Goal: Transaction & Acquisition: Obtain resource

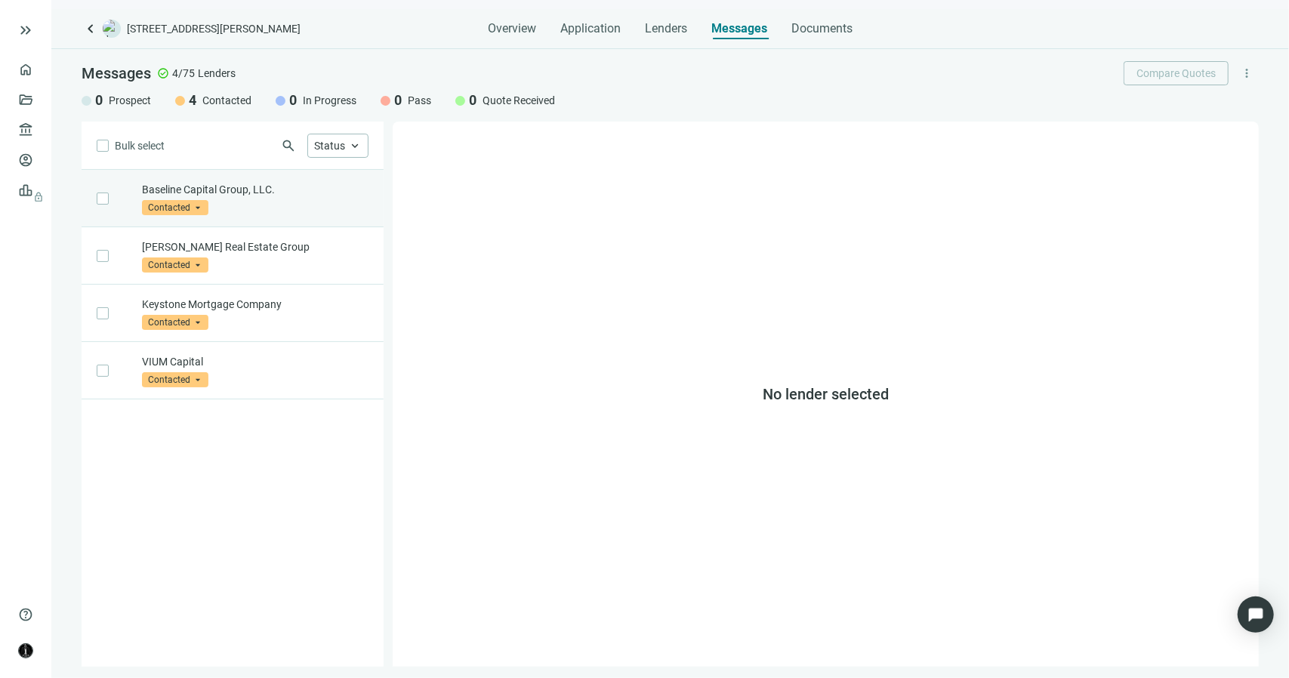
click at [250, 190] on p "Baseline Capital Group, LLC." at bounding box center [255, 189] width 227 height 15
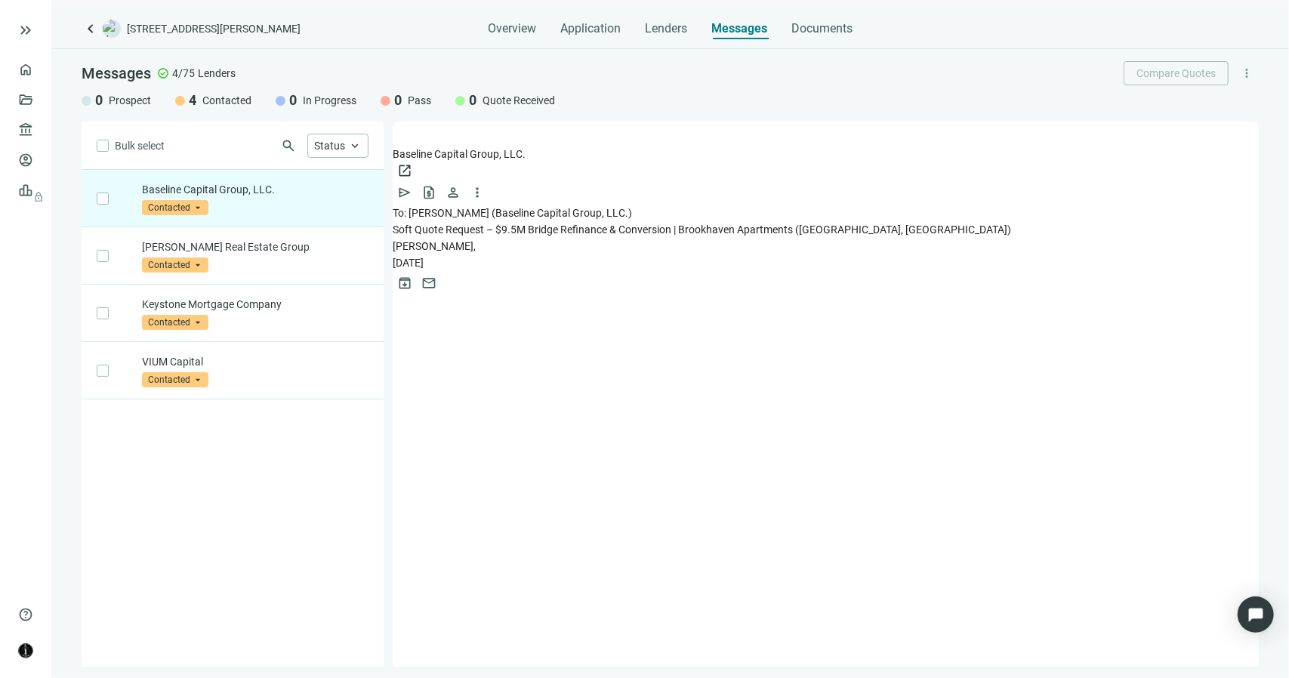
click at [489, 223] on span "Soft Quote Request – $9.5M Bridge Refinance & Conversion | Brookhaven Apartment…" at bounding box center [702, 229] width 618 height 12
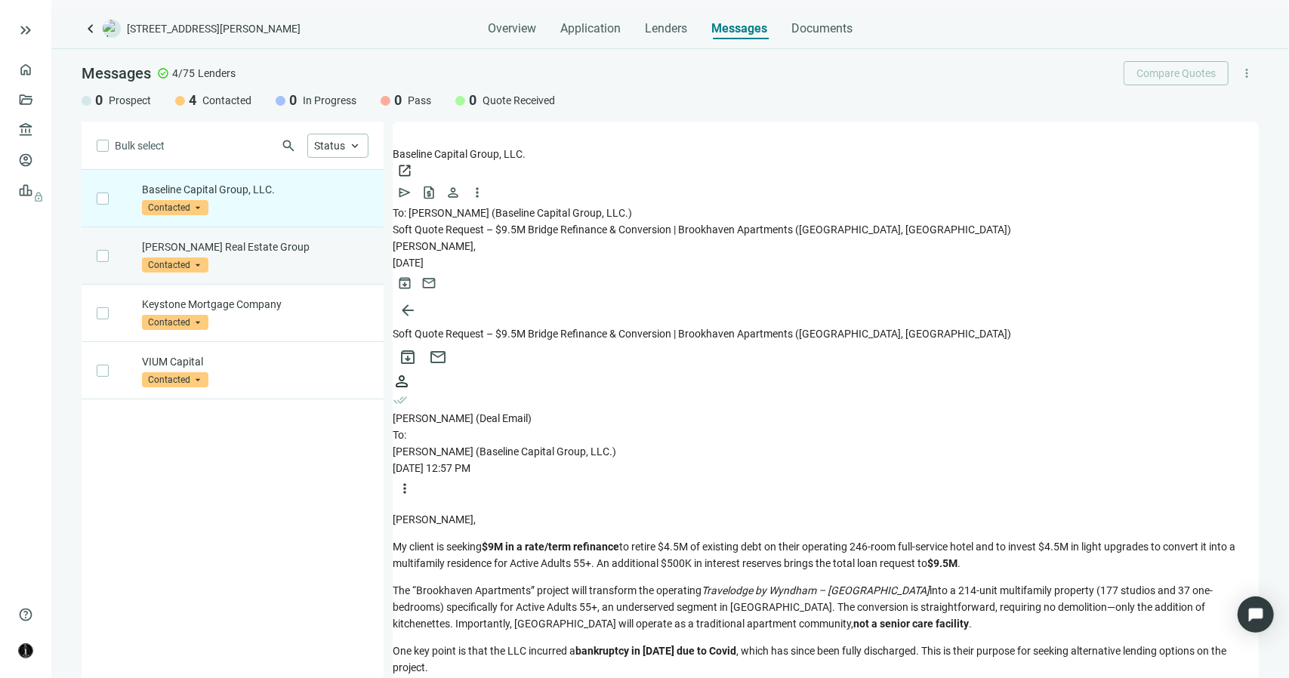
click at [242, 245] on p "Mack Real Estate Group" at bounding box center [255, 246] width 227 height 15
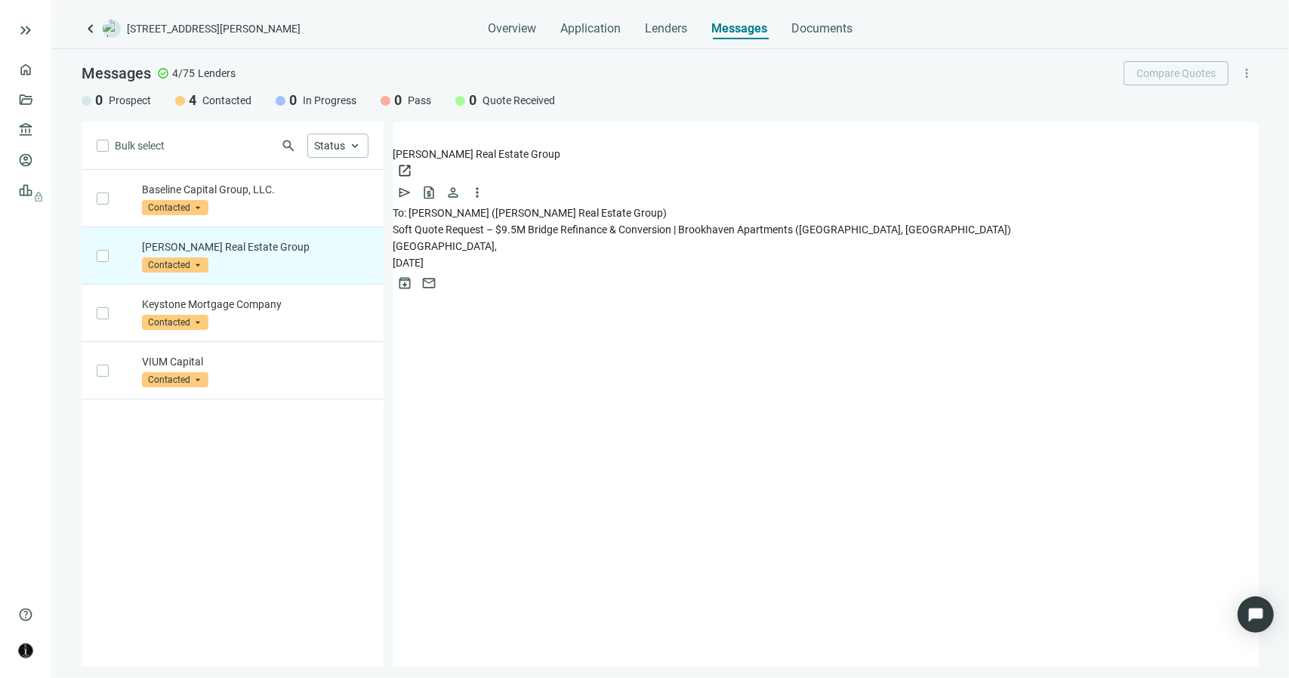
click at [492, 223] on span "Soft Quote Request – $9.5M Bridge Refinance & Conversion | Brookhaven Apartment…" at bounding box center [702, 229] width 618 height 12
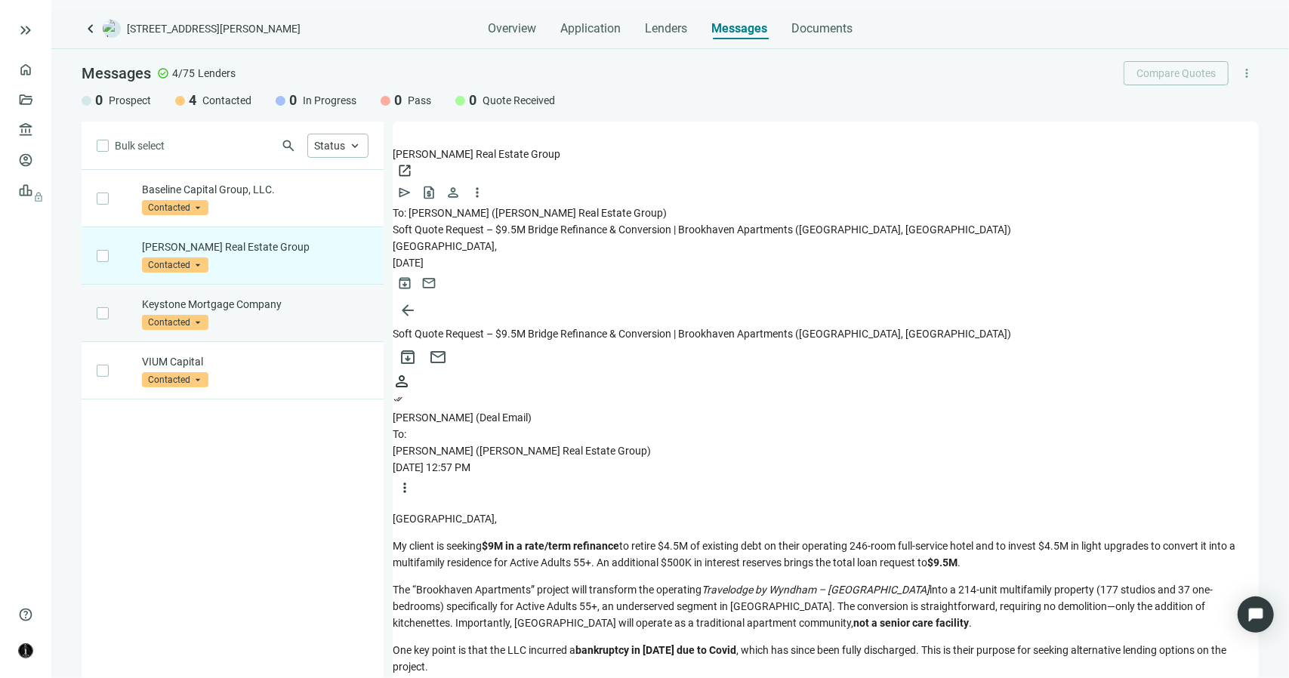
click at [278, 310] on div "Keystone Mortgage Company Contacted arrow_drop_down" at bounding box center [255, 313] width 227 height 33
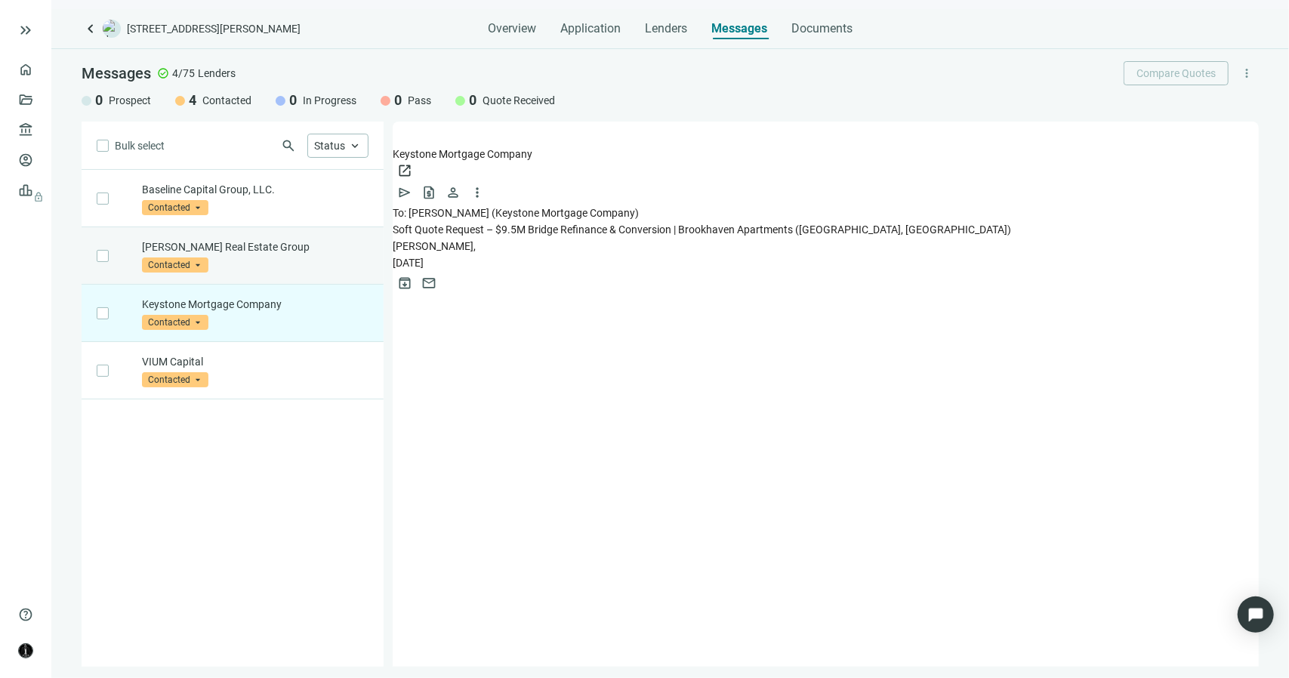
click at [270, 250] on p "Mack Real Estate Group" at bounding box center [255, 246] width 227 height 15
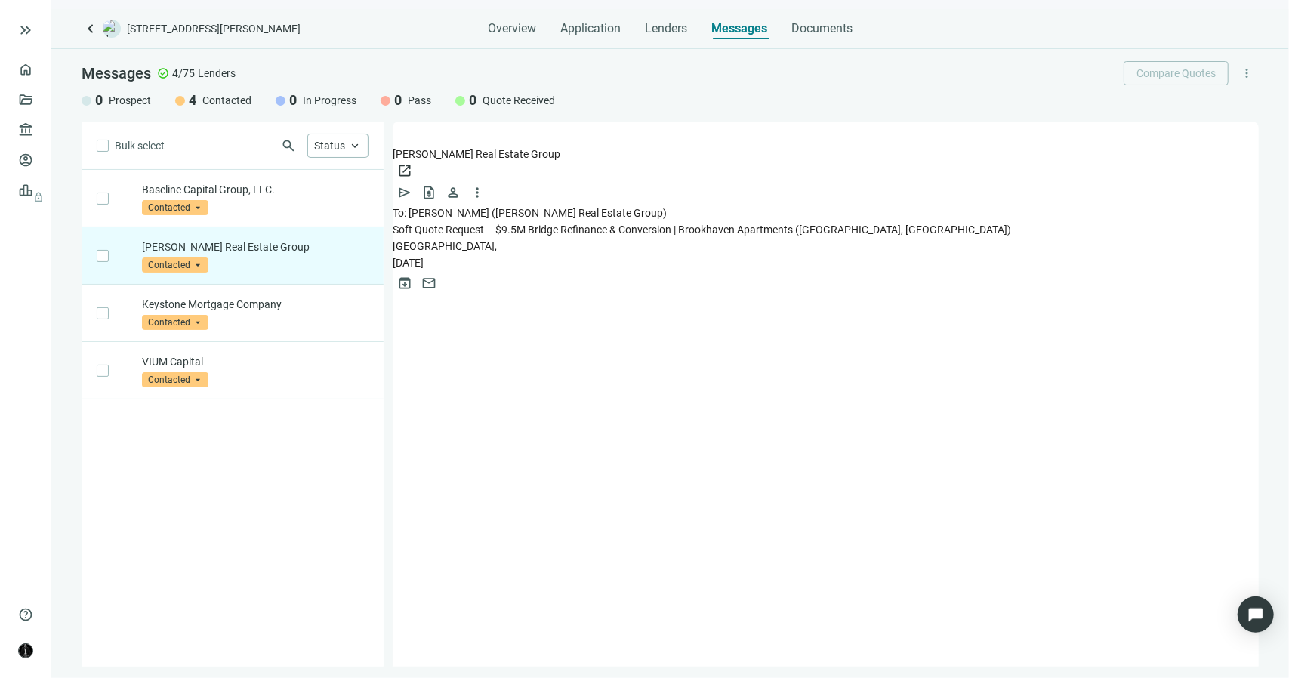
click at [437, 240] on span "Sydney," at bounding box center [445, 246] width 104 height 12
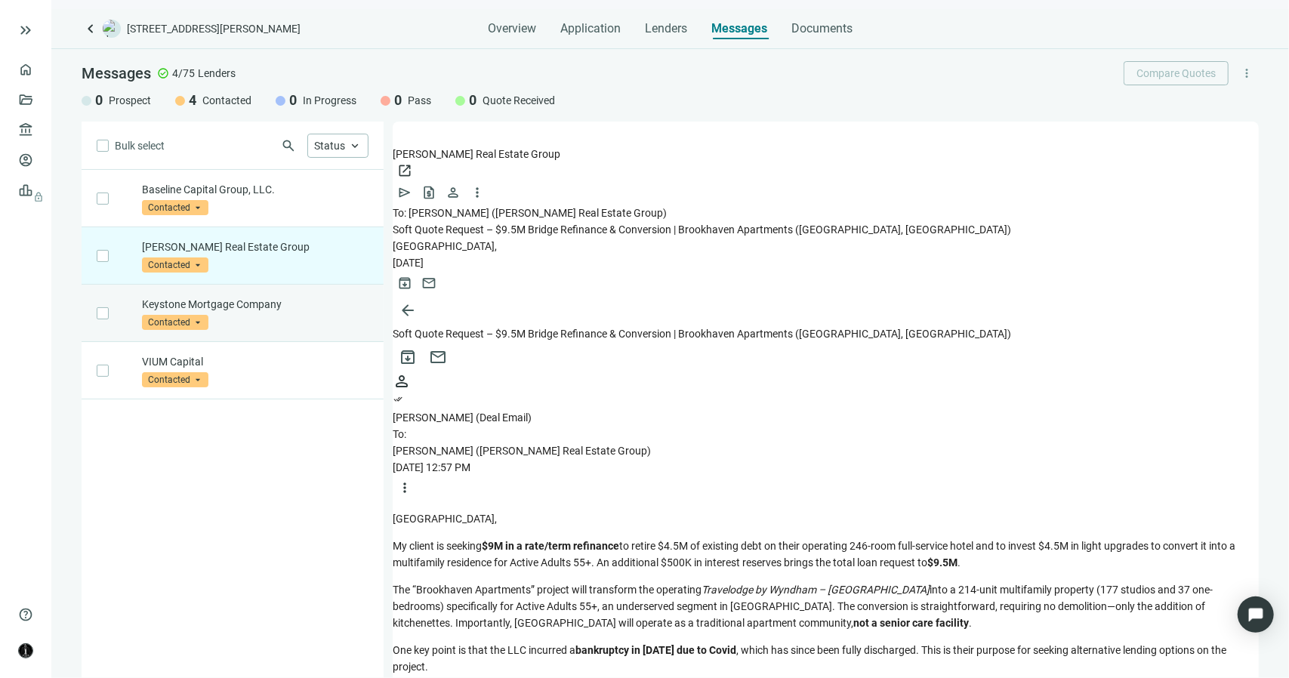
click at [316, 328] on div "Keystone Mortgage Company Contacted arrow_drop_down" at bounding box center [233, 313] width 302 height 57
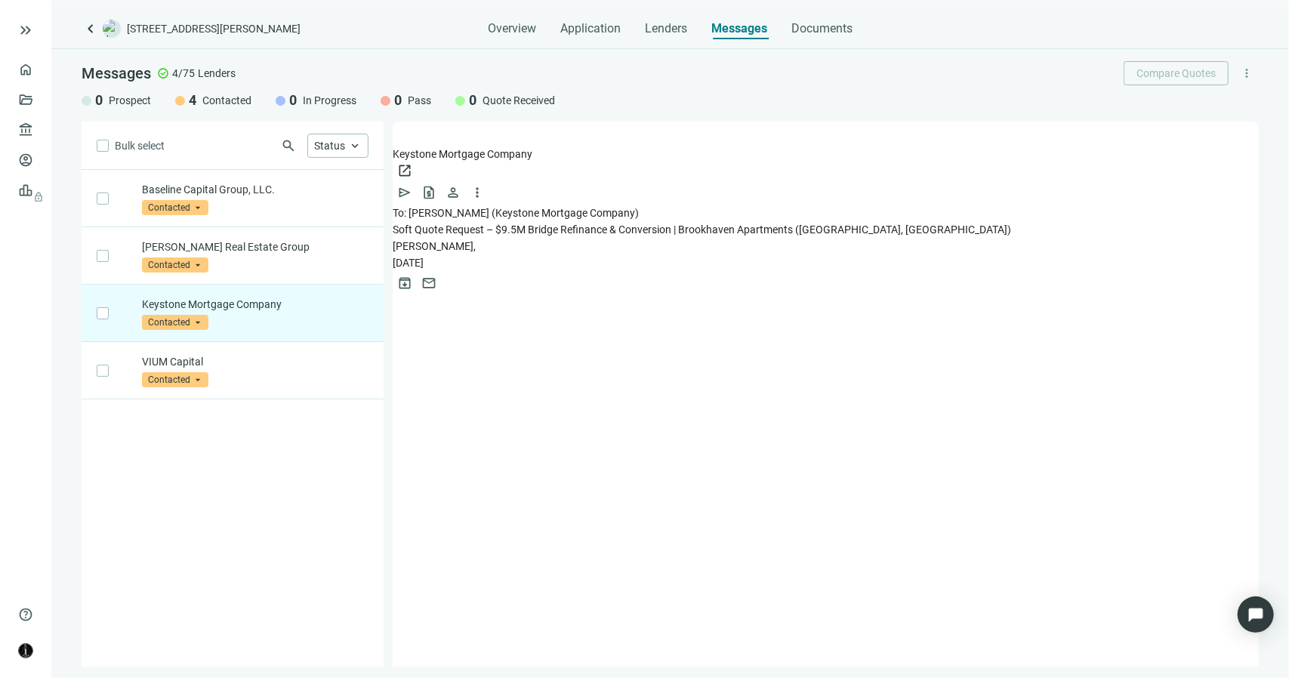
click at [476, 240] on span "Tim," at bounding box center [434, 246] width 83 height 12
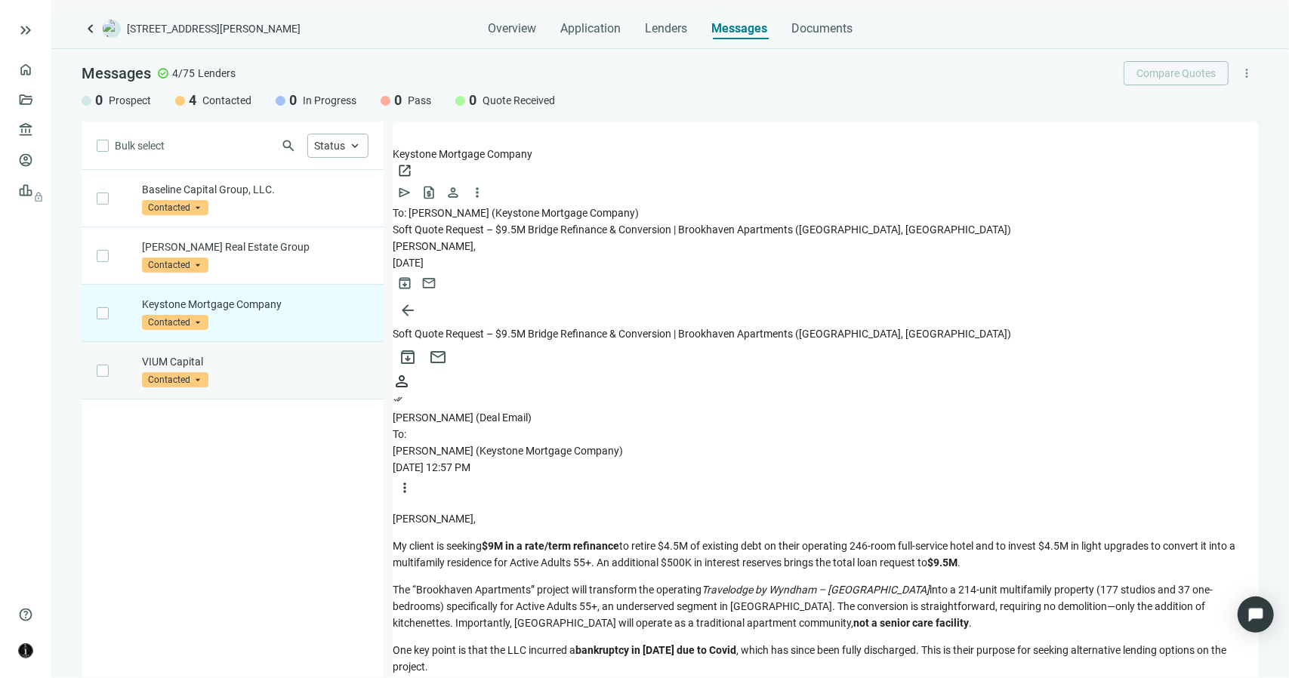
click at [307, 375] on div "VIUM Capital Contacted arrow_drop_down" at bounding box center [255, 370] width 227 height 33
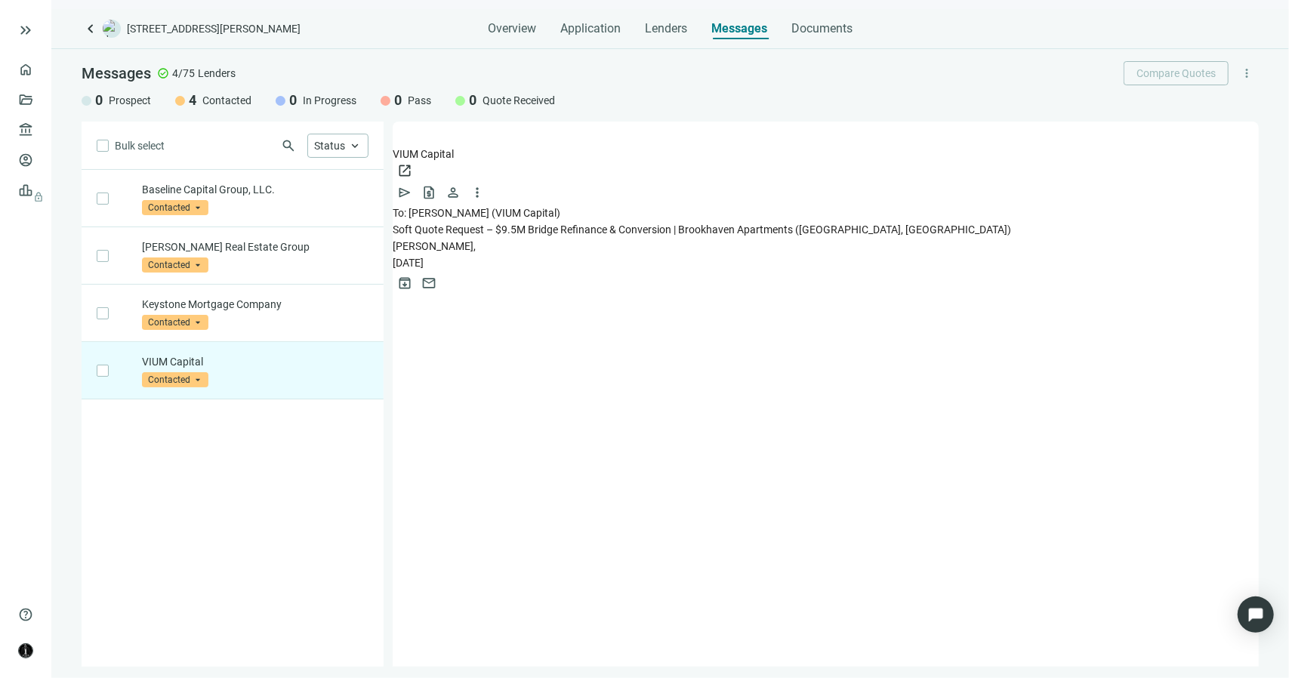
click at [430, 239] on div "To: Charlie Euson (VIUM Capital) Soft Quote Request – $9.5M Bridge Refinance & …" at bounding box center [826, 250] width 866 height 91
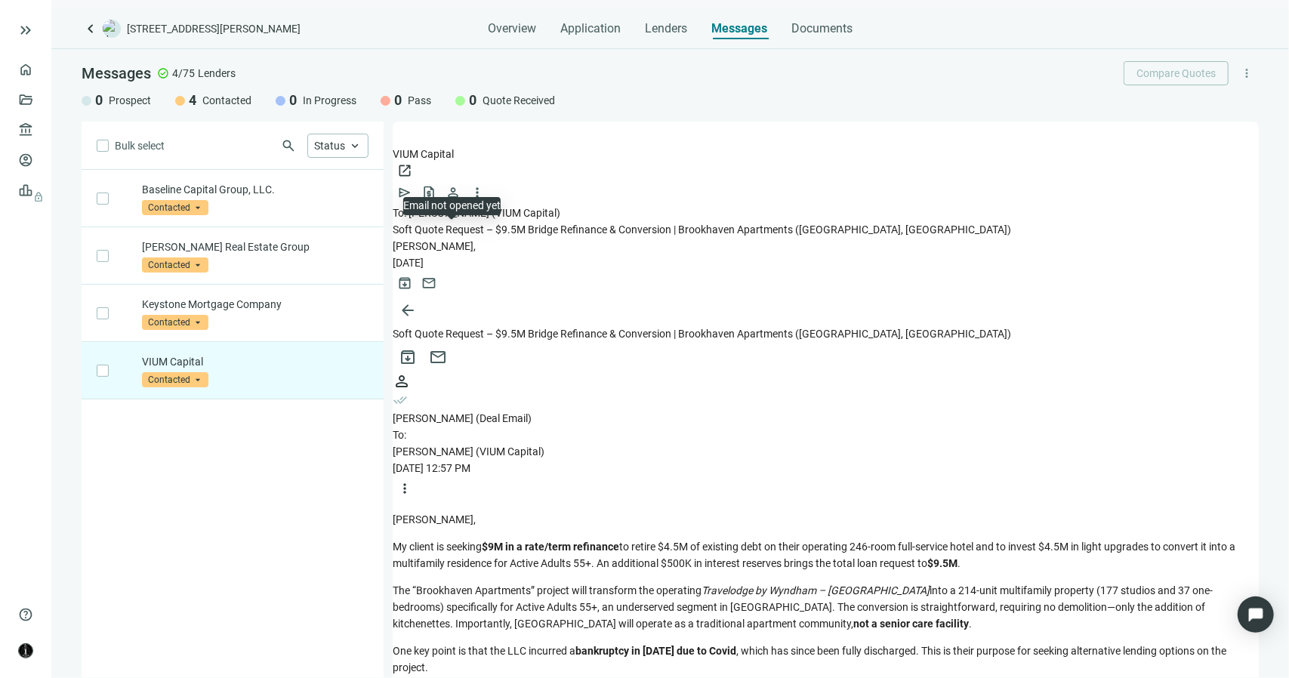
click at [408, 393] on span "done_all" at bounding box center [400, 400] width 15 height 15
drag, startPoint x: 578, startPoint y: 251, endPoint x: 524, endPoint y: 253, distance: 53.6
click at [524, 445] on span "Charlie Euson (VIUM Capital)" at bounding box center [469, 451] width 152 height 12
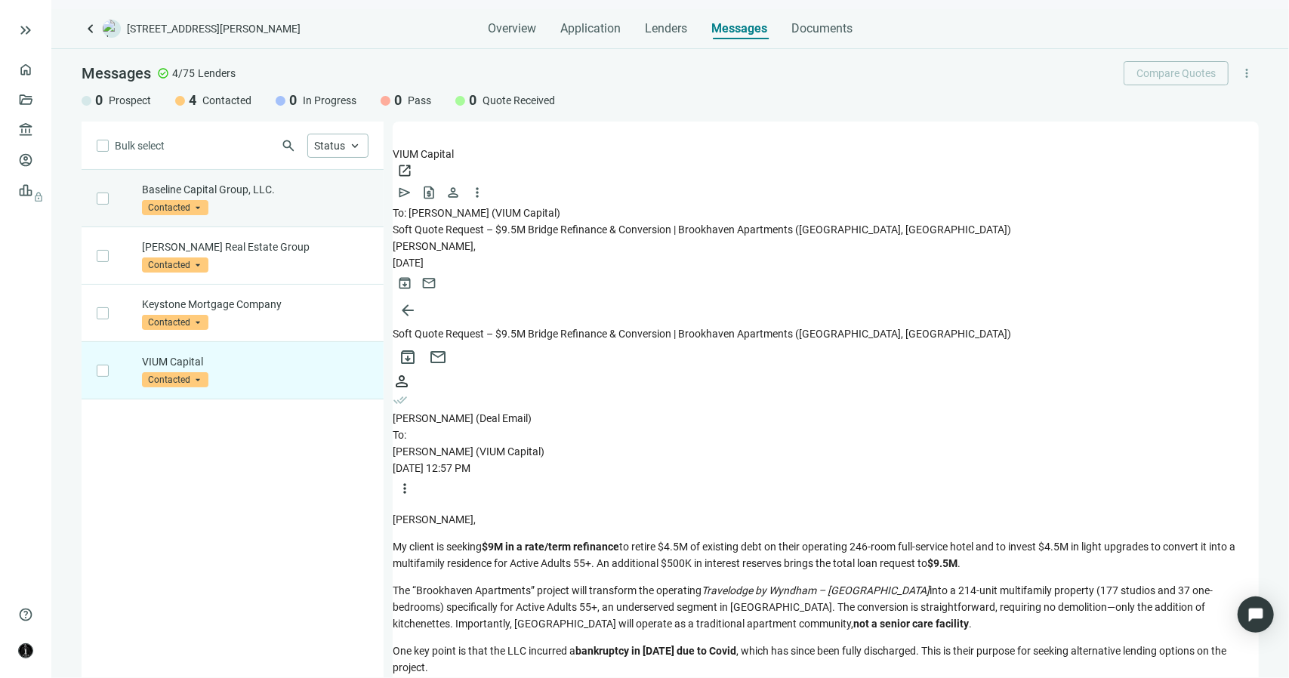
click at [322, 214] on div "Baseline Capital Group, LLC. Contacted arrow_drop_down" at bounding box center [255, 198] width 227 height 33
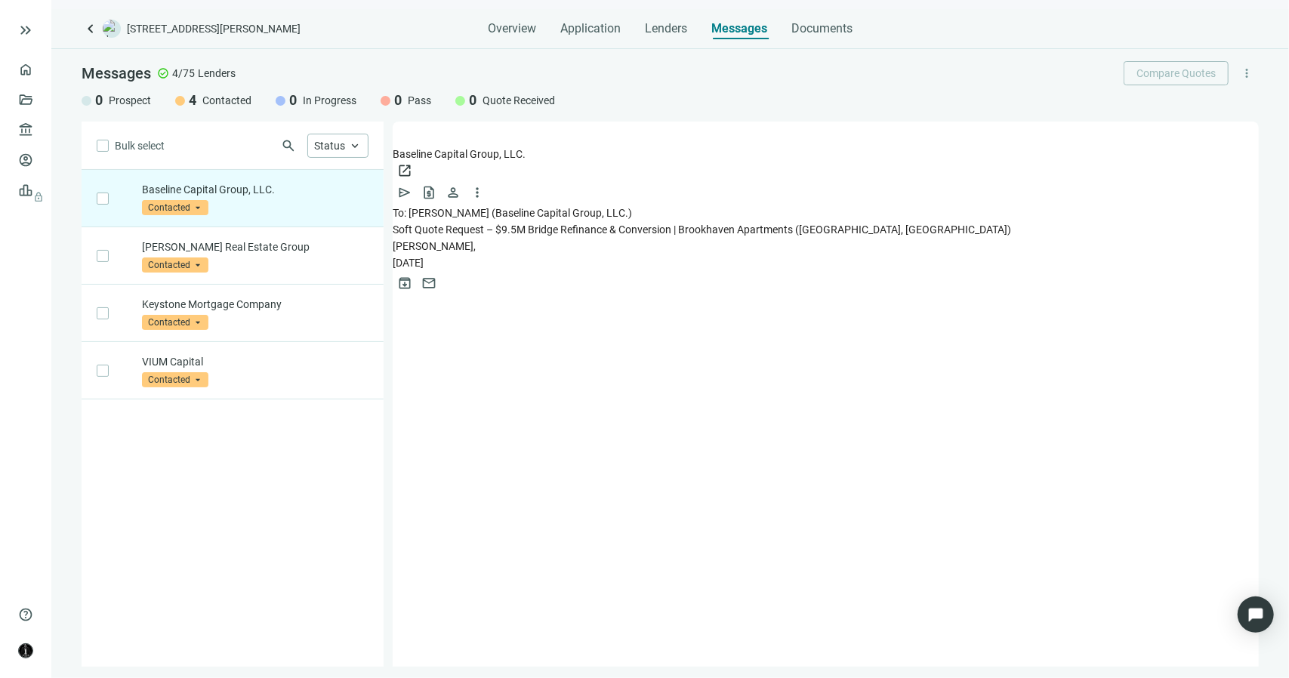
click at [445, 240] on span "Jeff," at bounding box center [434, 246] width 83 height 12
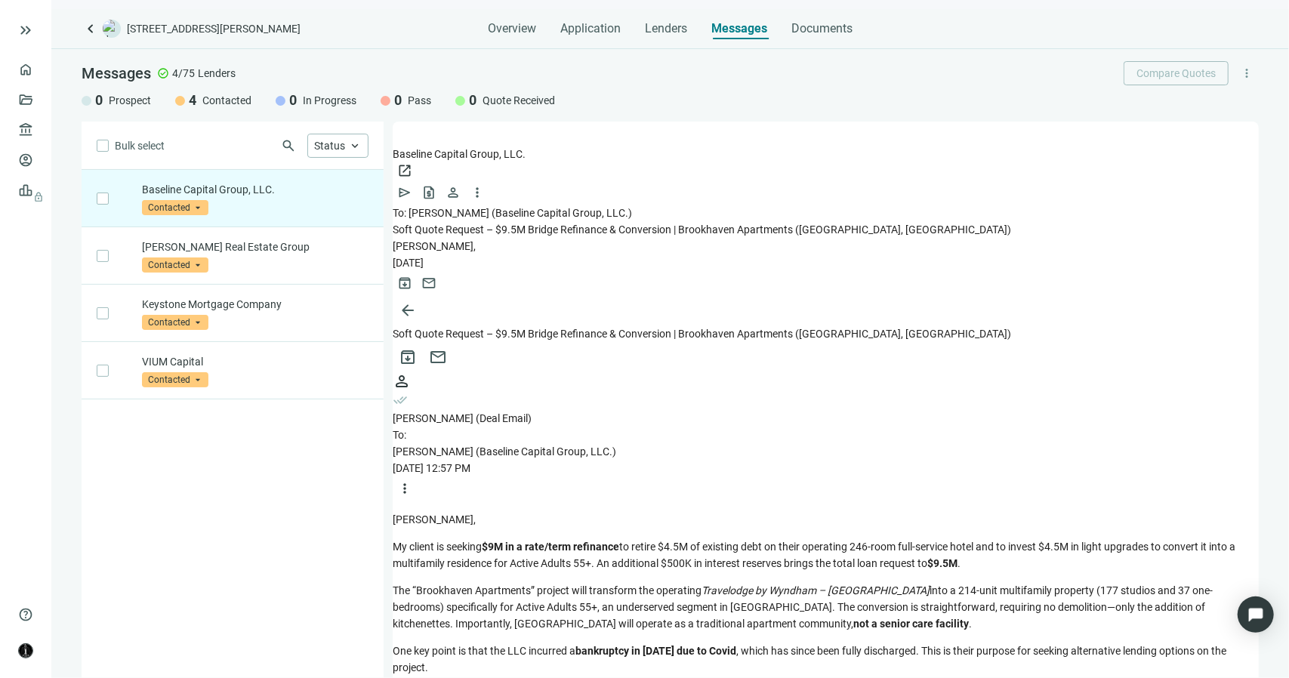
click at [412, 163] on span "open_in_new" at bounding box center [404, 170] width 15 height 15
click at [349, 244] on p "Mack Real Estate Group" at bounding box center [255, 246] width 227 height 15
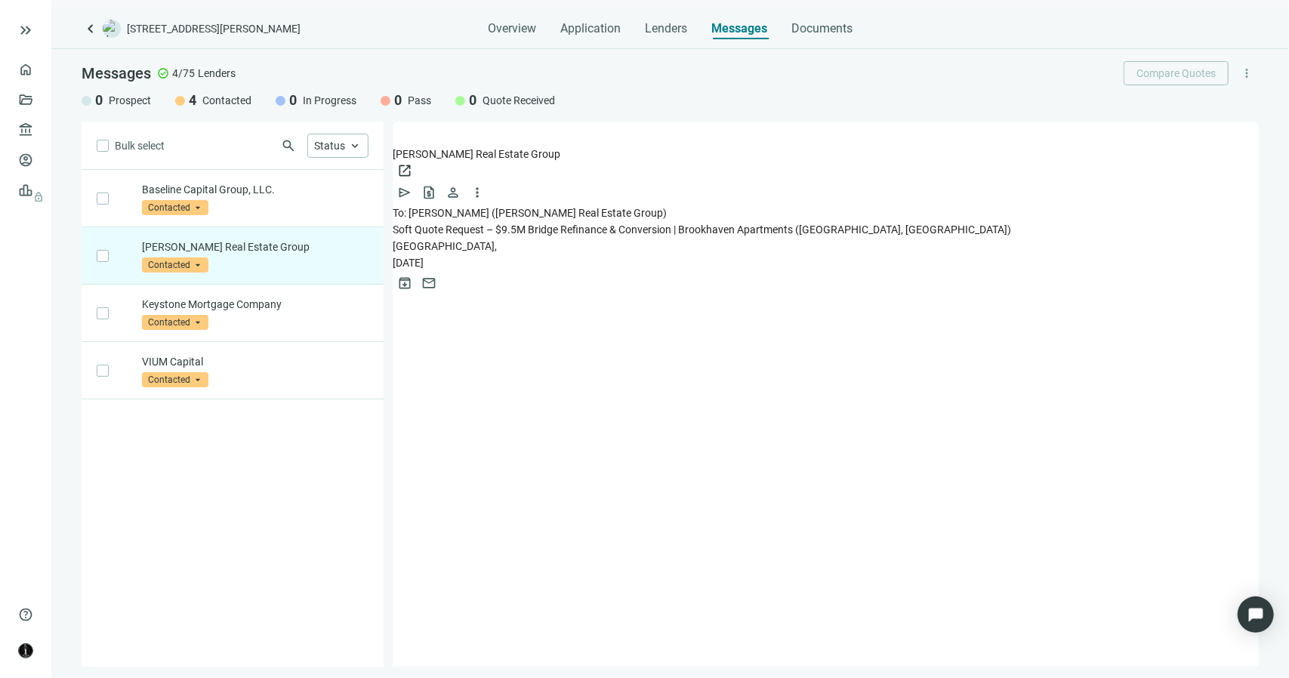
click at [508, 223] on span "Soft Quote Request – $9.5M Bridge Refinance & Conversion | Brookhaven Apartment…" at bounding box center [702, 229] width 618 height 12
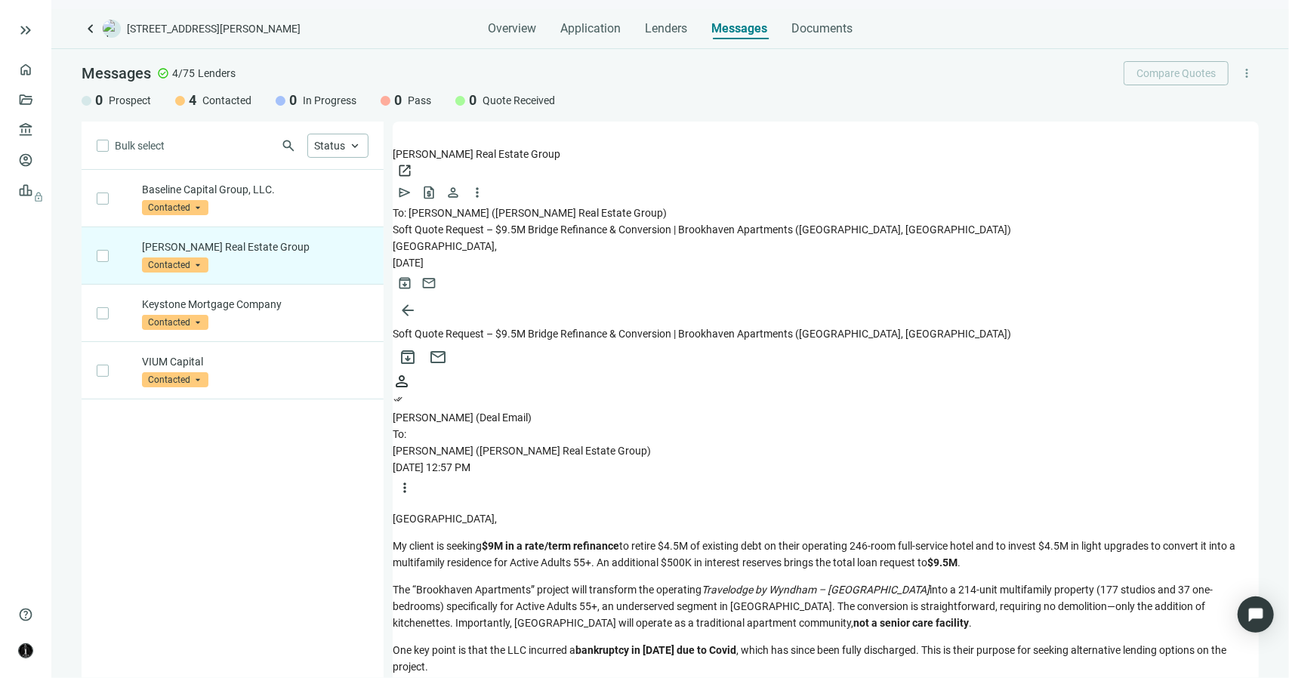
click at [412, 163] on span "open_in_new" at bounding box center [404, 170] width 15 height 15
click at [322, 297] on p "Keystone Mortgage Company" at bounding box center [255, 304] width 227 height 15
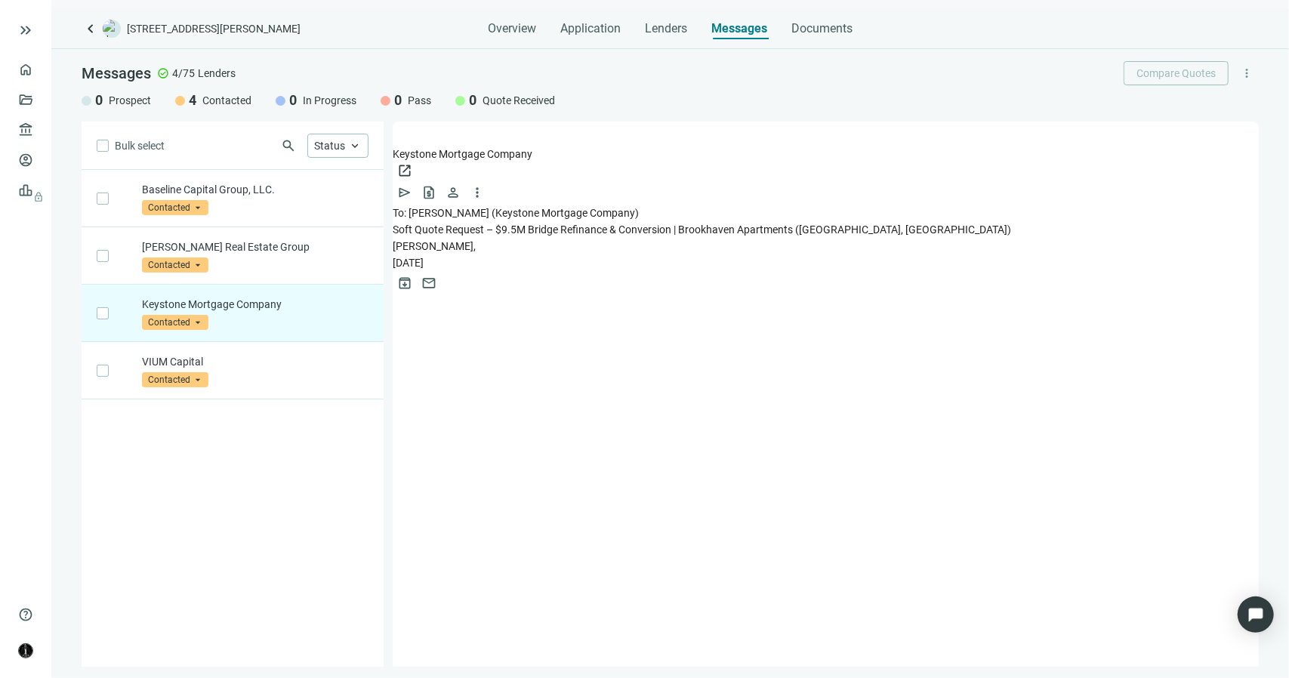
click at [547, 223] on span "Soft Quote Request – $9.5M Bridge Refinance & Conversion | Brookhaven Apartment…" at bounding box center [702, 229] width 618 height 12
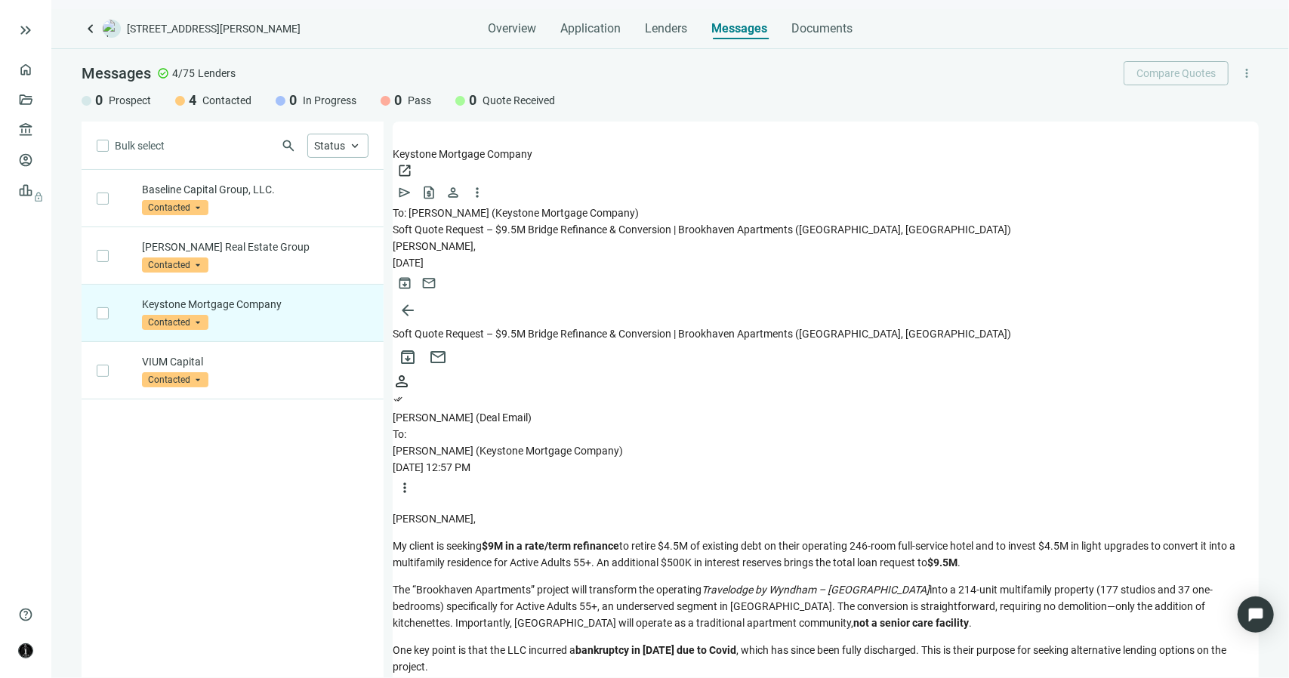
click at [412, 163] on span "open_in_new" at bounding box center [404, 170] width 15 height 15
click at [658, 26] on span "Lenders" at bounding box center [666, 28] width 42 height 15
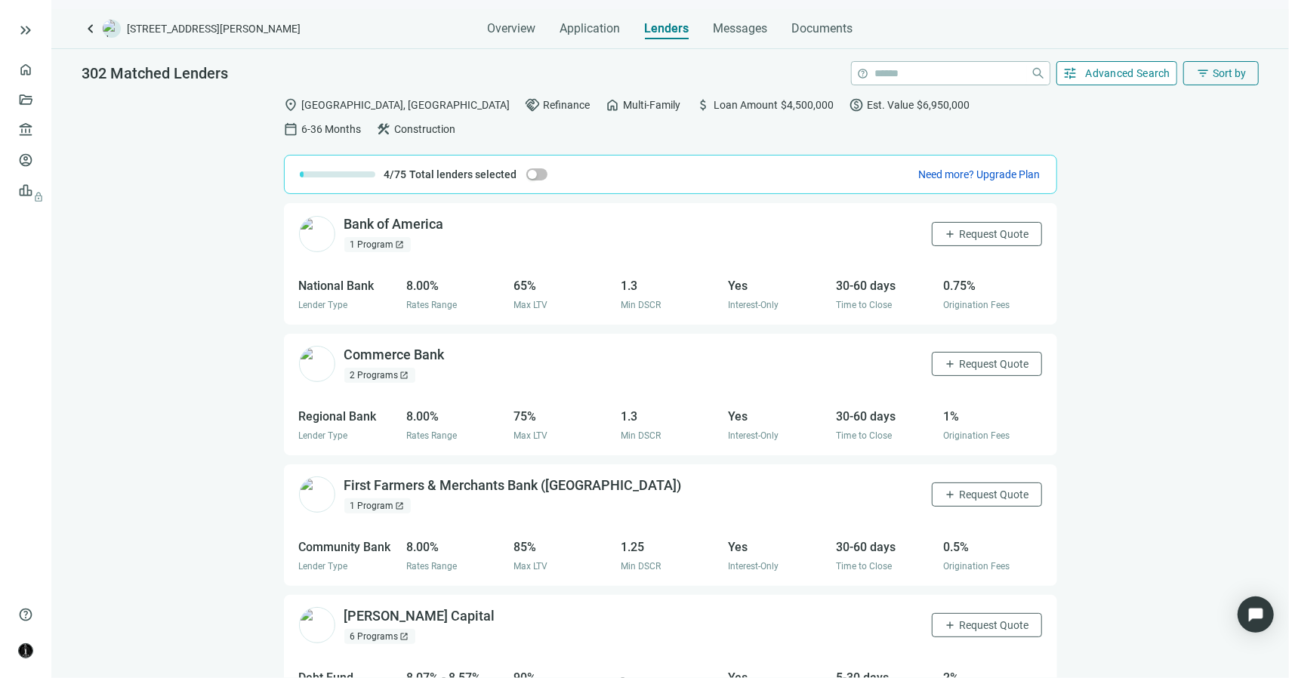
click at [1111, 80] on button "tune Advanced Search" at bounding box center [1117, 73] width 122 height 24
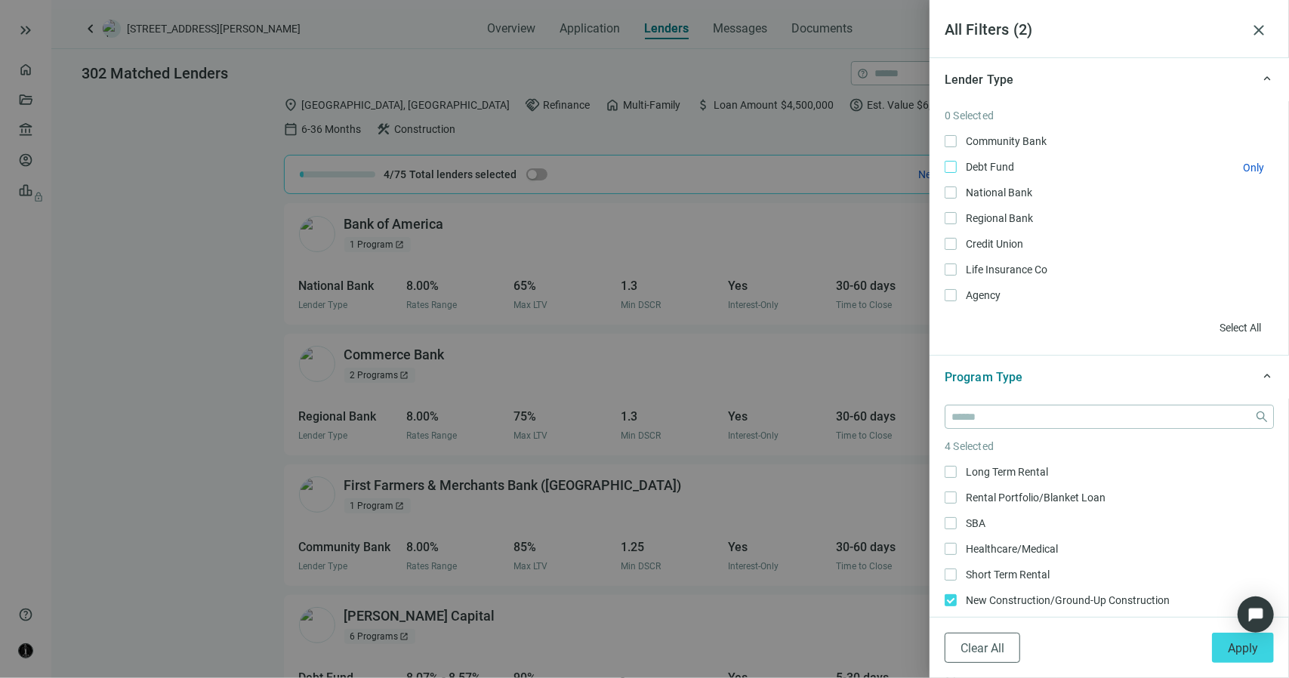
click at [957, 169] on span "Debt Fund Only" at bounding box center [988, 167] width 63 height 17
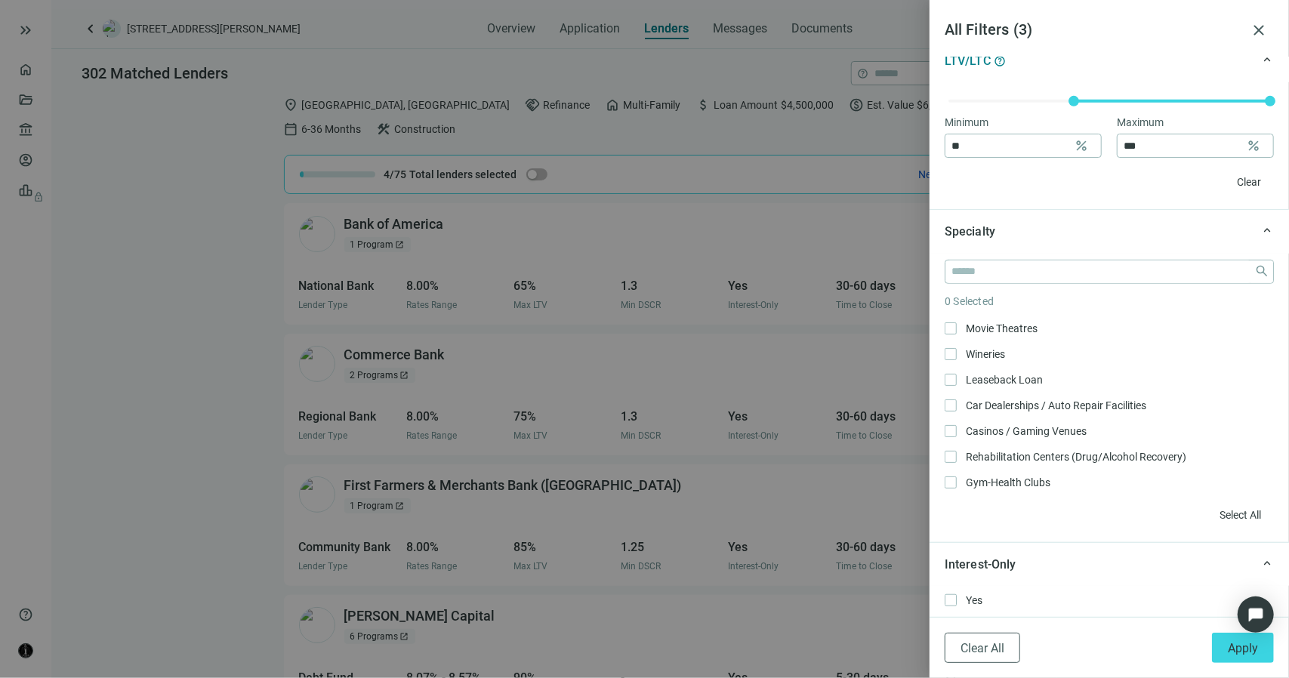
scroll to position [604, 0]
click at [227, 284] on div at bounding box center [644, 339] width 1289 height 678
click at [1261, 29] on span "close" at bounding box center [1259, 30] width 18 height 18
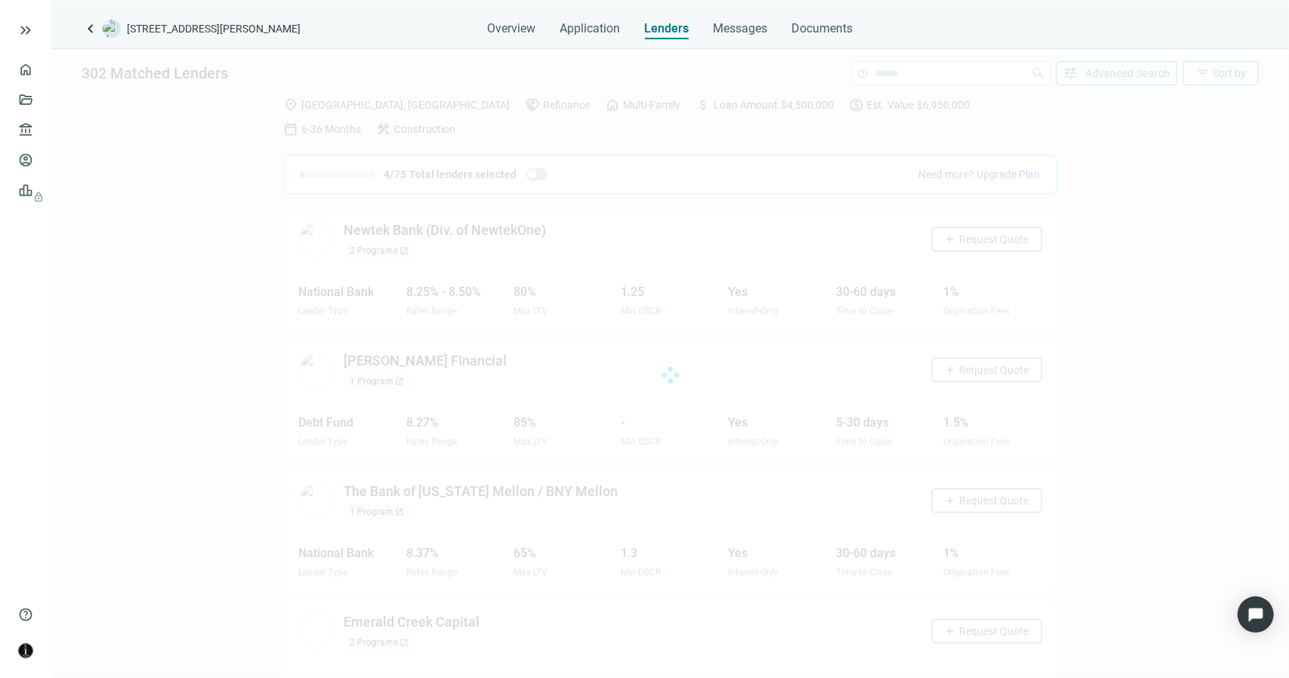
scroll to position [796, 0]
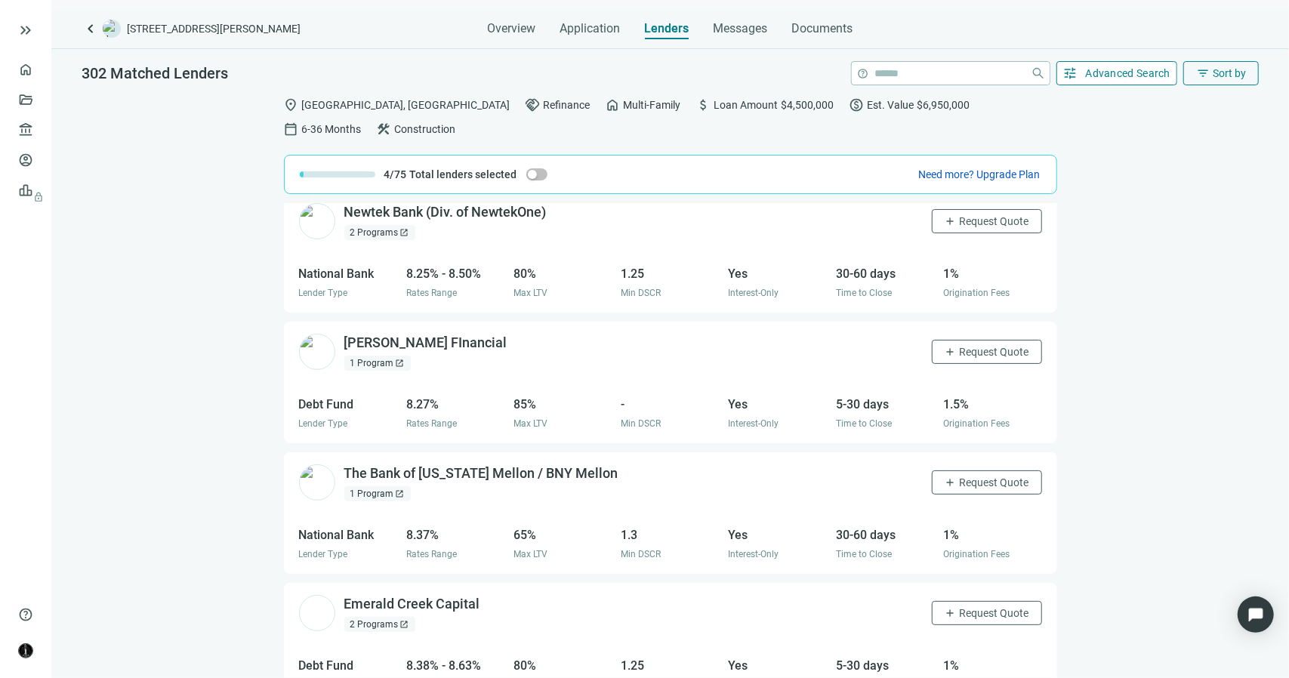
click at [1090, 72] on span "Advanced Search" at bounding box center [1128, 73] width 85 height 12
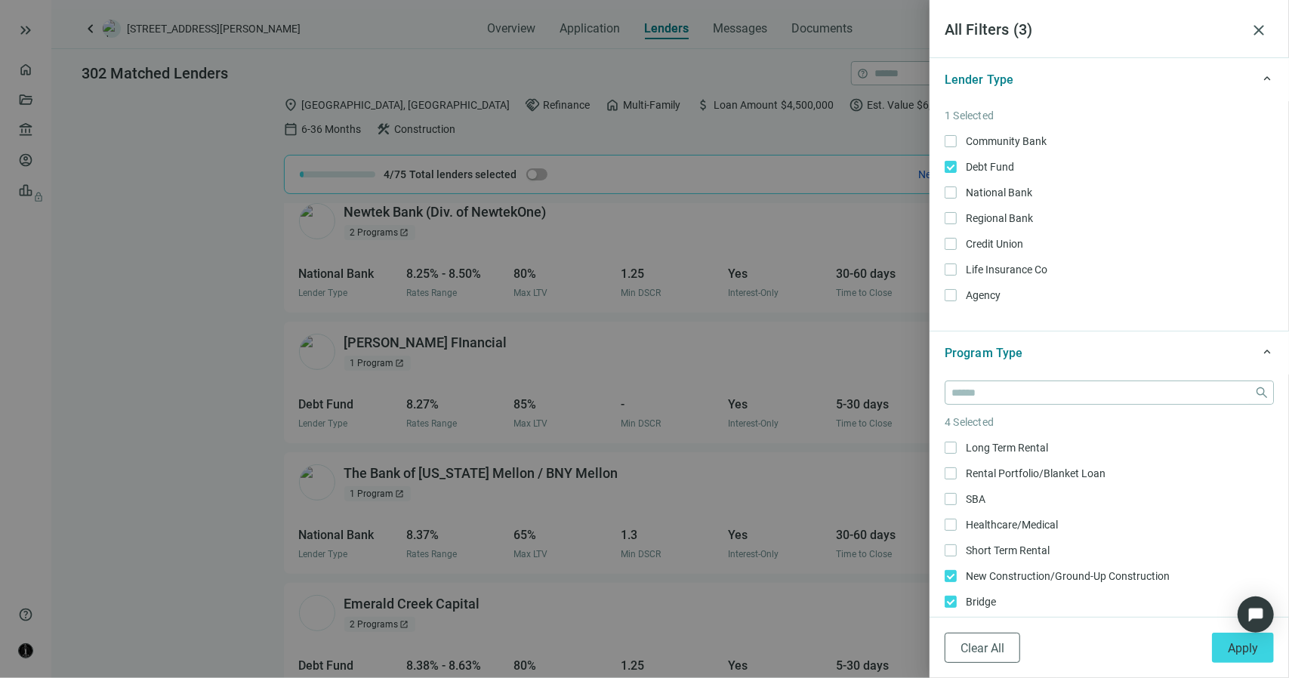
click at [207, 225] on div at bounding box center [644, 339] width 1289 height 678
click at [1262, 29] on span "close" at bounding box center [1259, 30] width 18 height 18
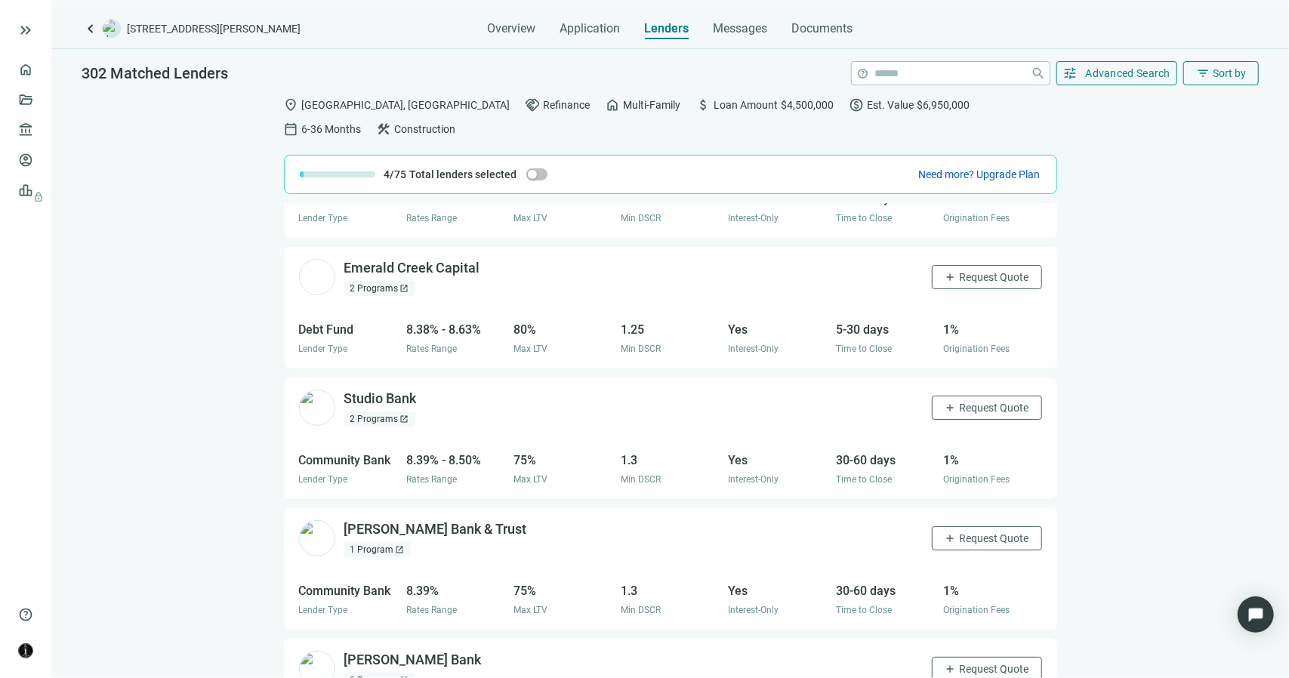
scroll to position [1022, 0]
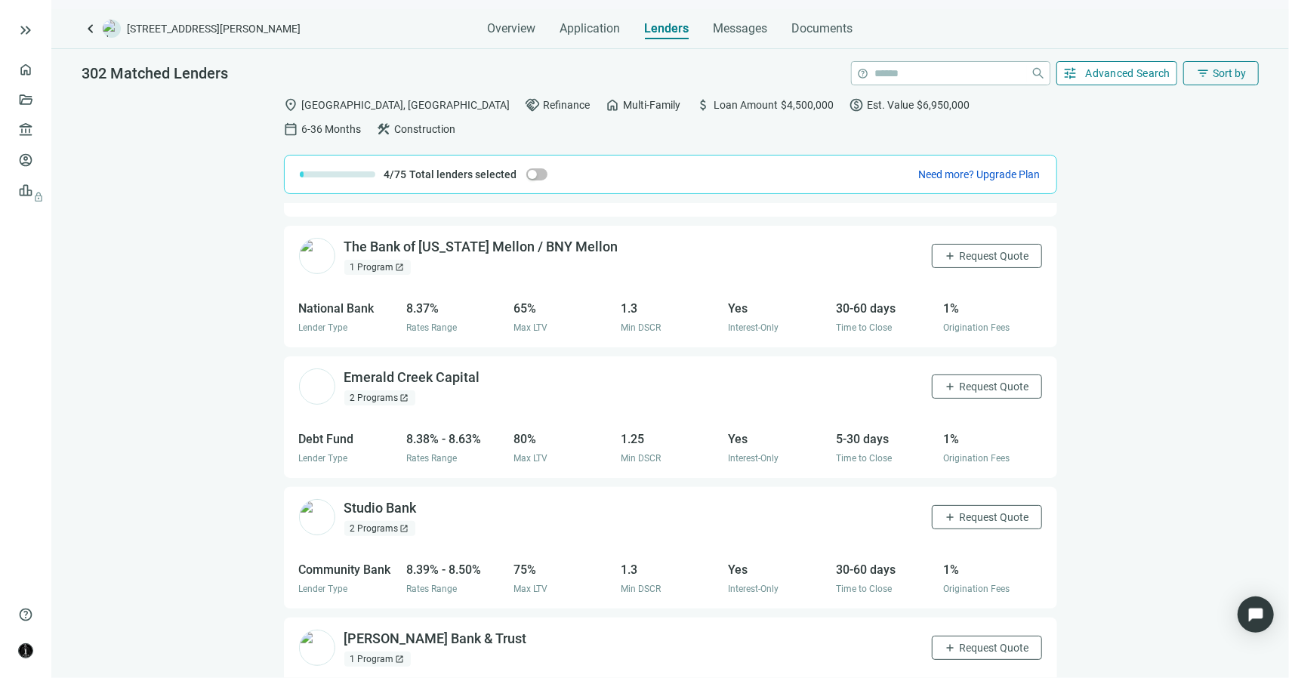
click at [1093, 72] on span "Advanced Search" at bounding box center [1128, 73] width 85 height 12
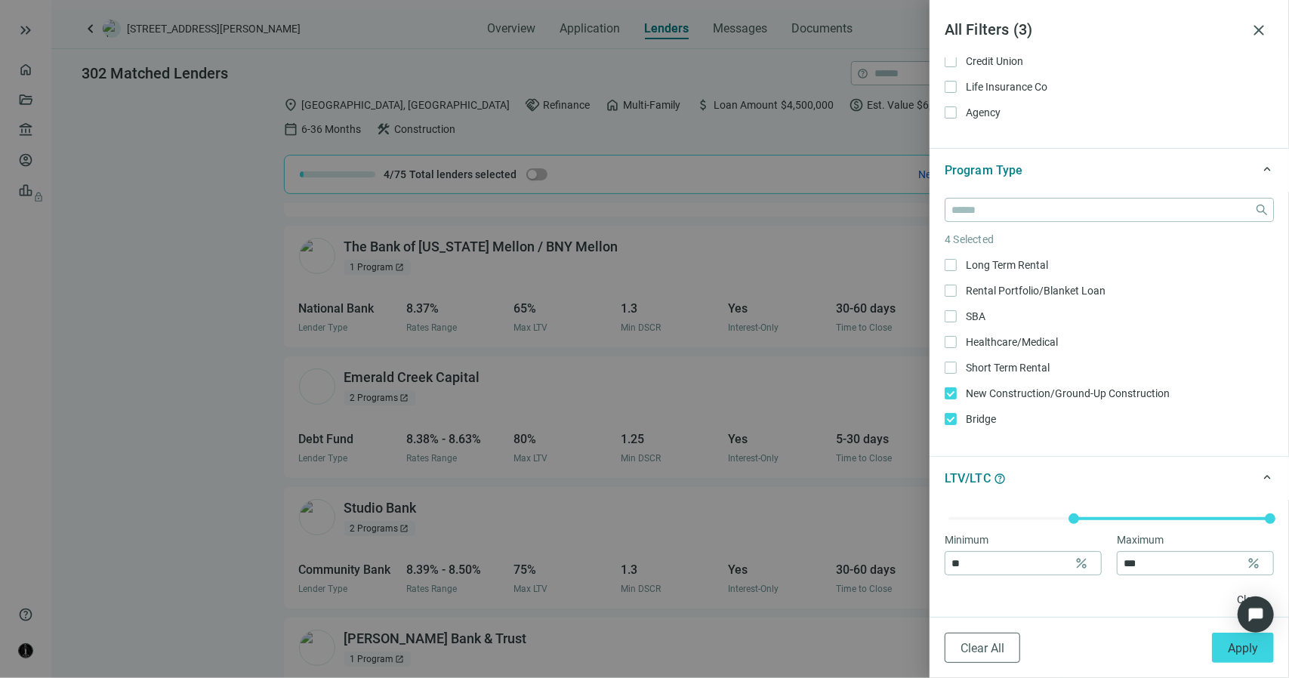
scroll to position [0, 0]
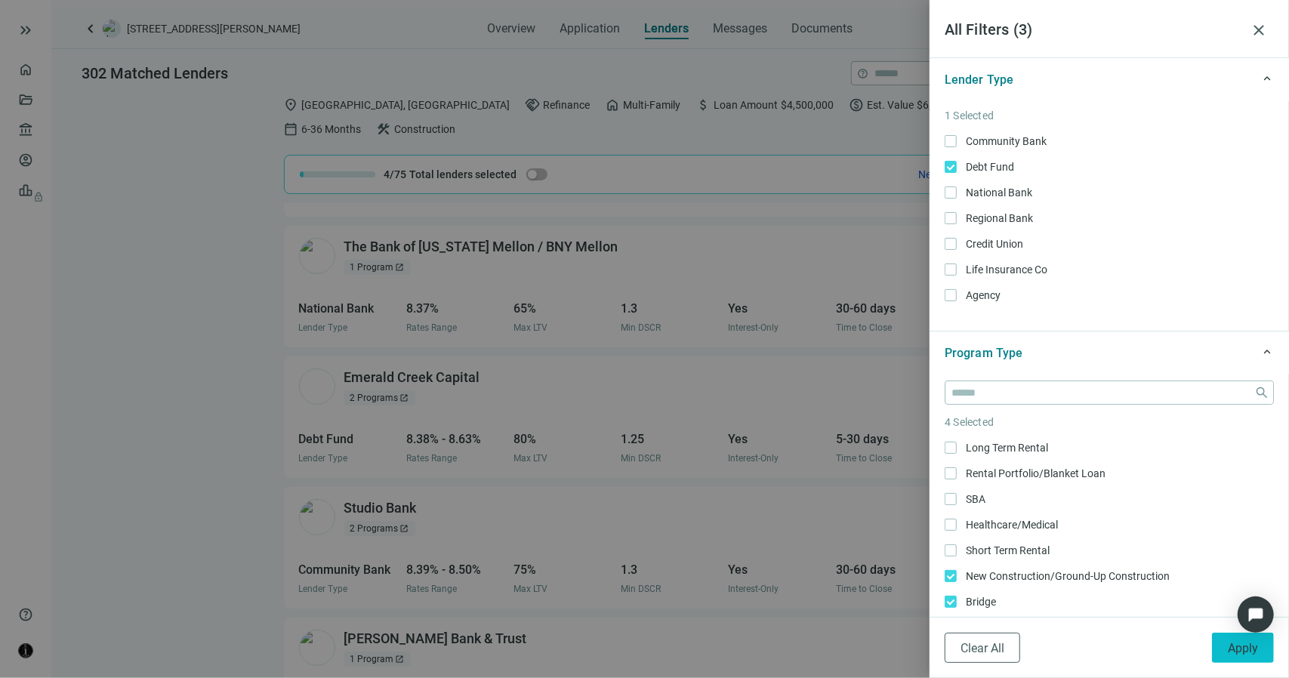
click at [1228, 653] on span "Apply" at bounding box center [1243, 648] width 30 height 14
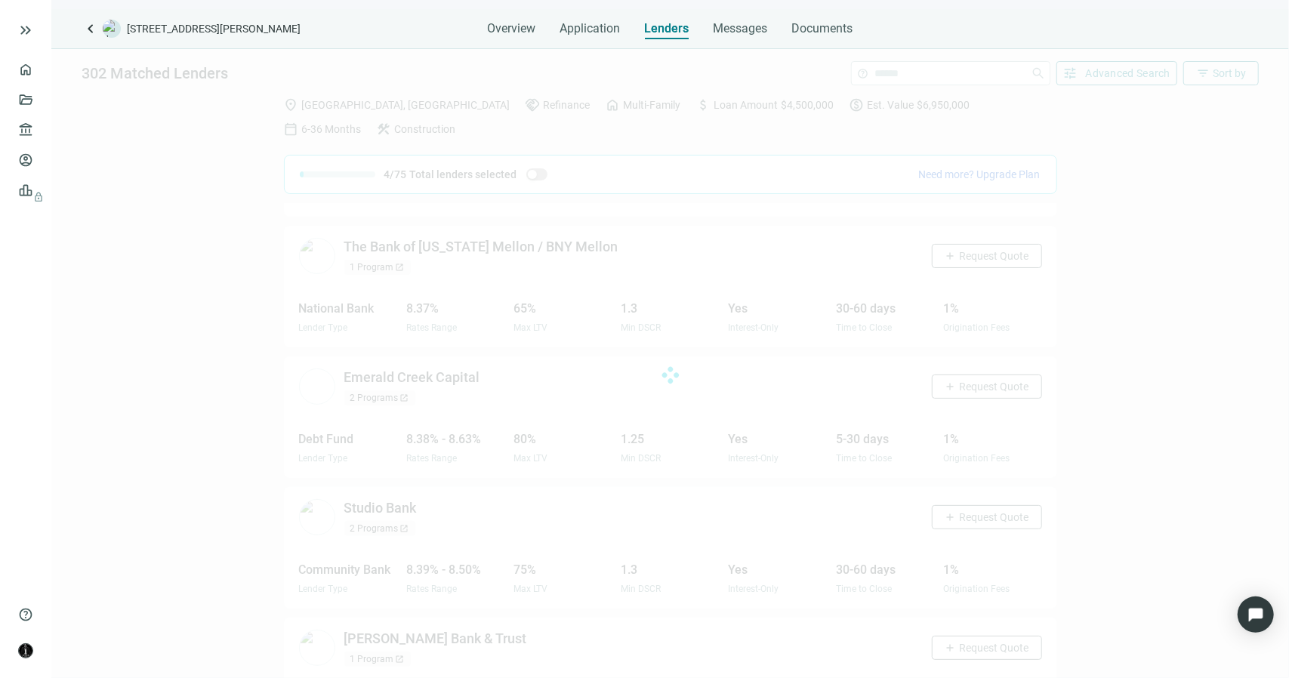
scroll to position [240, 0]
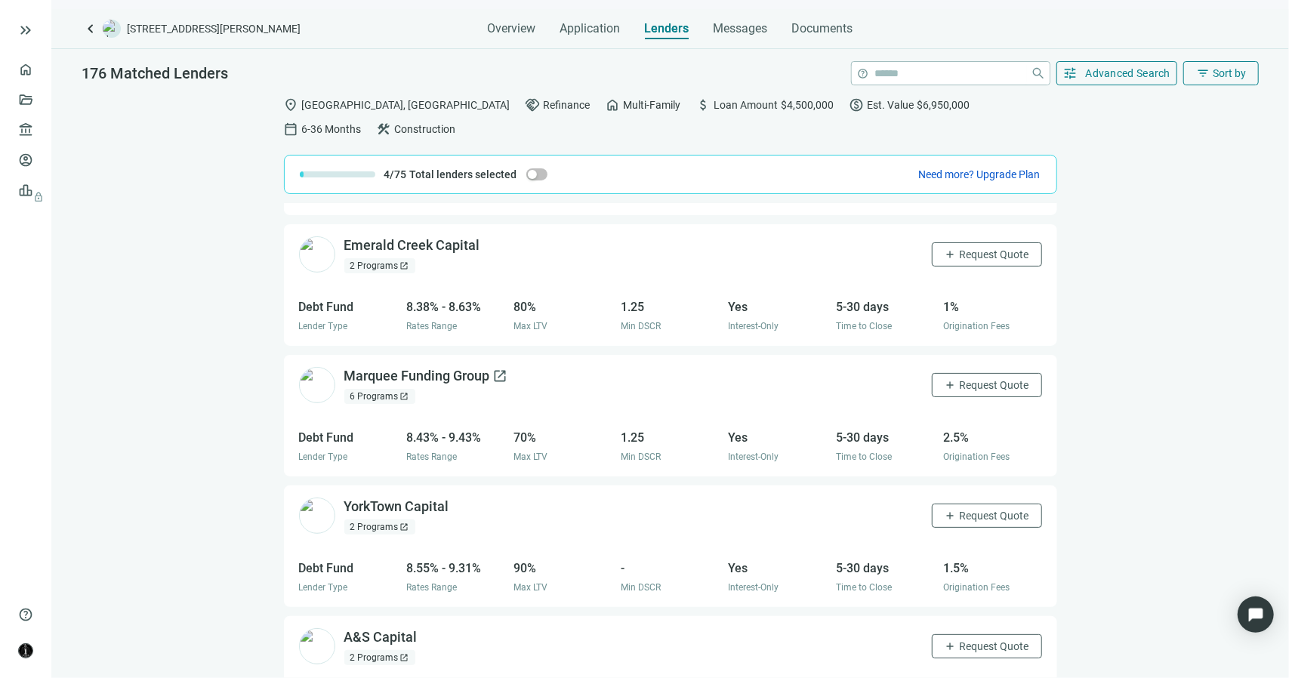
click at [498, 368] on span "open_in_new" at bounding box center [500, 375] width 15 height 15
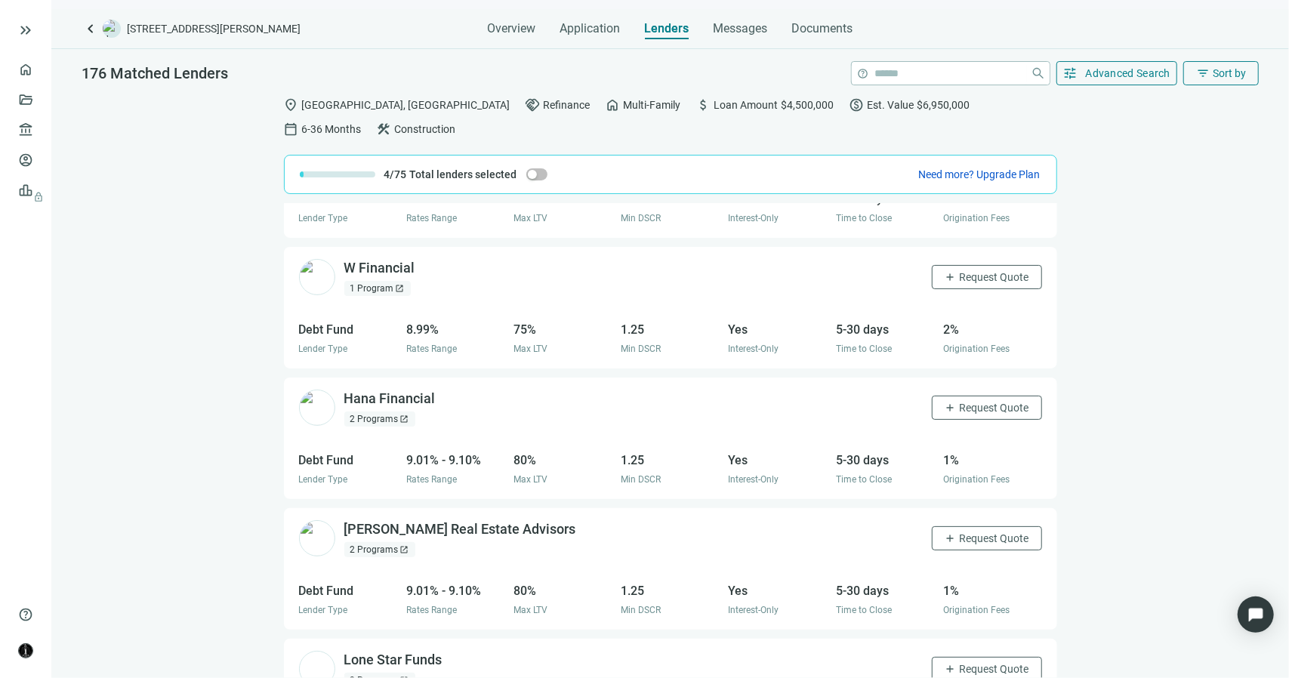
scroll to position [769, 0]
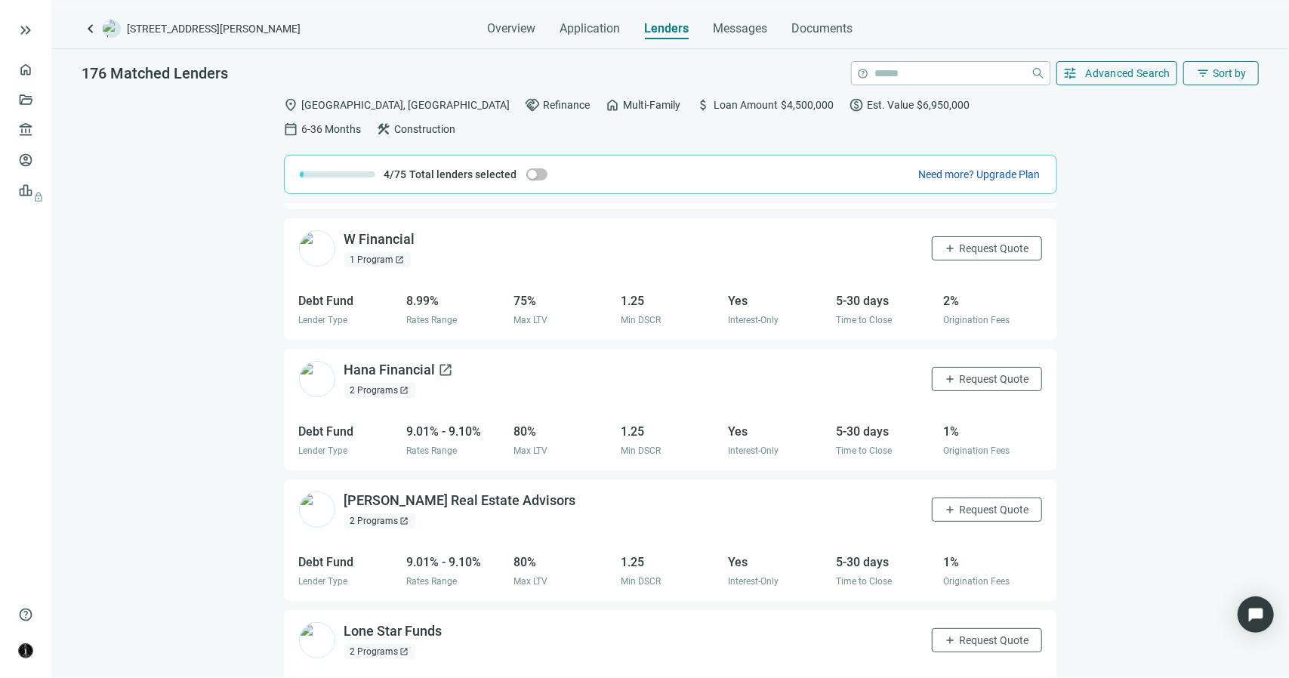
click at [443, 362] on span "open_in_new" at bounding box center [446, 369] width 15 height 15
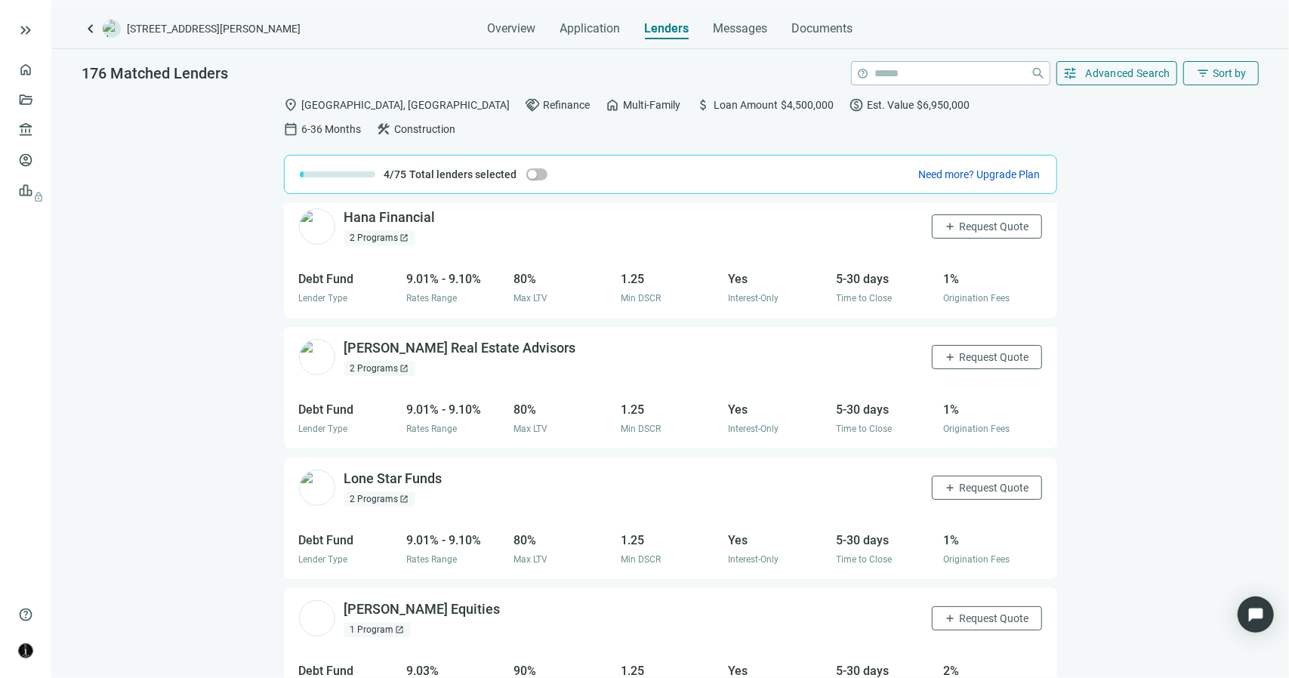
scroll to position [995, 0]
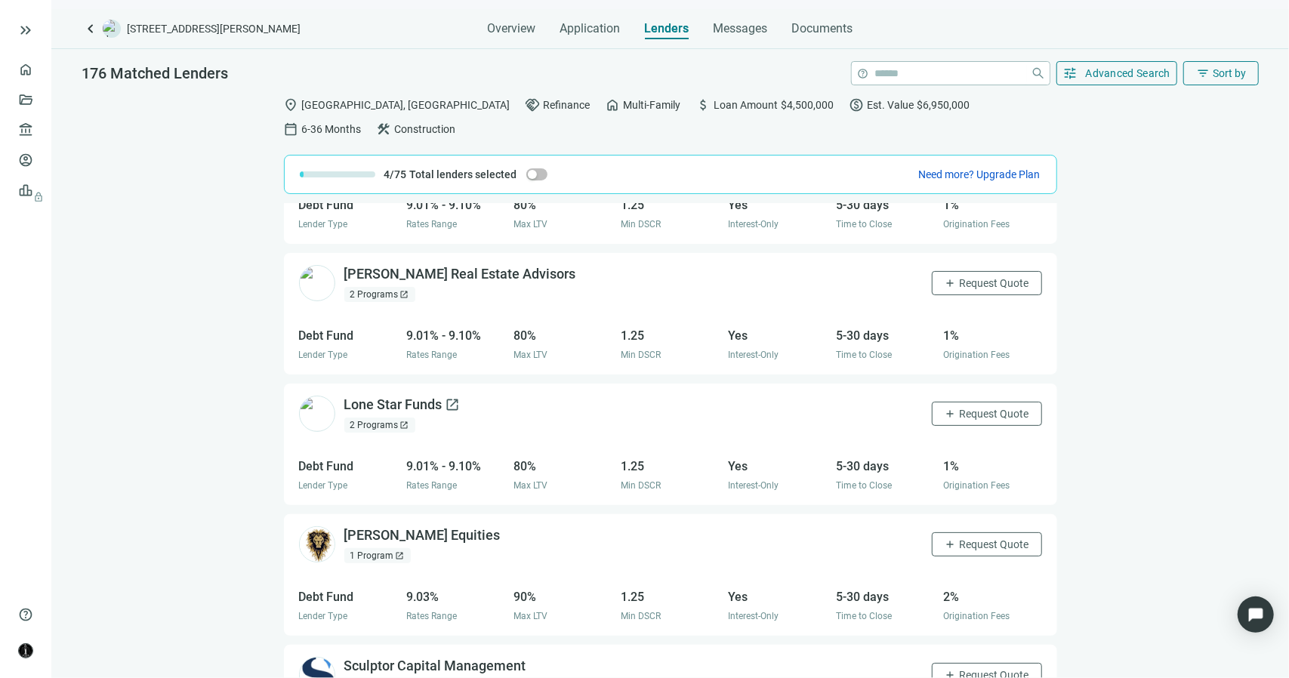
click at [452, 397] on span "open_in_new" at bounding box center [452, 404] width 15 height 15
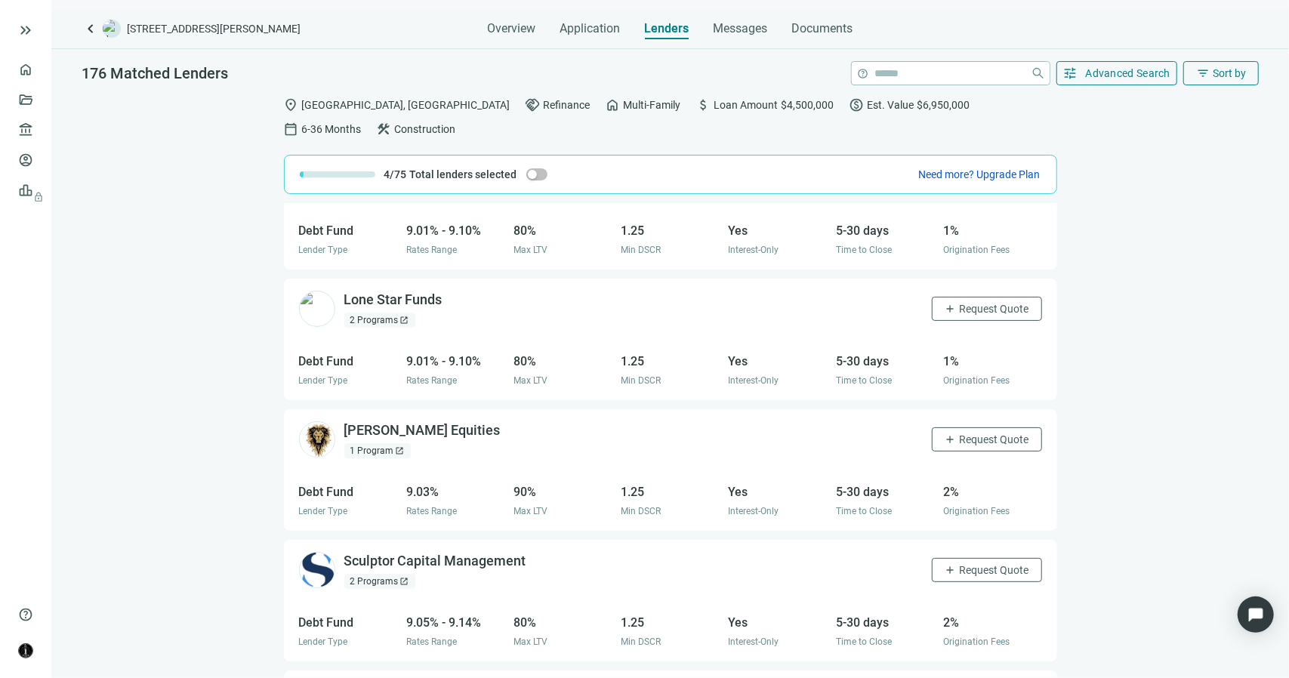
scroll to position [1146, 0]
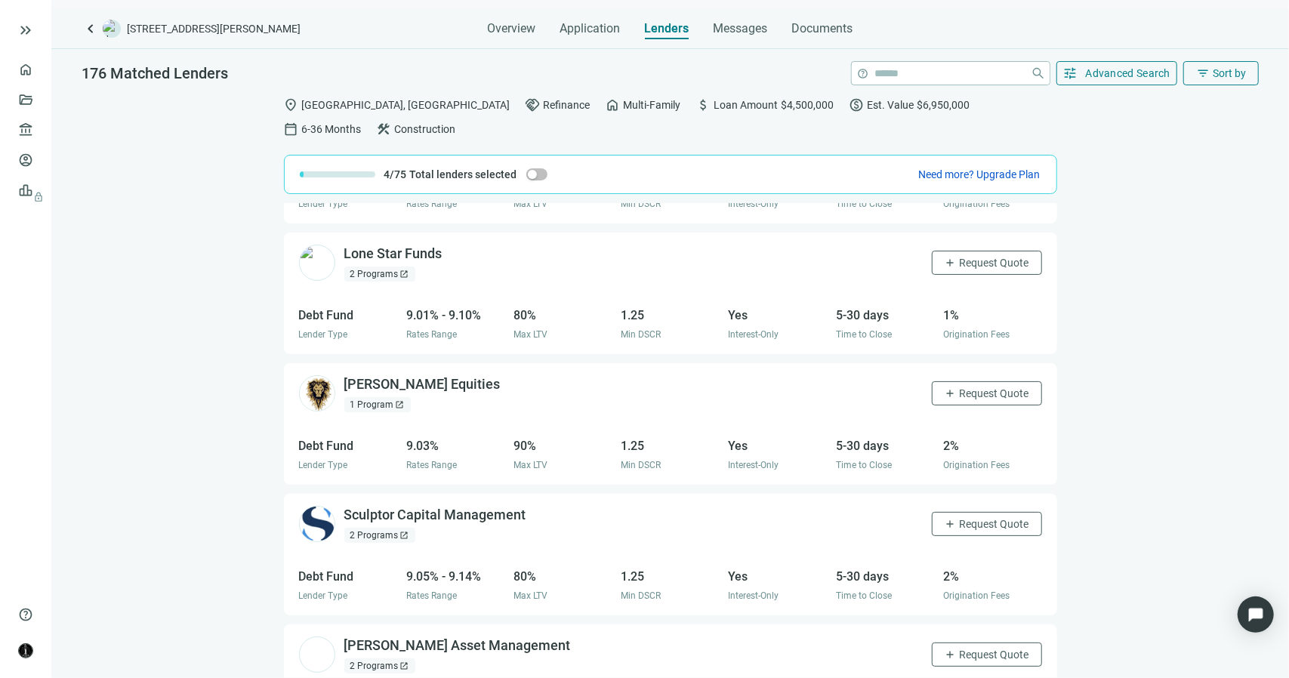
click at [397, 528] on div "2 Programs open_in_new" at bounding box center [379, 535] width 71 height 15
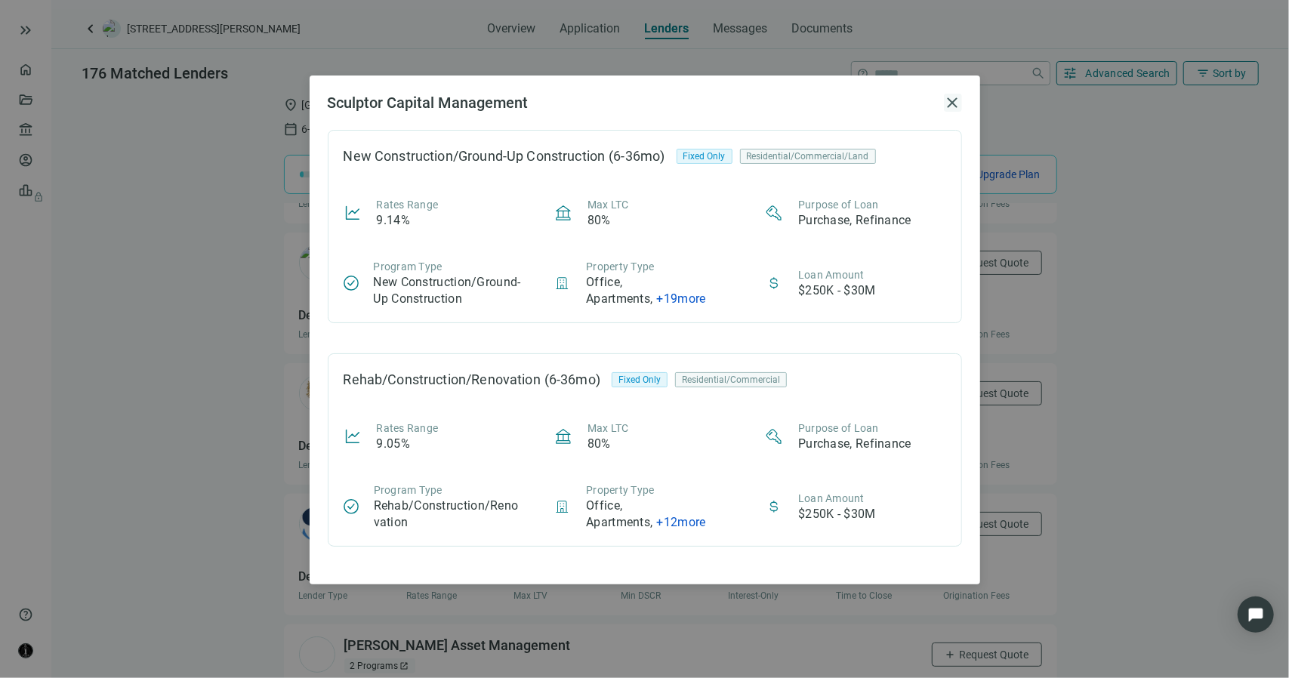
click at [956, 103] on span "close" at bounding box center [953, 103] width 18 height 18
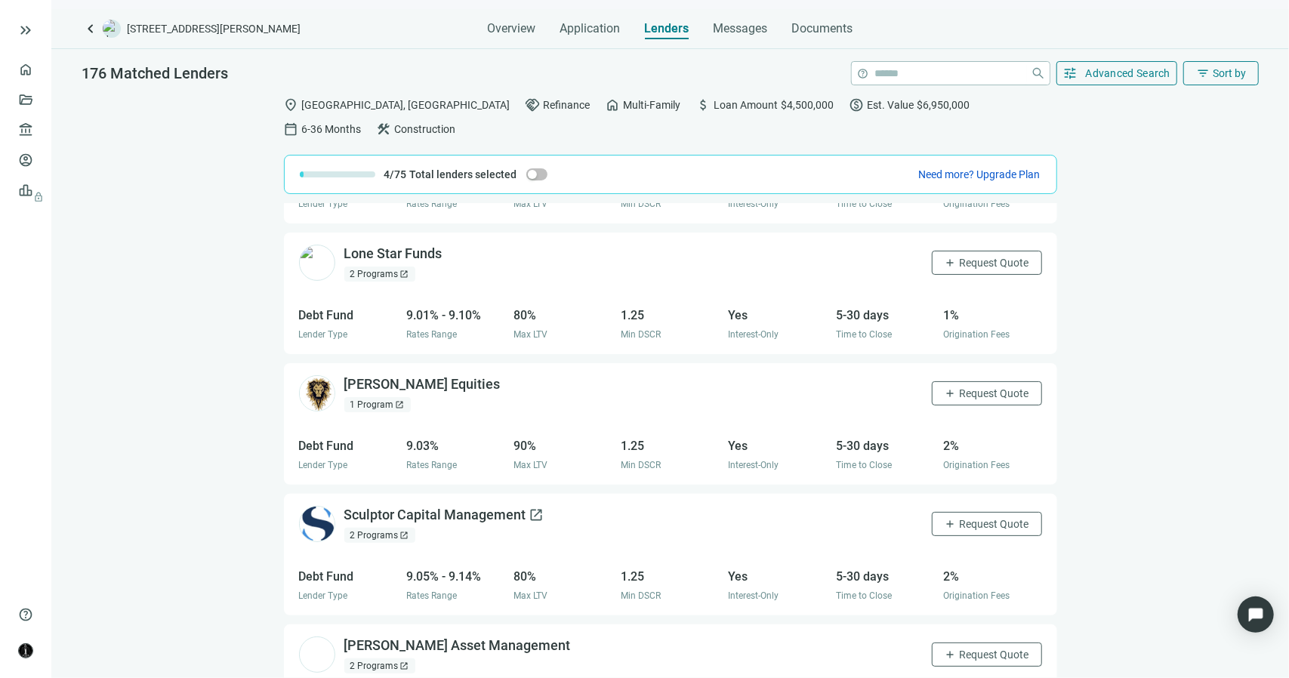
click at [533, 507] on span "open_in_new" at bounding box center [536, 514] width 15 height 15
click at [976, 518] on span "Request Quote" at bounding box center [994, 524] width 69 height 12
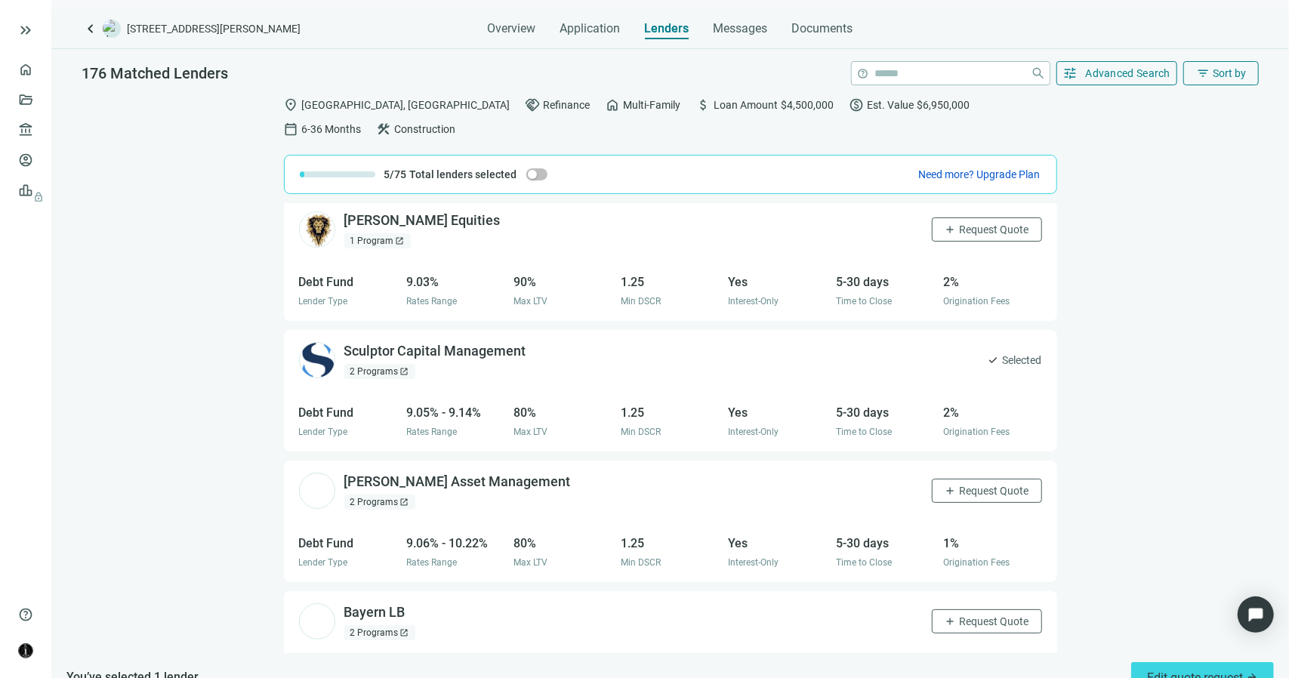
scroll to position [1373, 0]
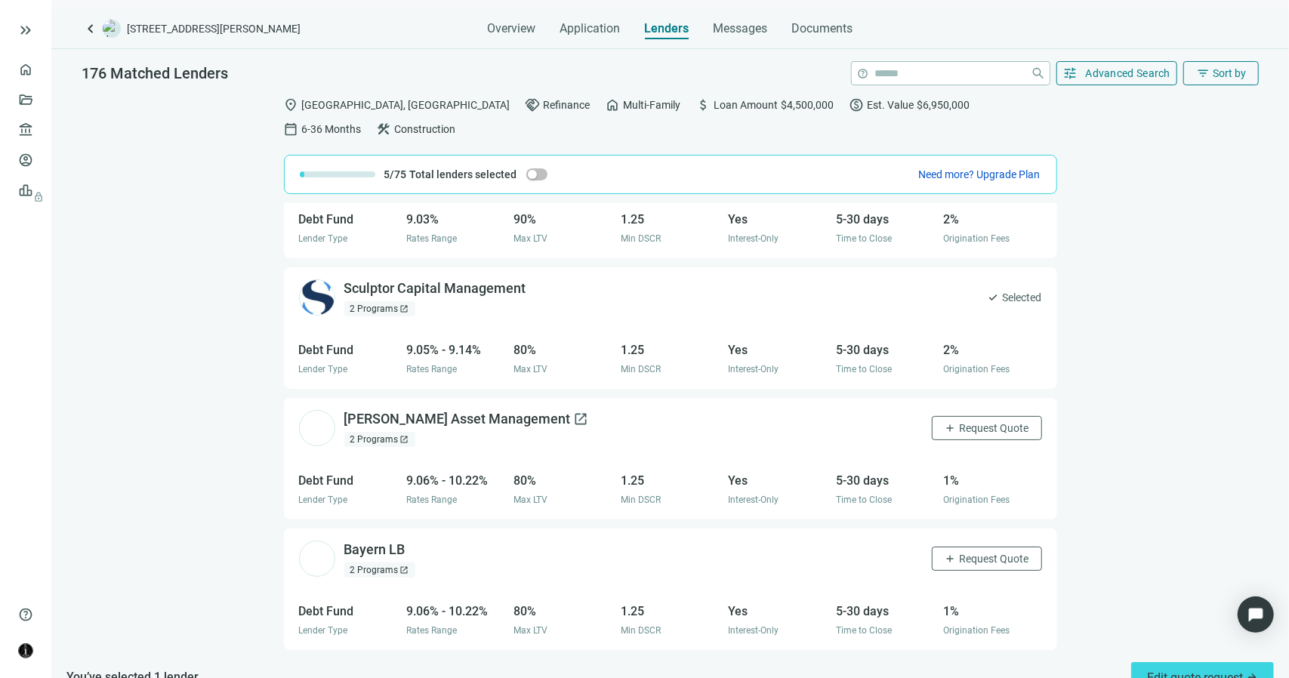
click at [574, 412] on span "open_in_new" at bounding box center [581, 419] width 15 height 15
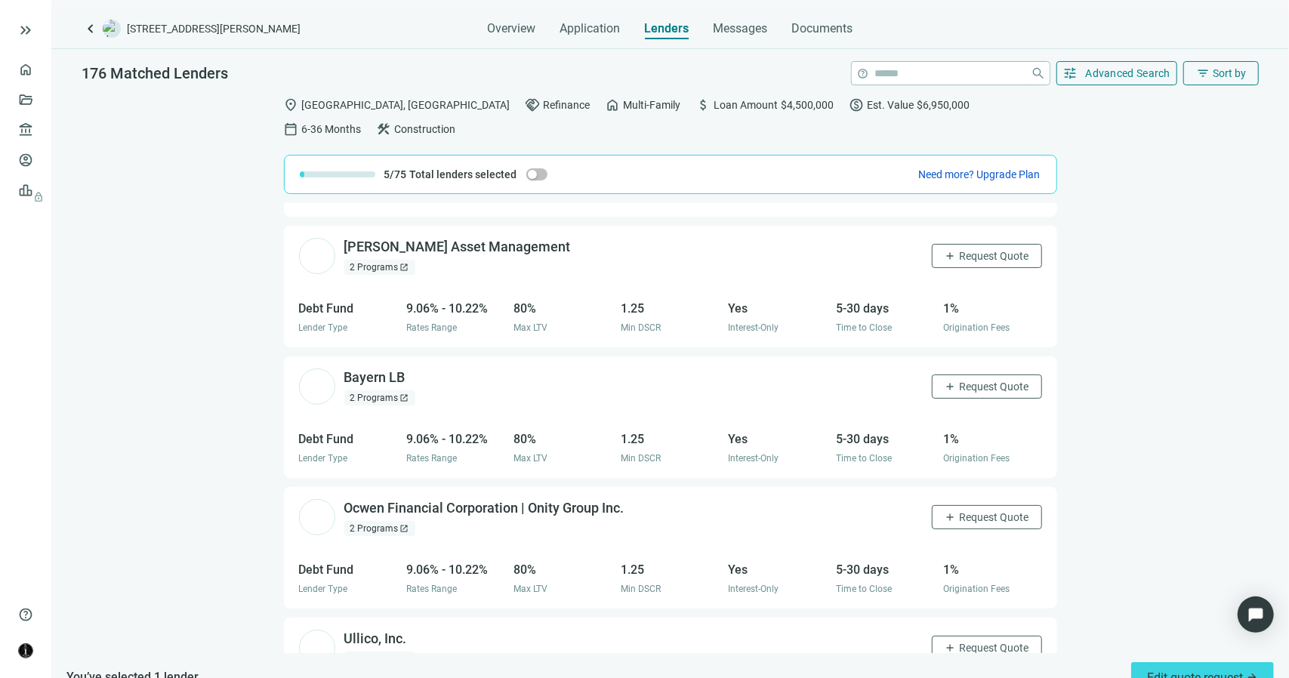
scroll to position [1599, 0]
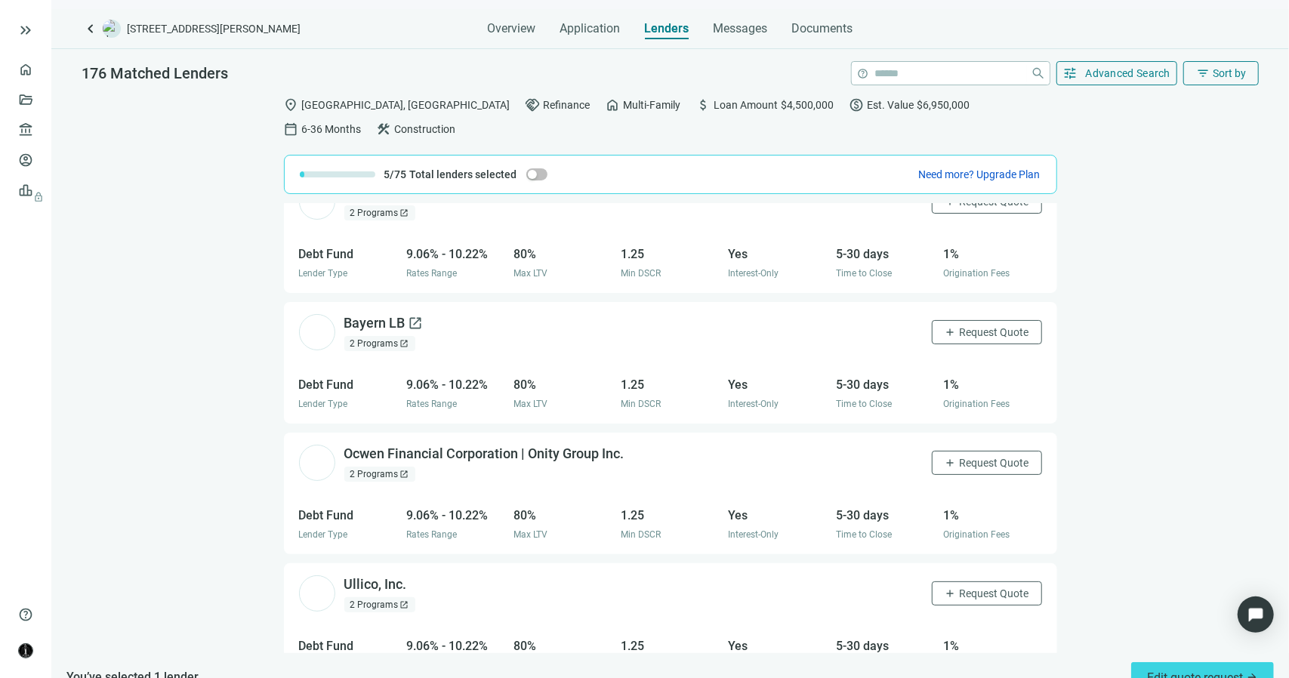
click at [415, 316] on span "open_in_new" at bounding box center [415, 323] width 15 height 15
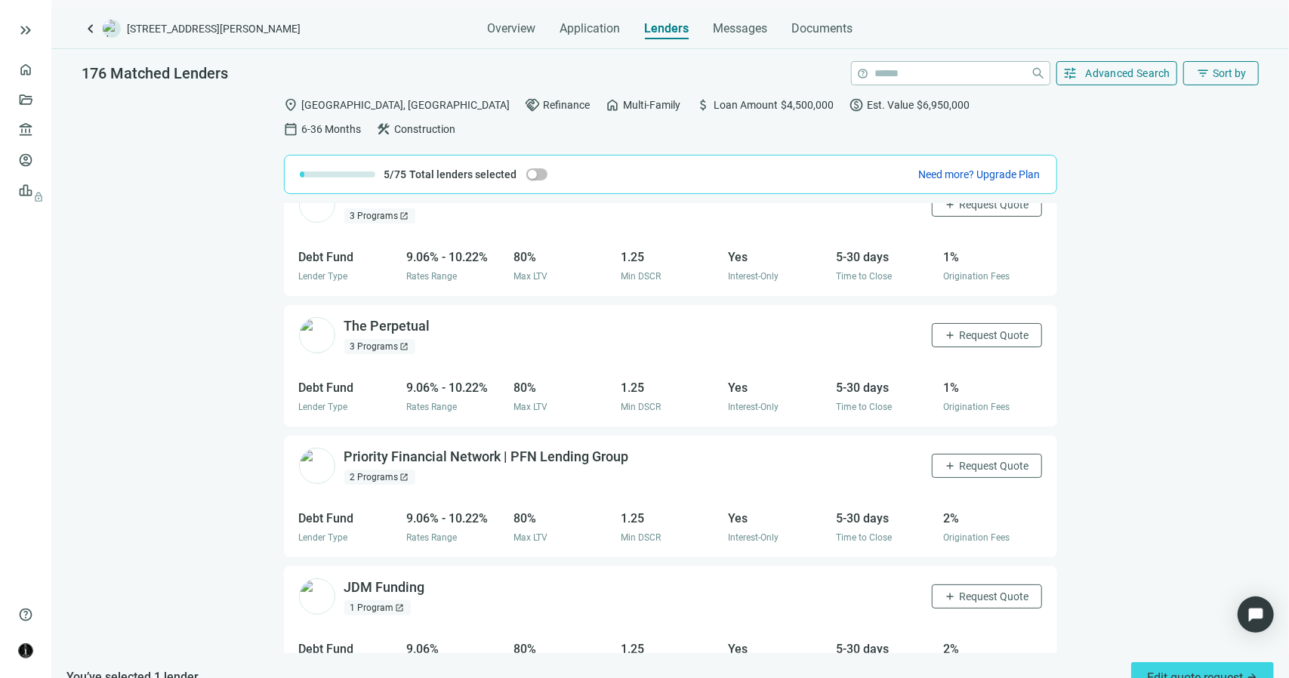
scroll to position [2903, 0]
click at [640, 449] on span "open_in_new" at bounding box center [639, 456] width 15 height 15
click at [960, 459] on span "Request Quote" at bounding box center [994, 465] width 69 height 12
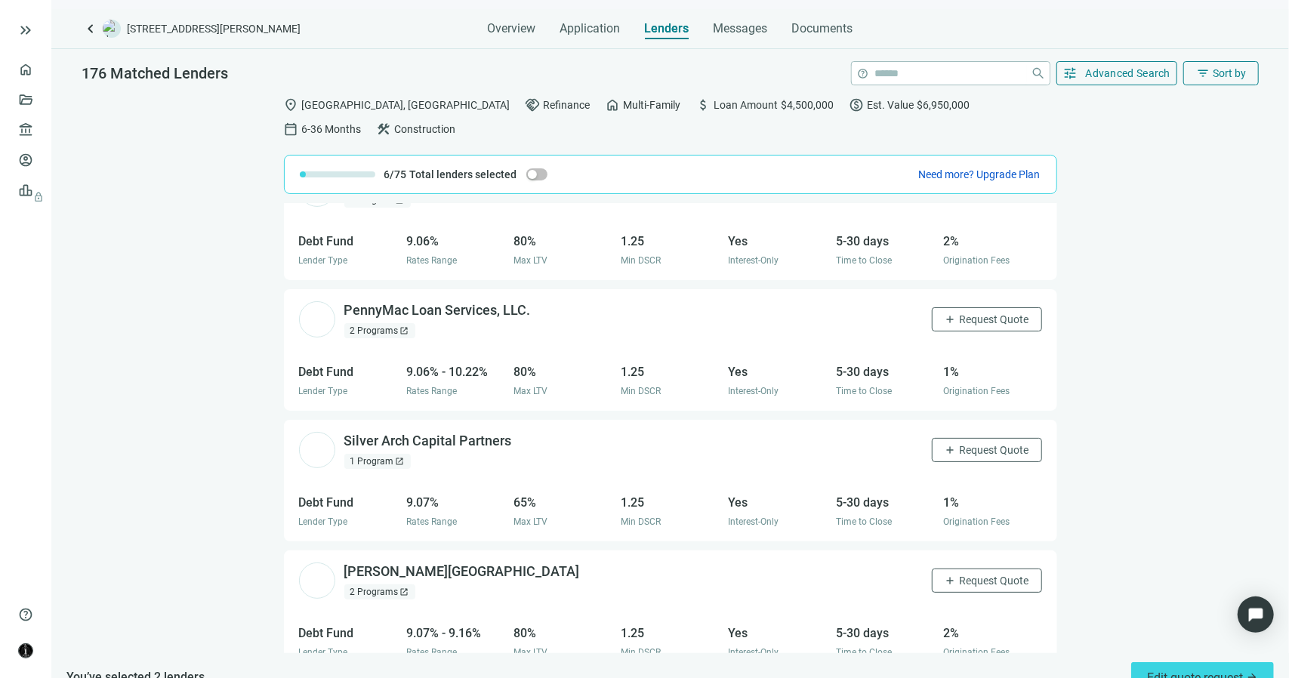
scroll to position [3356, 0]
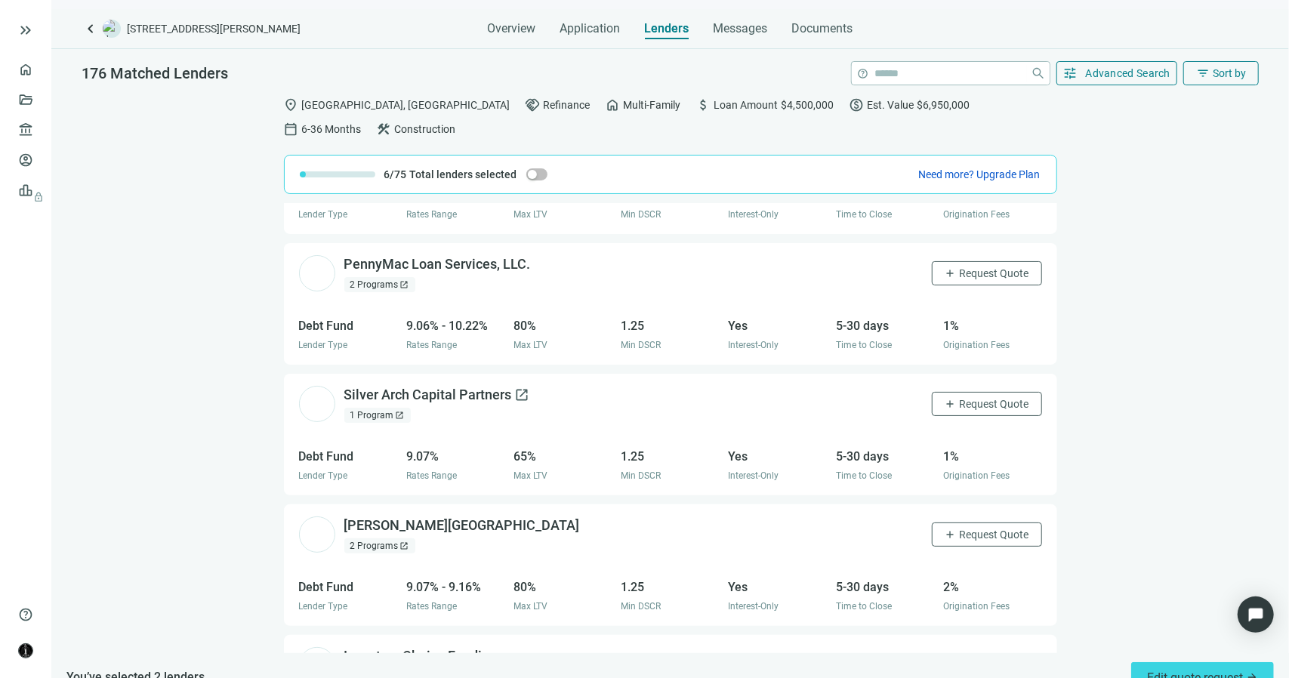
click at [524, 387] on span "open_in_new" at bounding box center [522, 394] width 15 height 15
click at [945, 398] on span "add" at bounding box center [951, 404] width 12 height 12
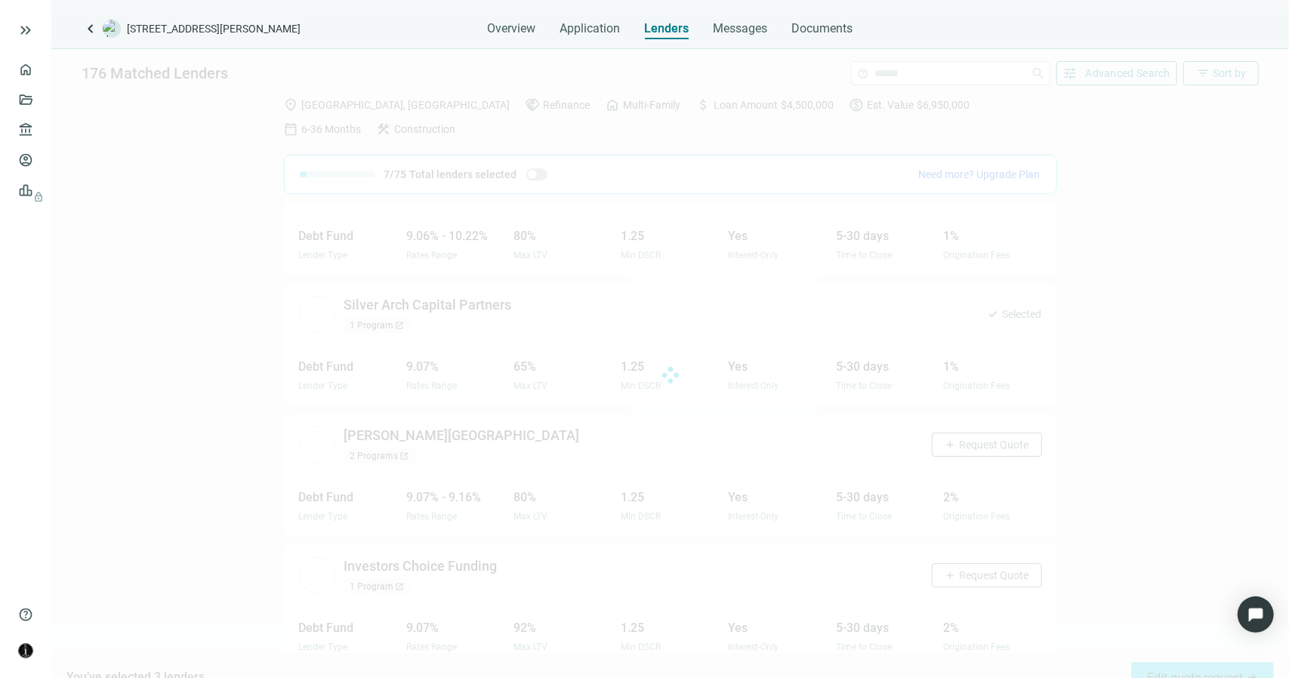
scroll to position [3452, 0]
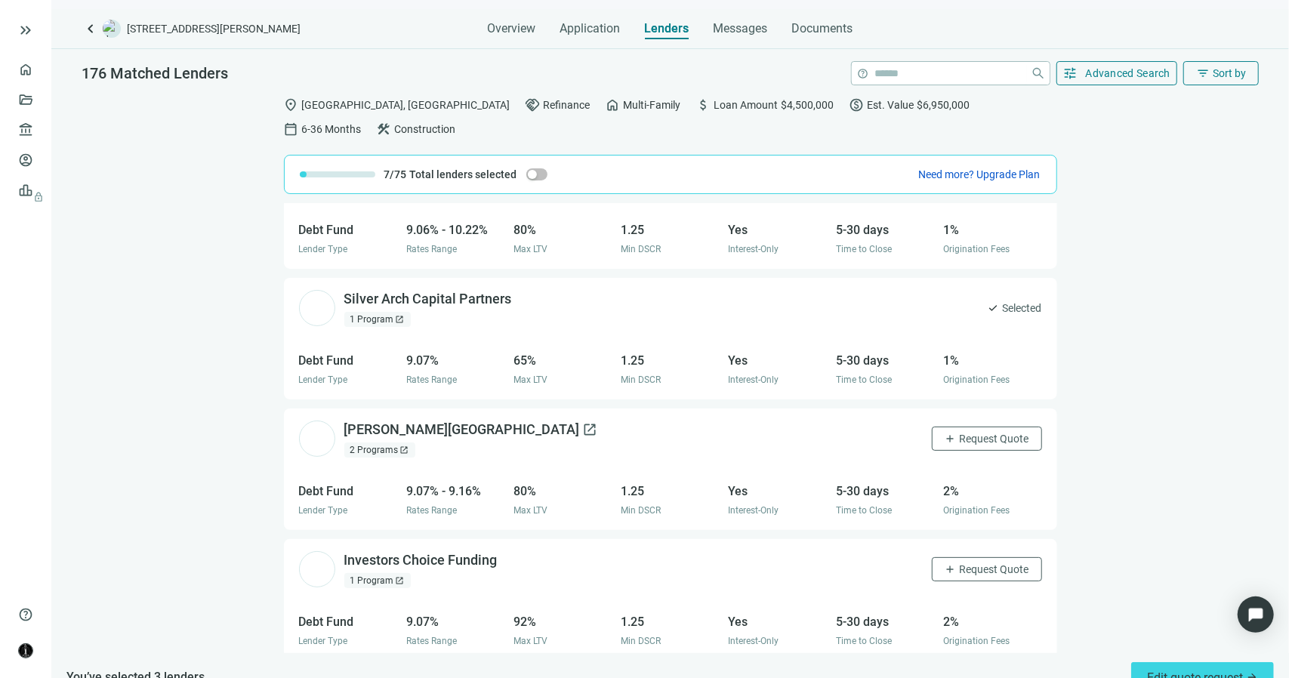
click at [583, 422] on span "open_in_new" at bounding box center [590, 429] width 15 height 15
click at [943, 427] on button "add Request Quote" at bounding box center [987, 439] width 110 height 24
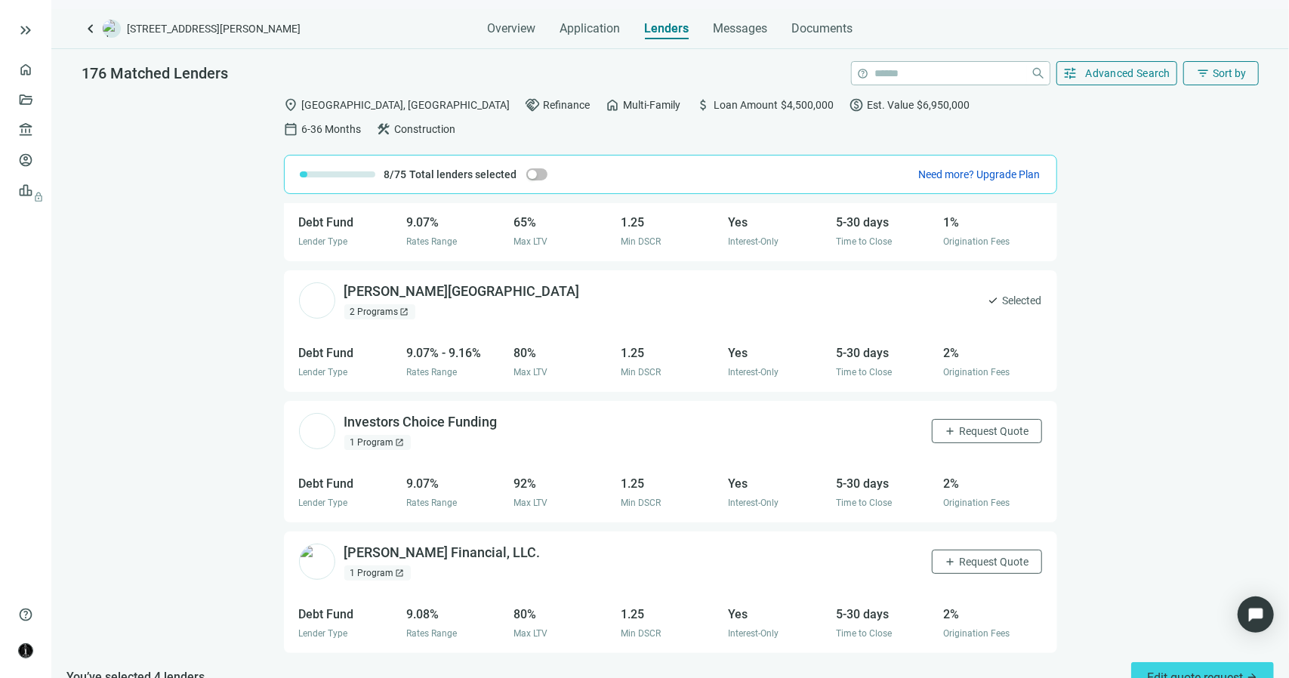
scroll to position [3603, 0]
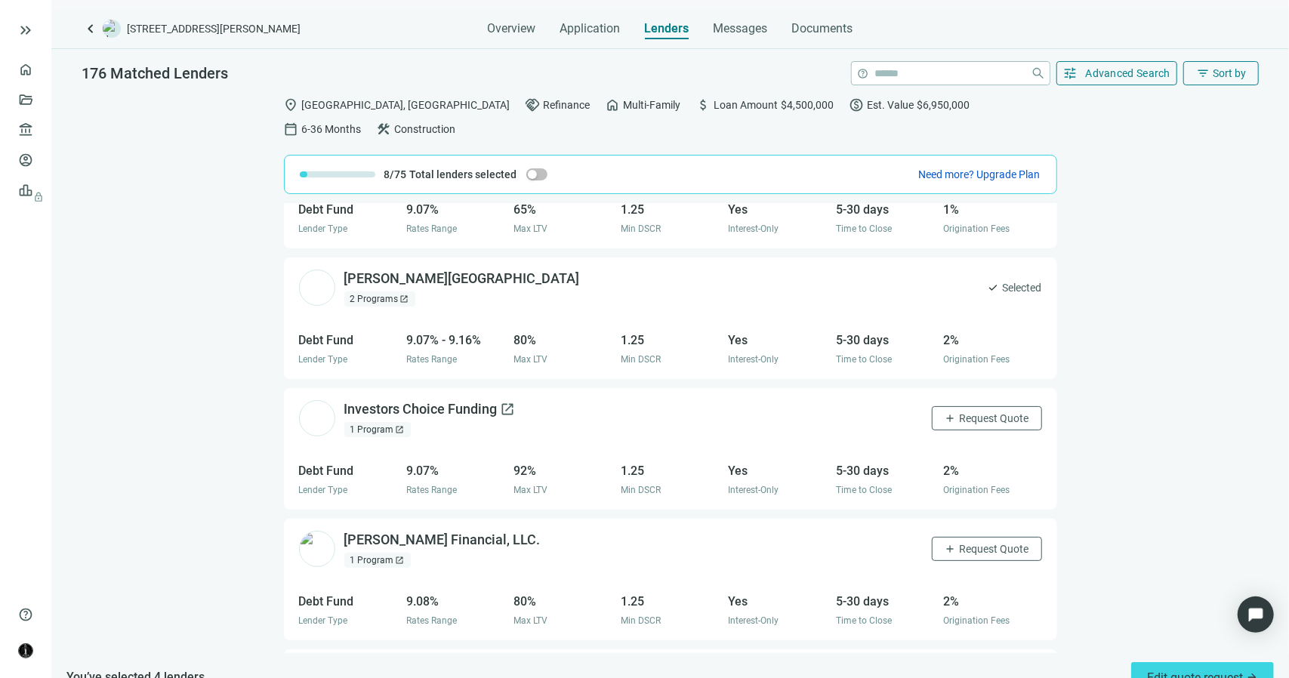
click at [507, 402] on span "open_in_new" at bounding box center [508, 409] width 15 height 15
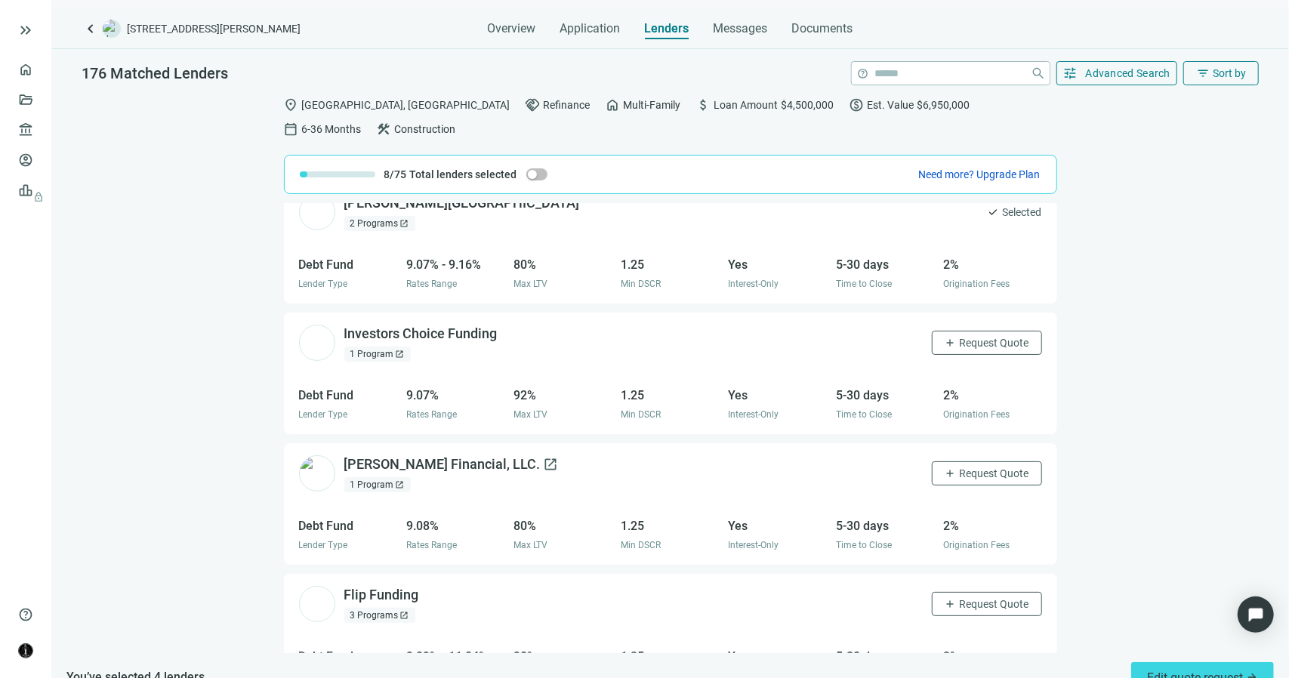
click at [544, 457] on span "open_in_new" at bounding box center [551, 464] width 15 height 15
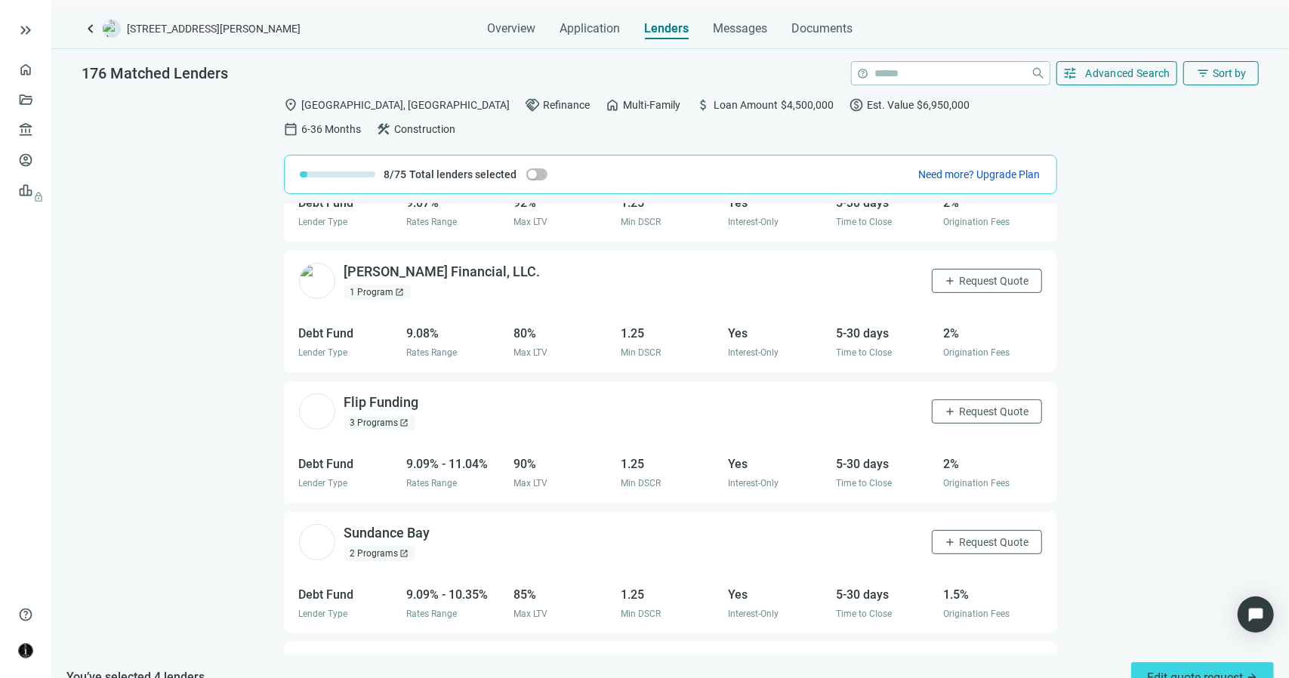
scroll to position [3905, 0]
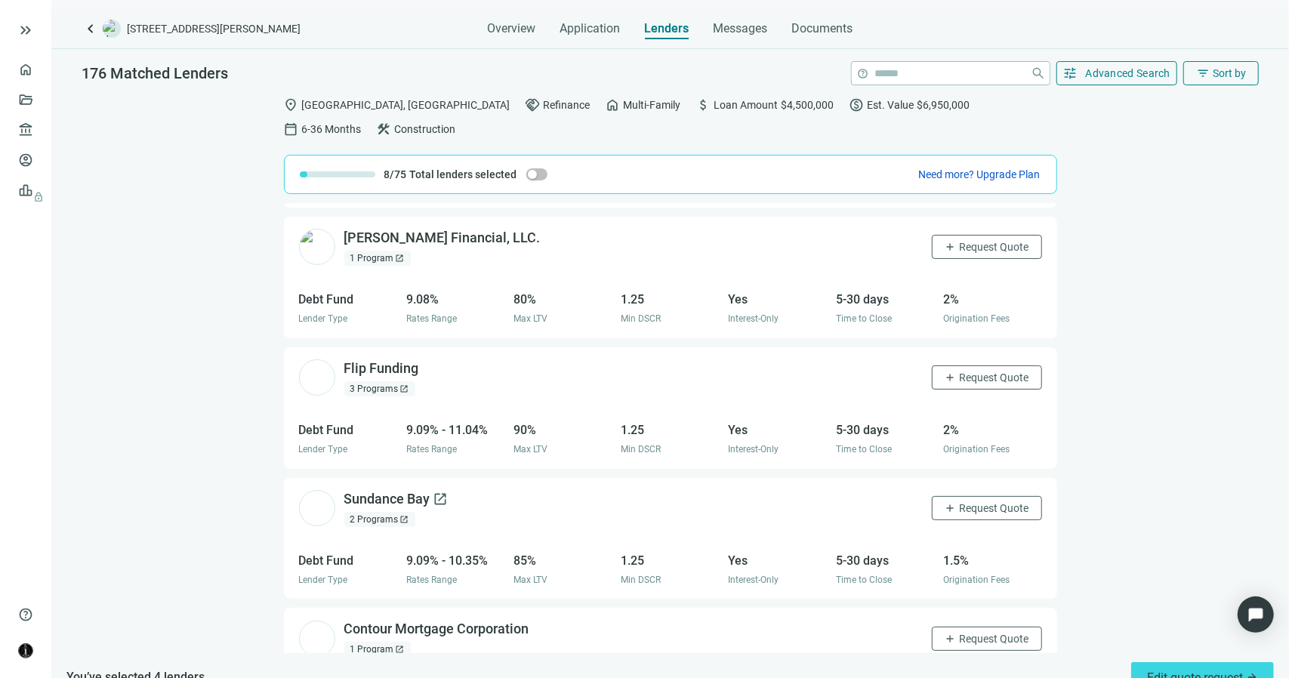
click at [442, 492] on span "open_in_new" at bounding box center [440, 499] width 15 height 15
click at [943, 496] on button "add Request Quote" at bounding box center [987, 508] width 110 height 24
click at [1184, 663] on button "Edit quote request arrow_forward" at bounding box center [1202, 677] width 143 height 30
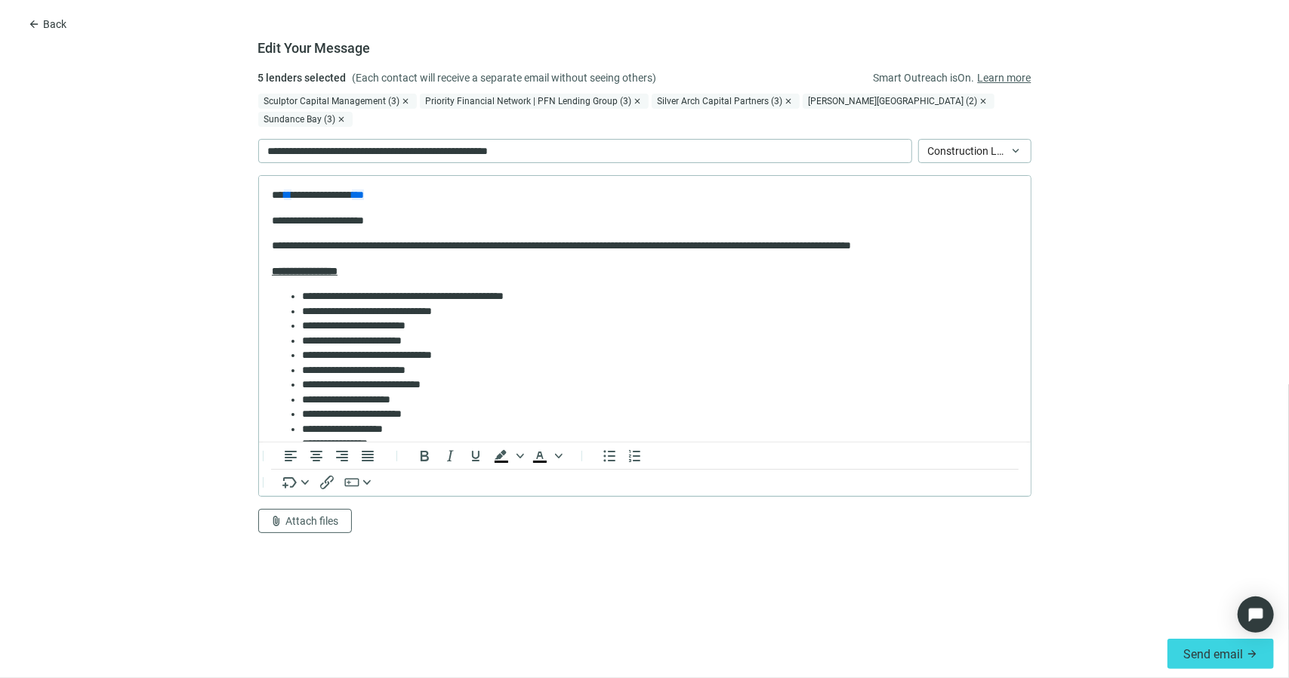
scroll to position [0, 0]
click at [509, 143] on p "**********" at bounding box center [409, 151] width 282 height 17
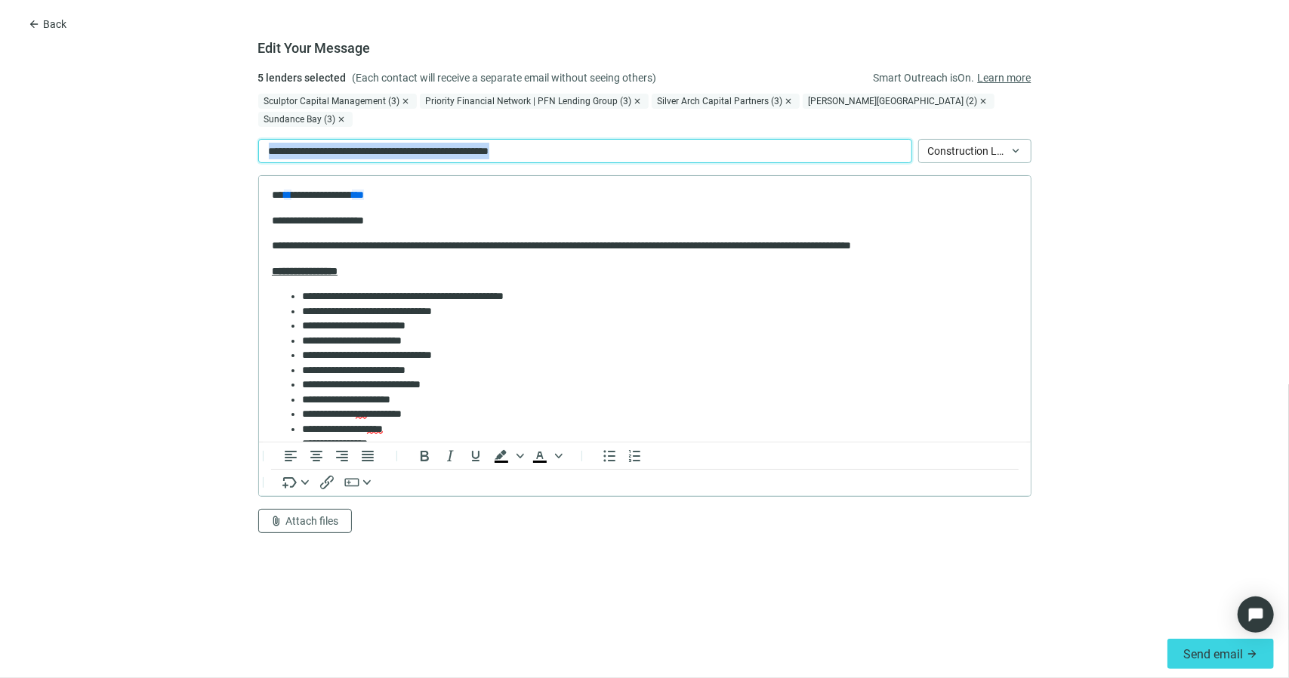
click at [509, 143] on p "**********" at bounding box center [409, 151] width 282 height 17
paste div
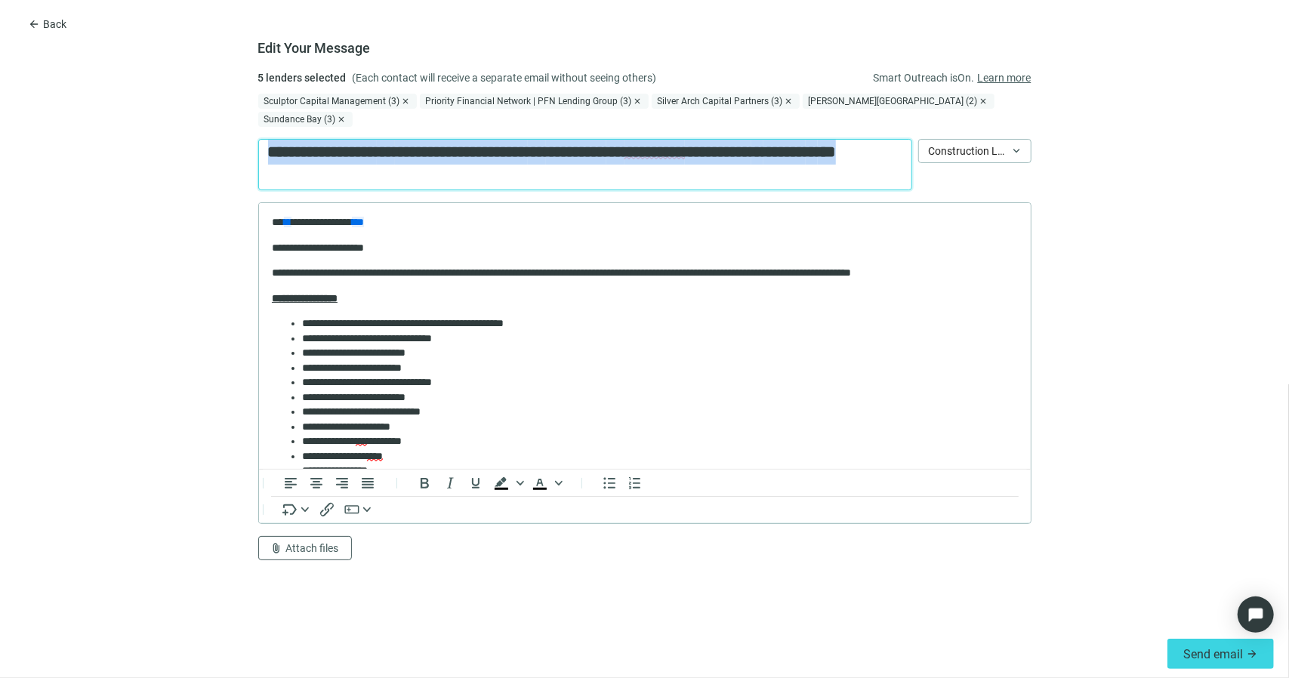
drag, startPoint x: 449, startPoint y: 158, endPoint x: 251, endPoint y: 118, distance: 201.8
click at [251, 118] on form "**********" at bounding box center [644, 349] width 1289 height 560
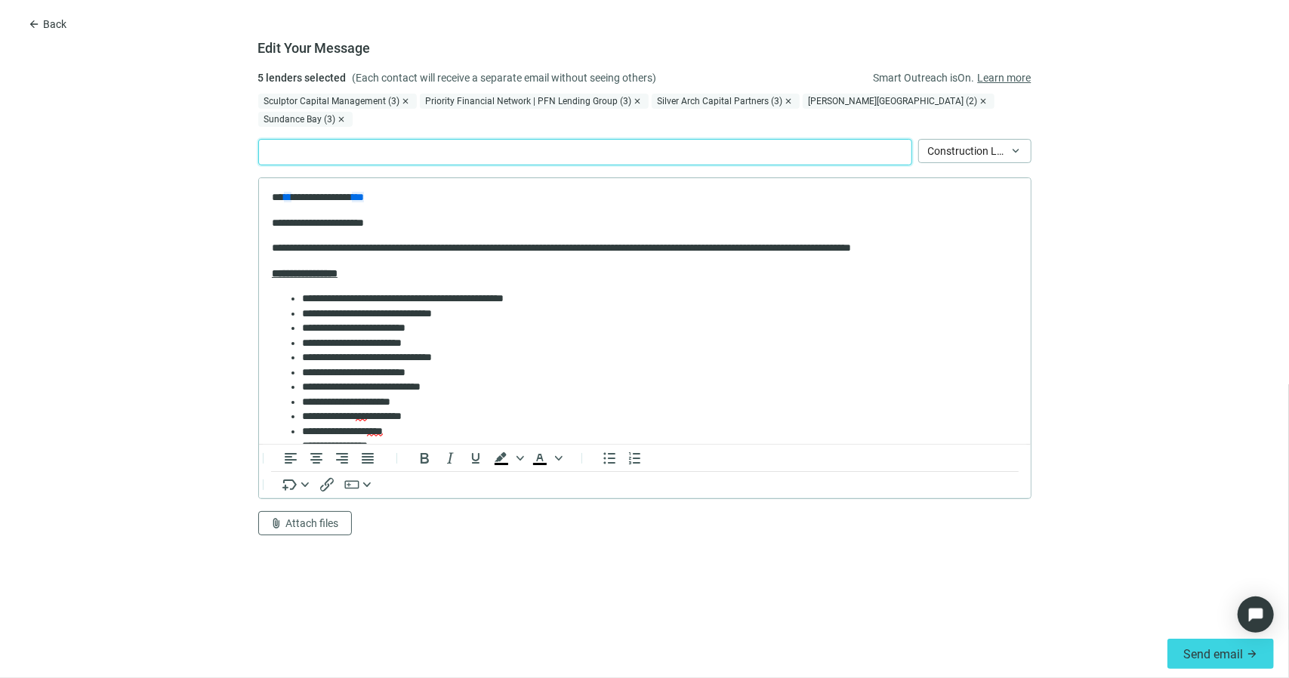
click at [506, 139] on div "﻿" at bounding box center [585, 152] width 654 height 26
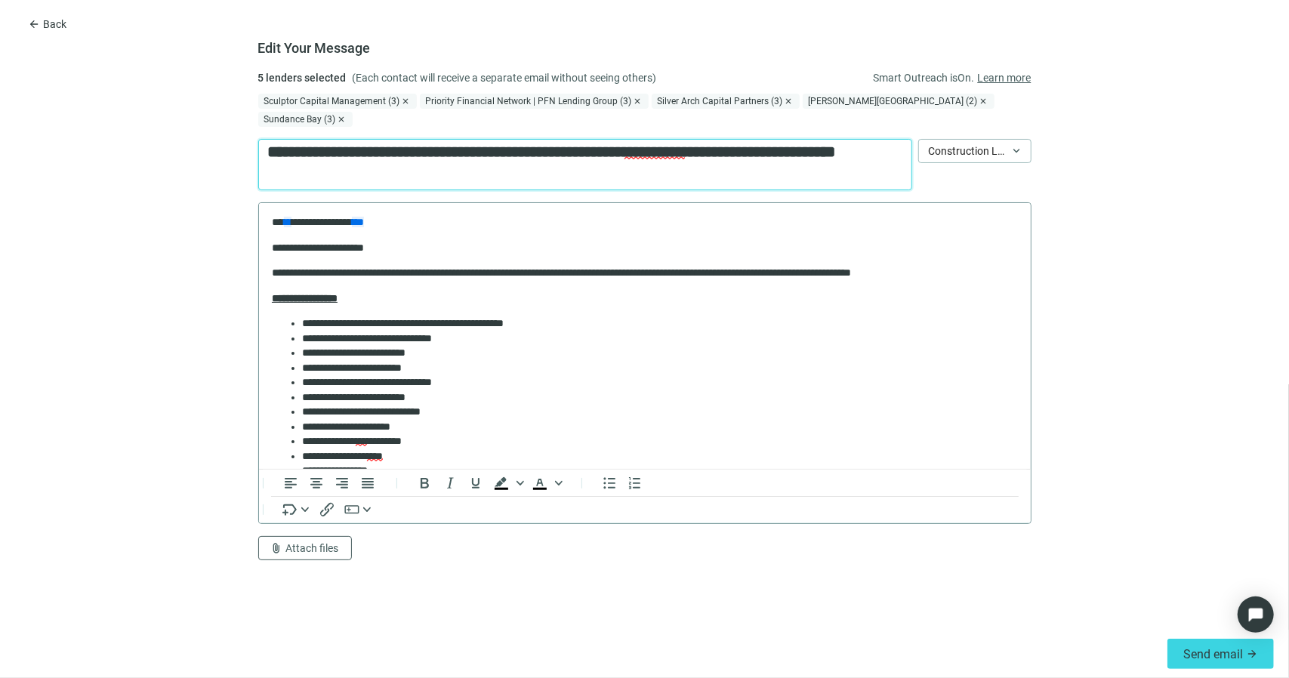
click at [593, 316] on li "**********" at bounding box center [653, 323] width 704 height 15
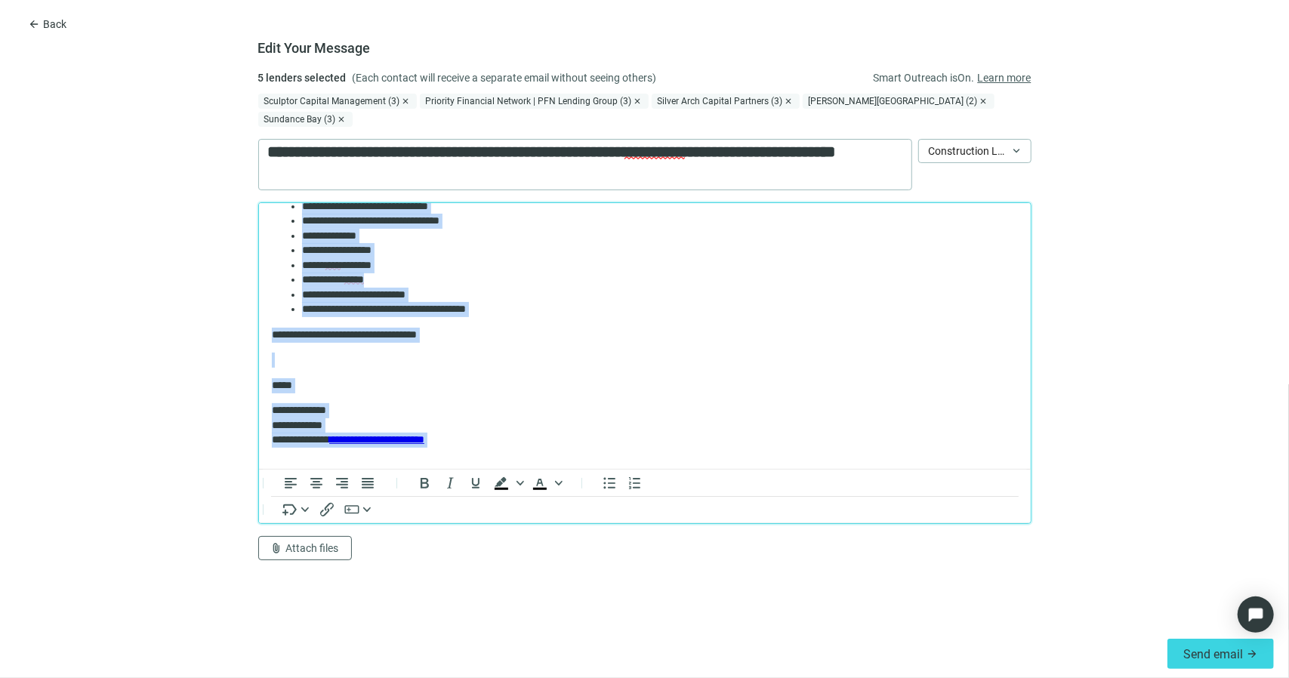
scroll to position [326, 0]
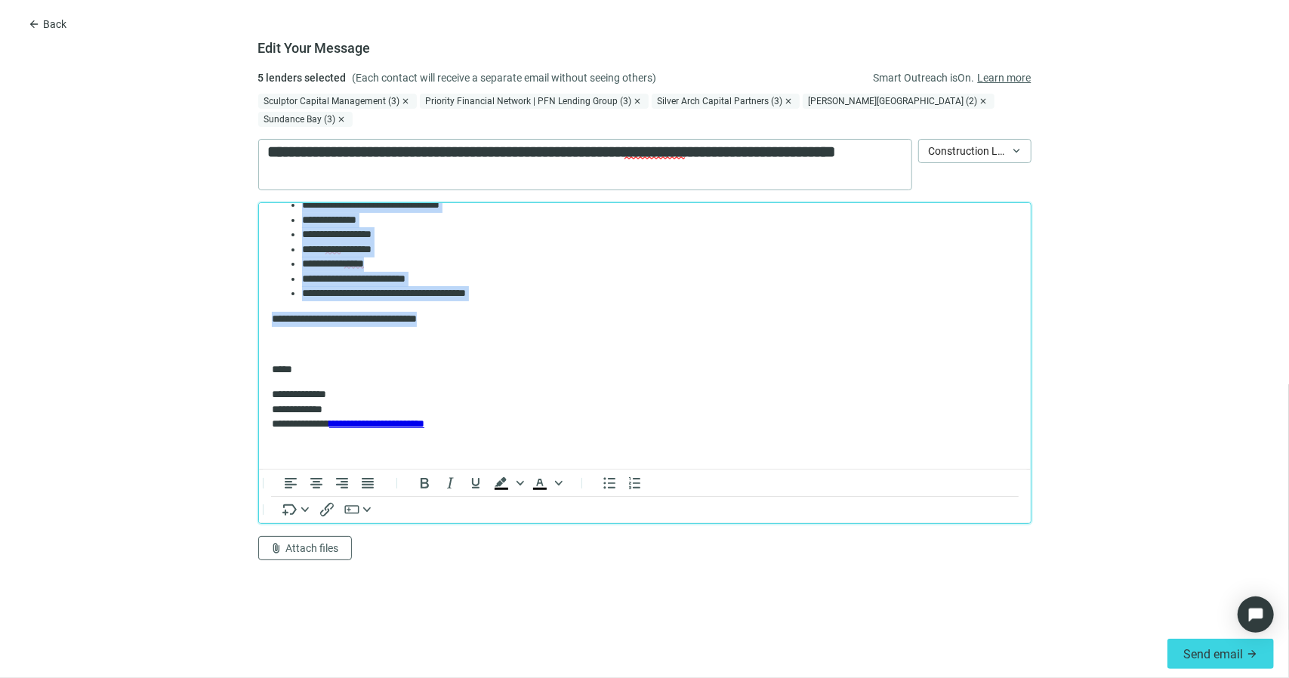
drag, startPoint x: 272, startPoint y: 244, endPoint x: 470, endPoint y: 319, distance: 212.4
click at [470, 319] on body "**********" at bounding box center [644, 173] width 748 height 566
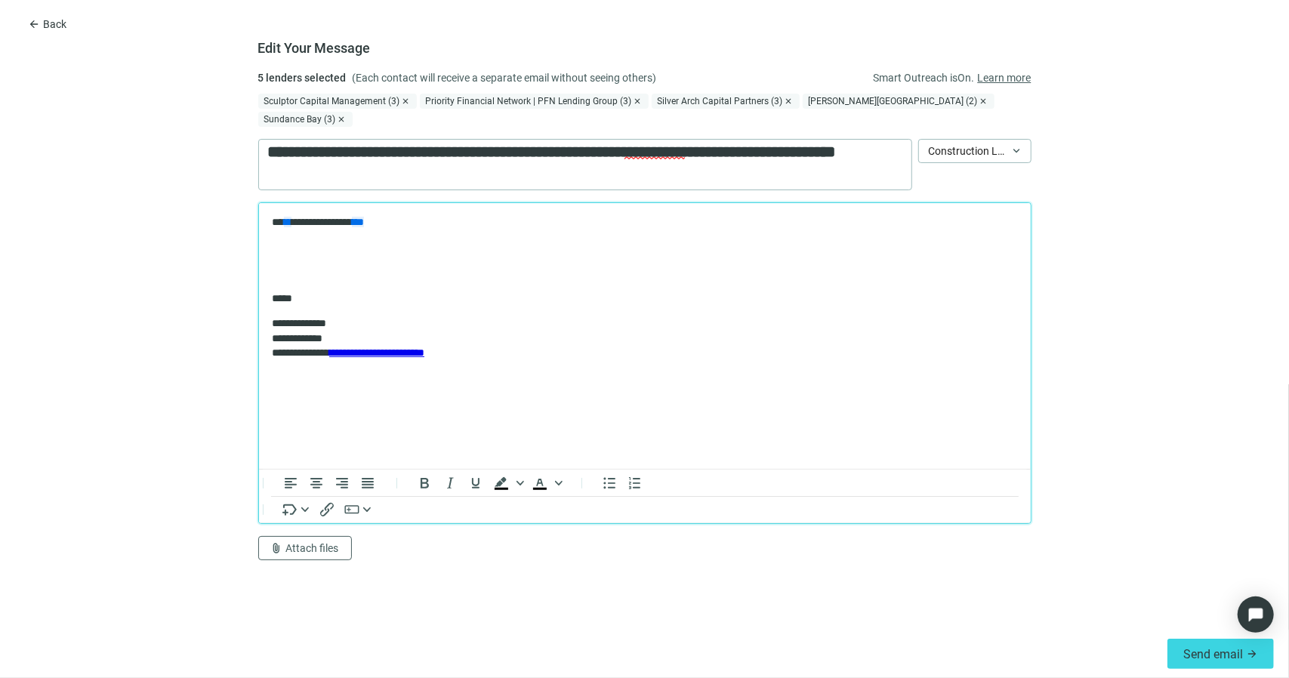
scroll to position [0, 0]
drag, startPoint x: 381, startPoint y: 304, endPoint x: 341, endPoint y: 273, distance: 51.7
click at [381, 304] on p "*****" at bounding box center [644, 298] width 747 height 15
click at [277, 245] on p "Rich Text Area. Press ALT-0 for help." at bounding box center [644, 247] width 747 height 15
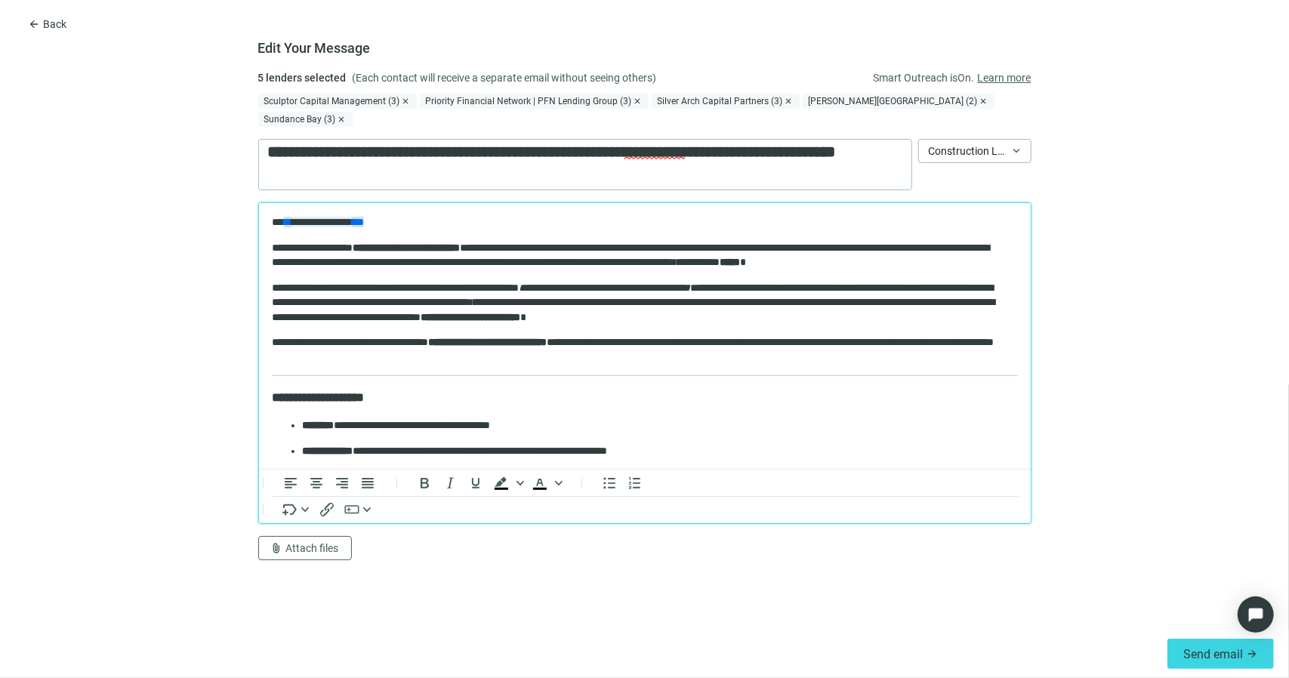
click at [284, 220] on span "**" at bounding box center [287, 221] width 8 height 11
click at [282, 220] on p "**********" at bounding box center [638, 221] width 735 height 15
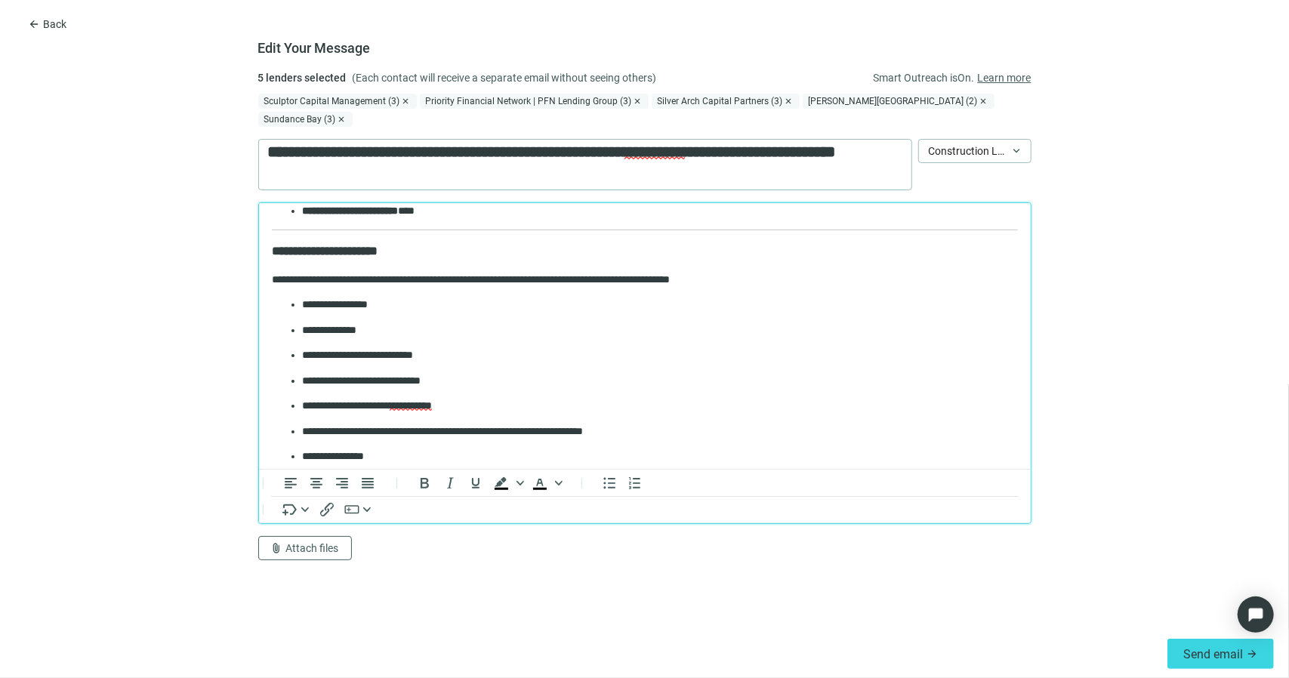
scroll to position [1059, 0]
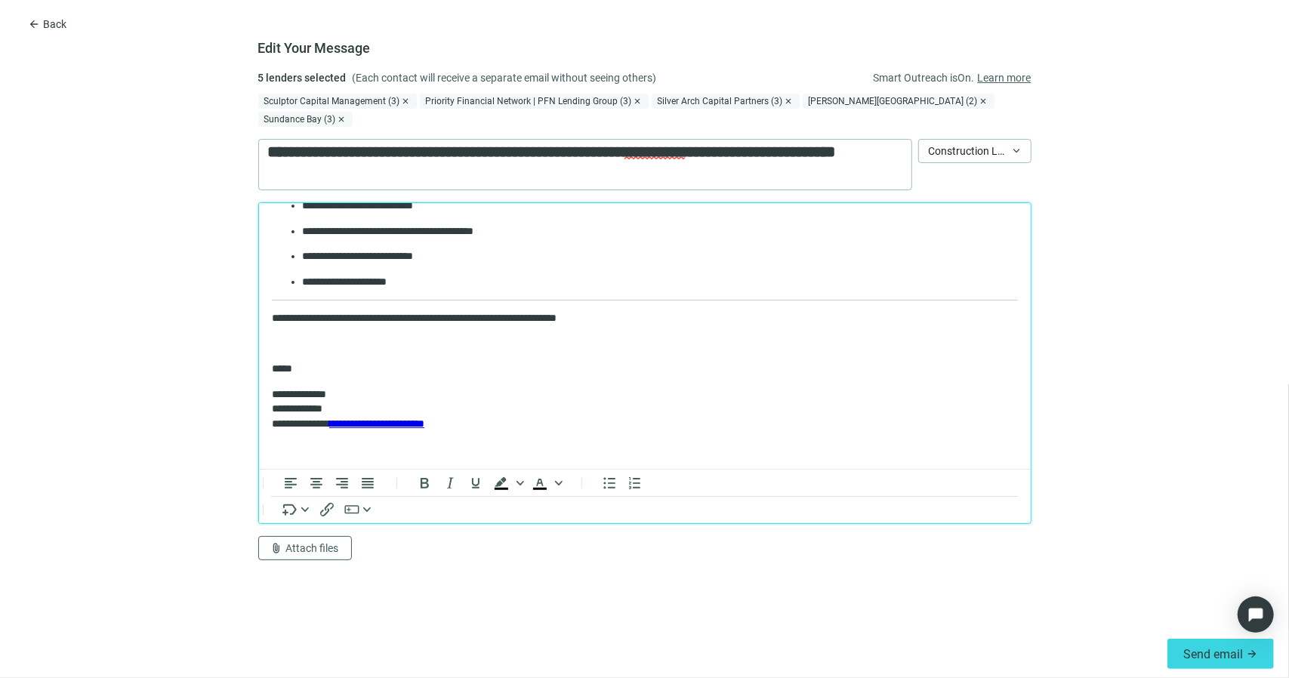
click at [319, 347] on p "Rich Text Area. Press ALT-0 for help." at bounding box center [644, 343] width 746 height 15
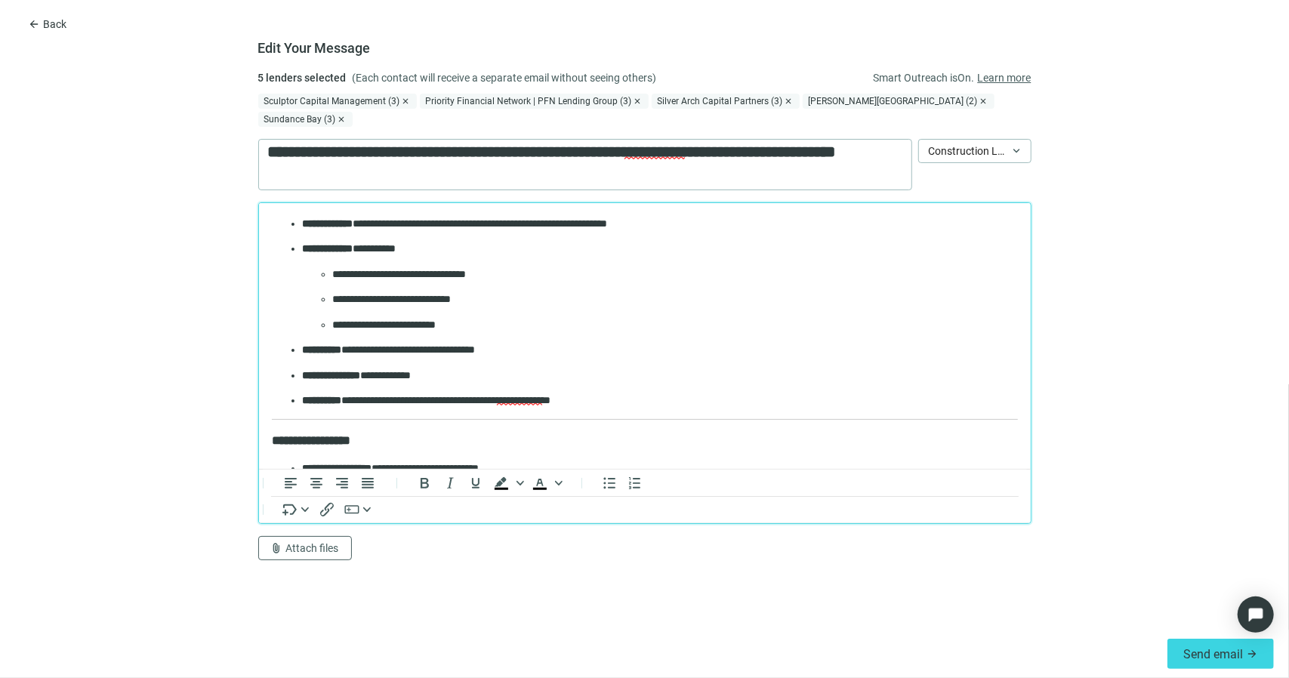
scroll to position [0, 0]
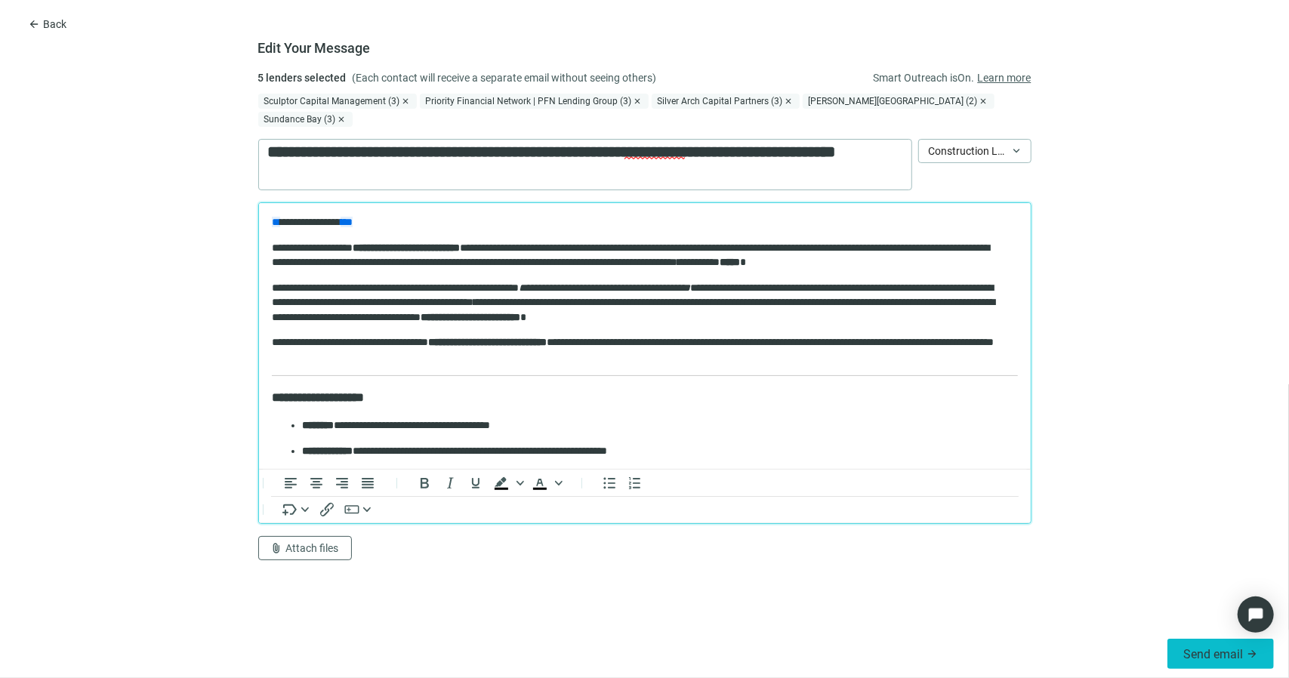
click at [1185, 657] on span "Send email" at bounding box center [1213, 654] width 60 height 14
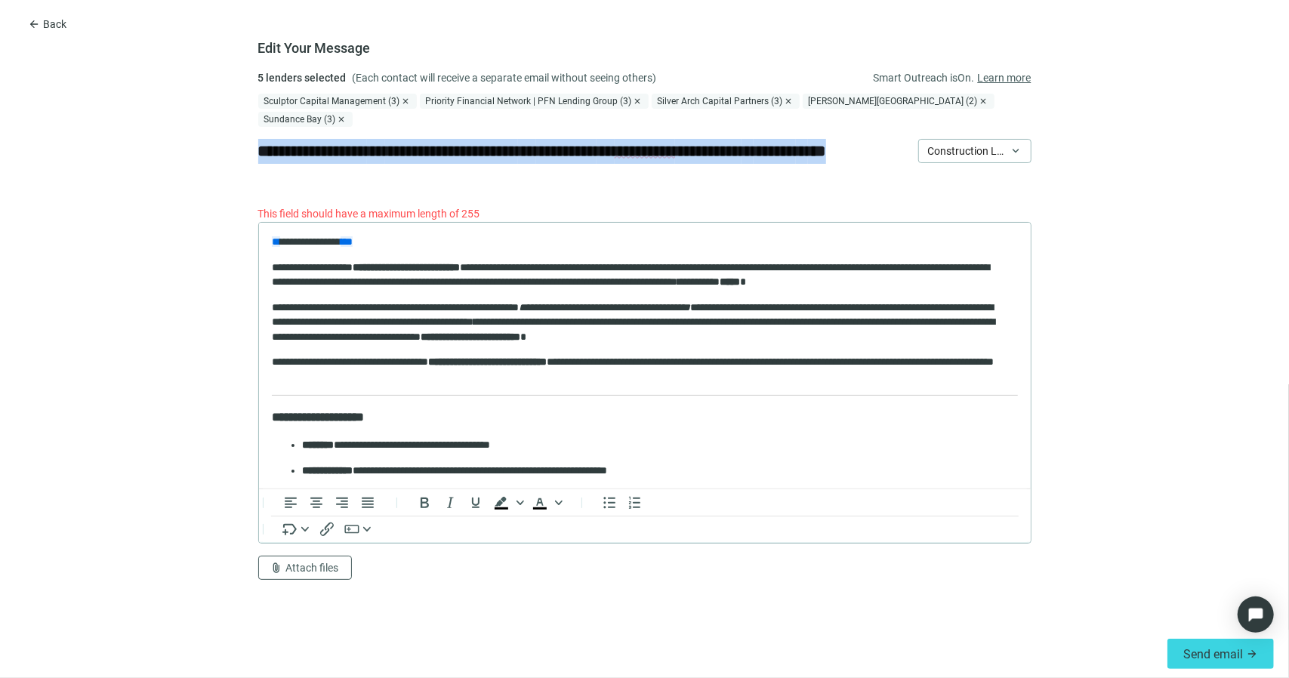
drag, startPoint x: 465, startPoint y: 164, endPoint x: 258, endPoint y: 128, distance: 209.9
click at [258, 139] on div "**********" at bounding box center [585, 172] width 654 height 66
click at [426, 143] on span "**********" at bounding box center [542, 150] width 568 height 15
drag, startPoint x: 469, startPoint y: 162, endPoint x: 260, endPoint y: 140, distance: 210.3
click at [260, 140] on div "**********" at bounding box center [585, 172] width 654 height 66
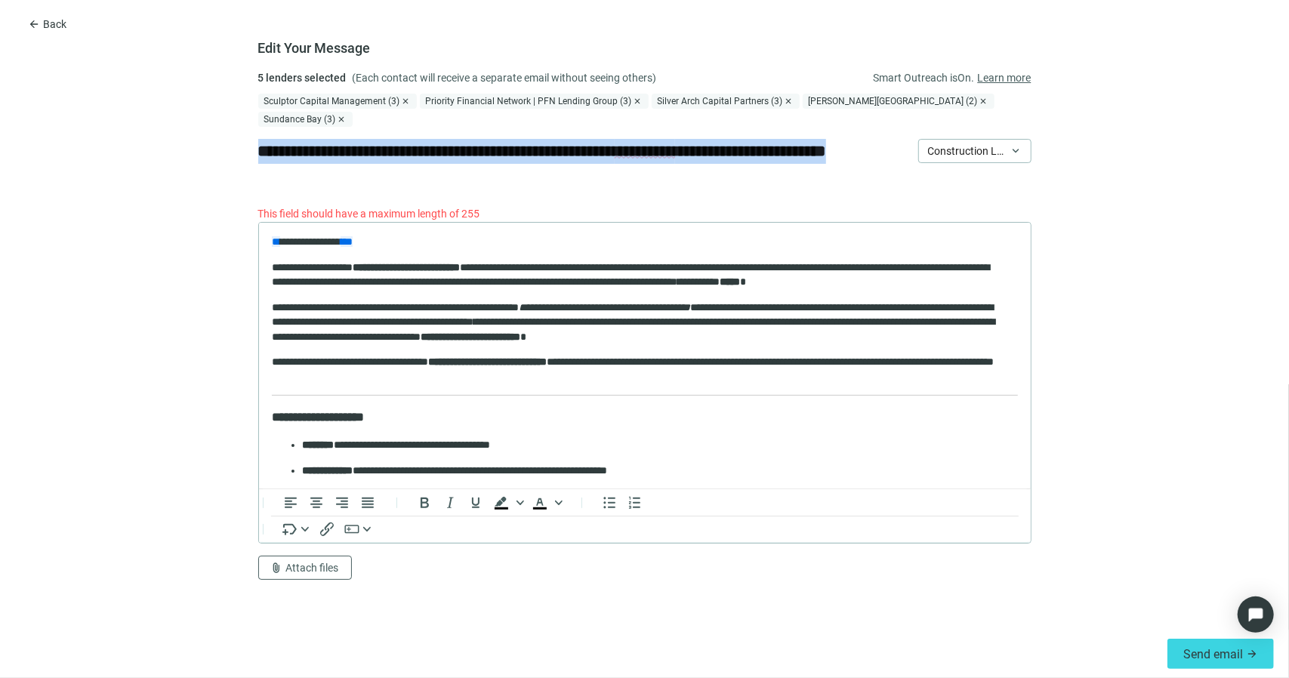
drag, startPoint x: 379, startPoint y: 162, endPoint x: 251, endPoint y: 135, distance: 130.5
click at [251, 135] on form "**********" at bounding box center [644, 349] width 1289 height 560
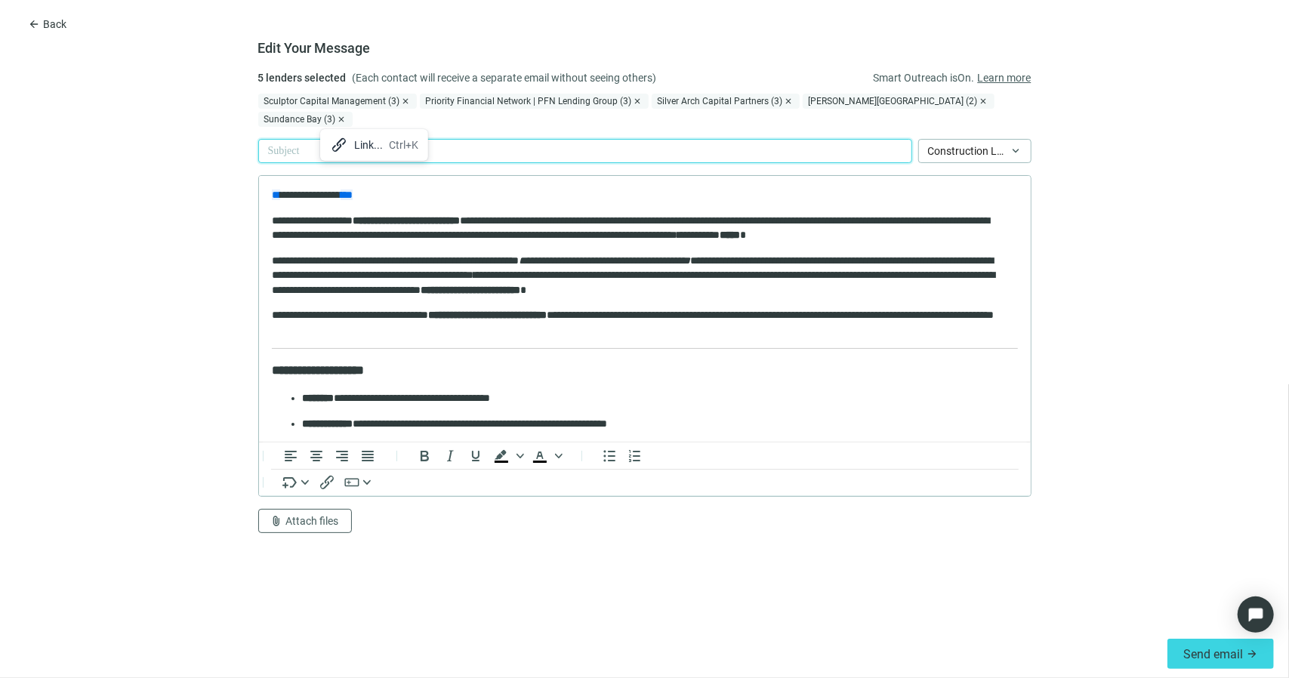
click at [389, 143] on div "Ctrl+K" at bounding box center [403, 145] width 29 height 18
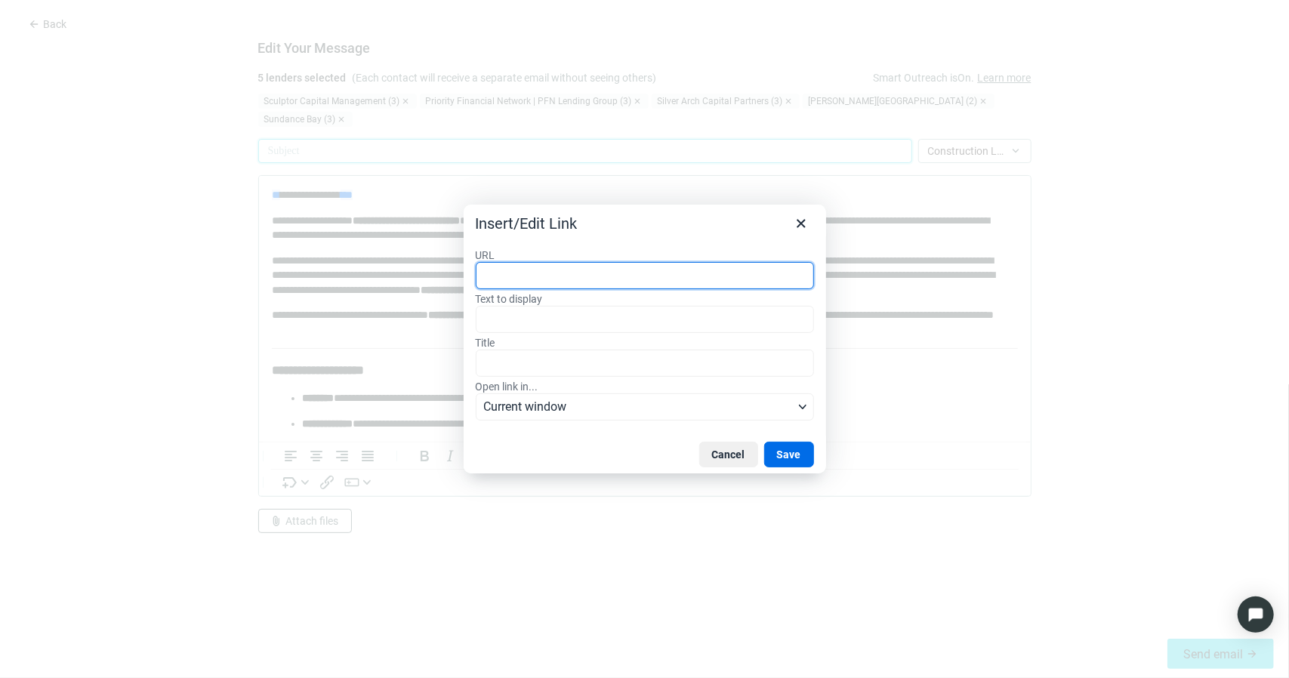
click at [361, 145] on div at bounding box center [644, 339] width 1289 height 678
drag, startPoint x: 800, startPoint y: 223, endPoint x: 401, endPoint y: 58, distance: 432.0
click at [800, 223] on icon "Close" at bounding box center [801, 223] width 8 height 8
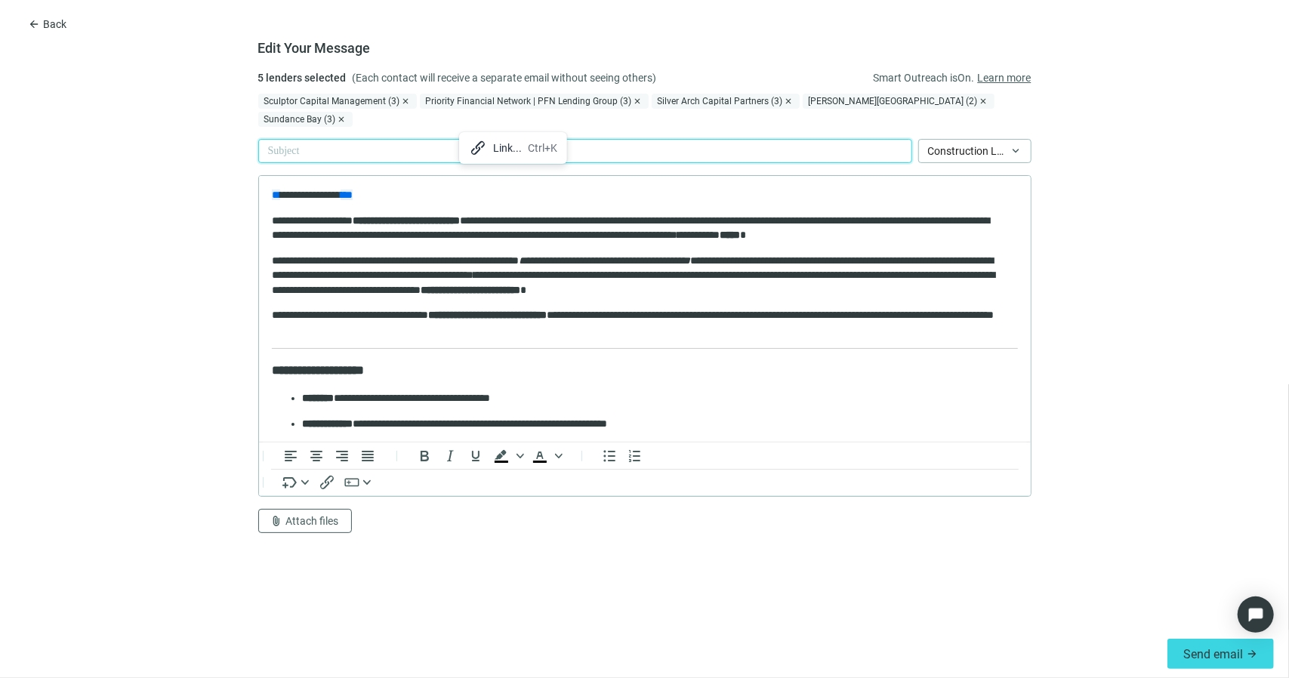
click at [408, 139] on div at bounding box center [585, 151] width 654 height 24
click at [568, 150] on div "**********" at bounding box center [585, 157] width 654 height 36
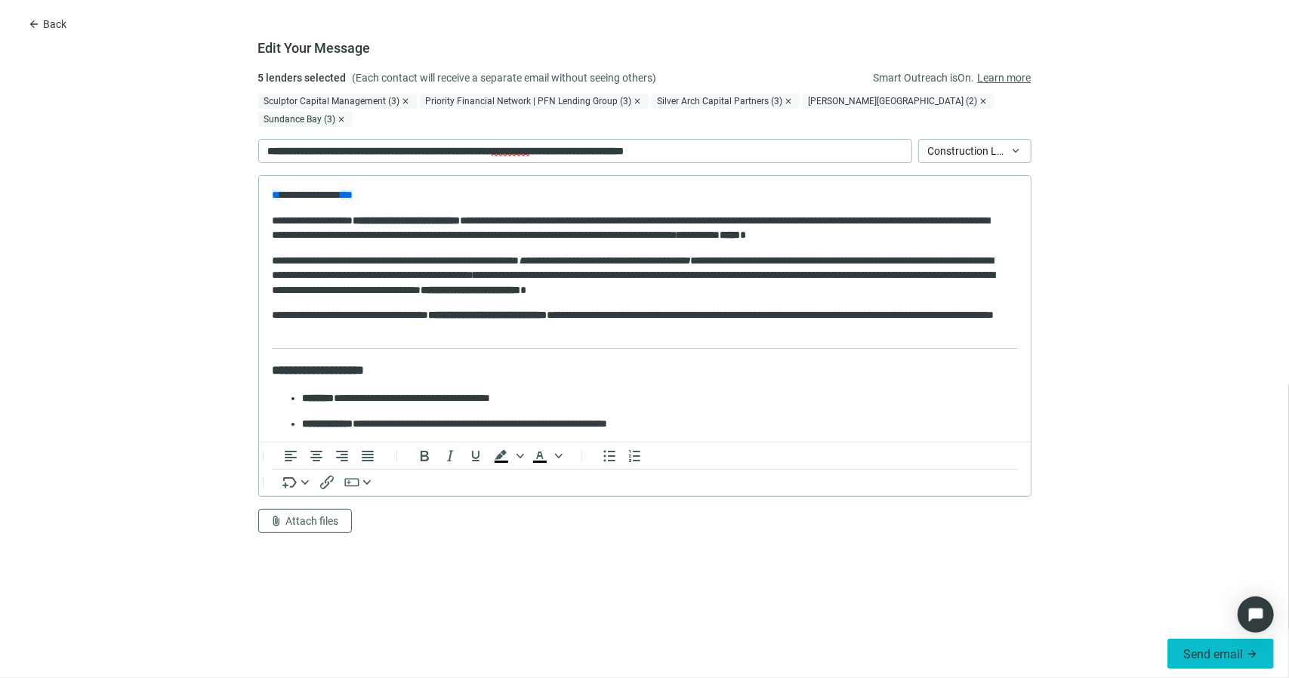
click at [1185, 656] on span "Send email" at bounding box center [1213, 654] width 60 height 14
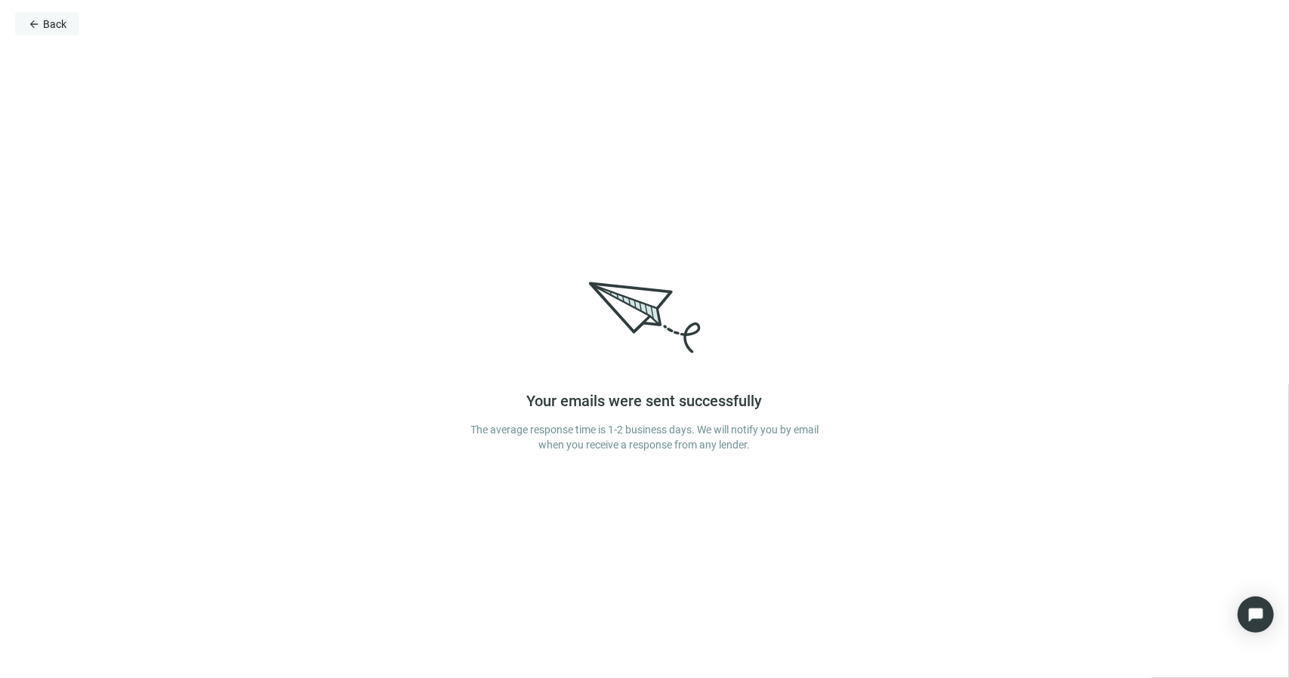
click at [48, 23] on span "Back" at bounding box center [54, 24] width 23 height 12
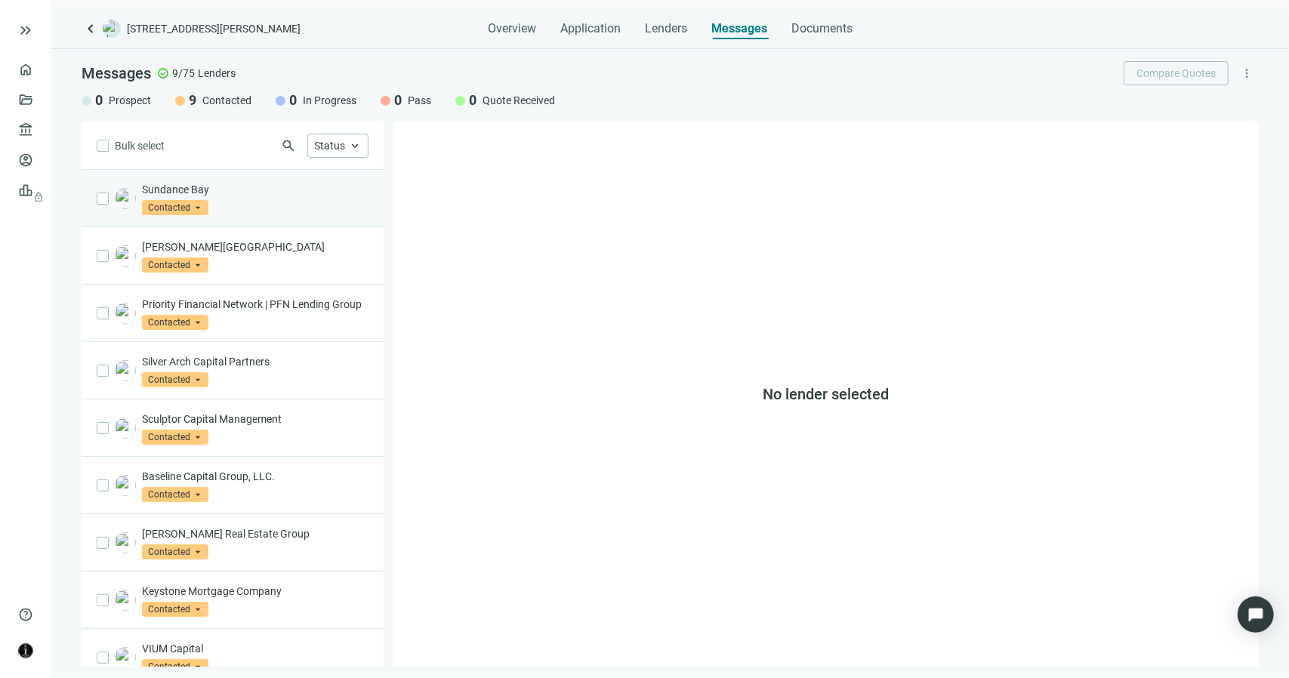
click at [317, 197] on div "Sundance Bay Contacted arrow_drop_down" at bounding box center [255, 198] width 227 height 33
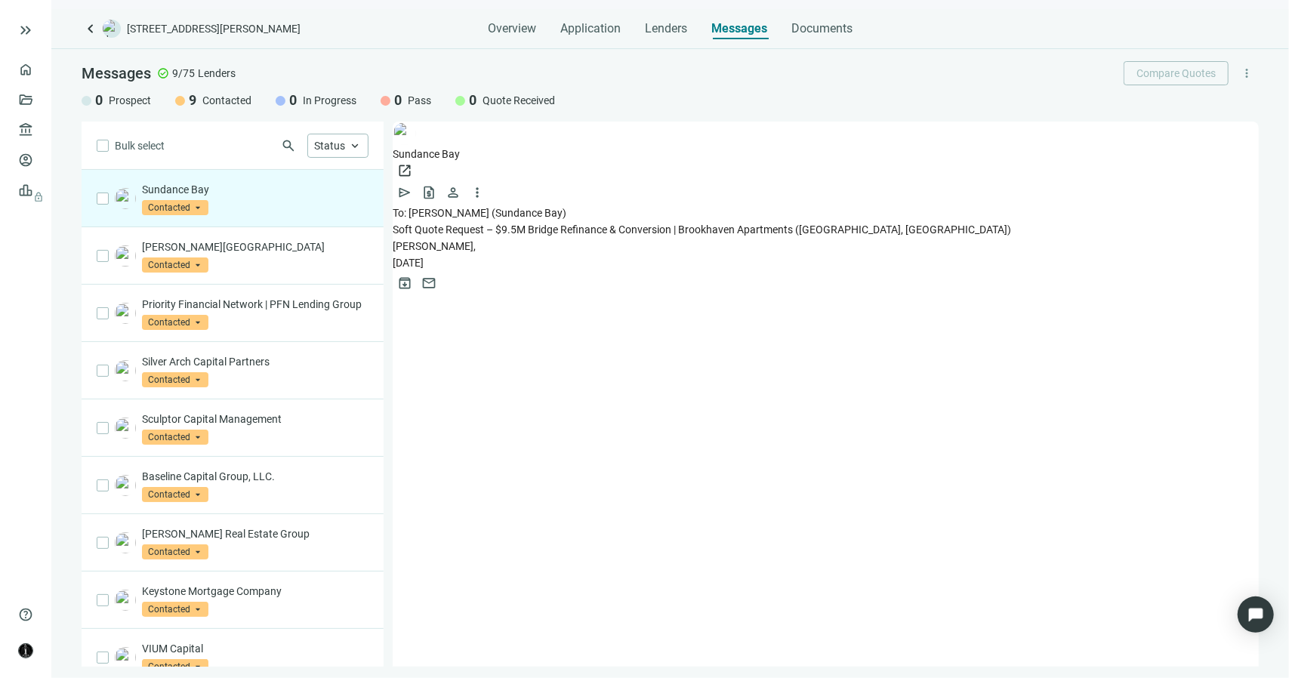
click at [477, 223] on span "Soft Quote Request – $9.5M Bridge Refinance & Conversion | Brookhaven Apartment…" at bounding box center [702, 229] width 618 height 12
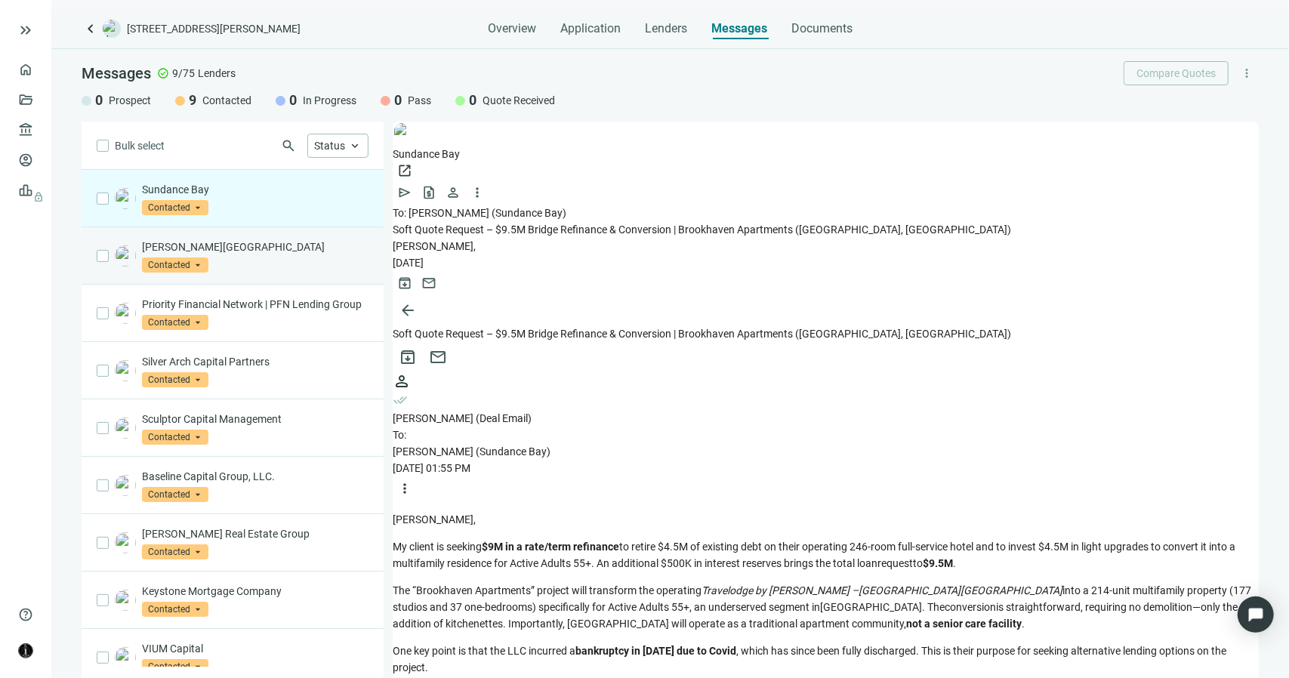
click at [297, 239] on p "Walton Street Capital" at bounding box center [255, 246] width 227 height 15
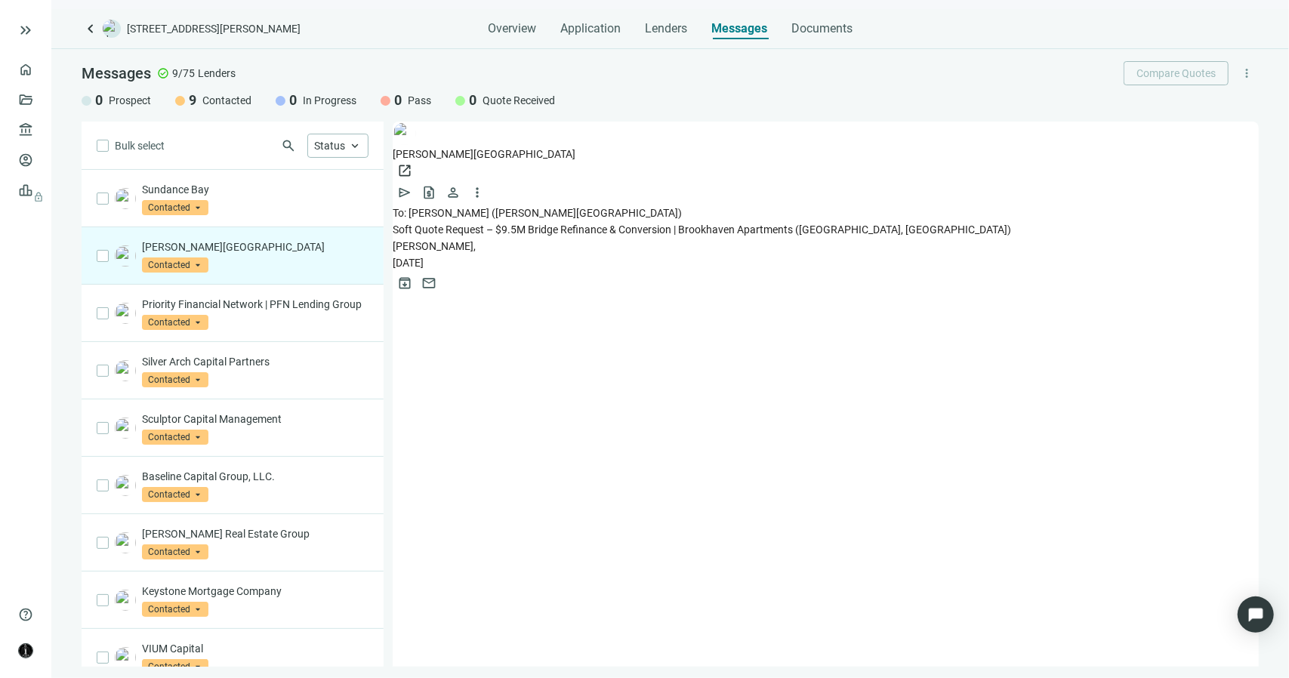
click at [442, 219] on div "To: Kim Everaerts (Walton Street Capital) Soft Quote Request – $9.5M Bridge Ref…" at bounding box center [826, 230] width 866 height 50
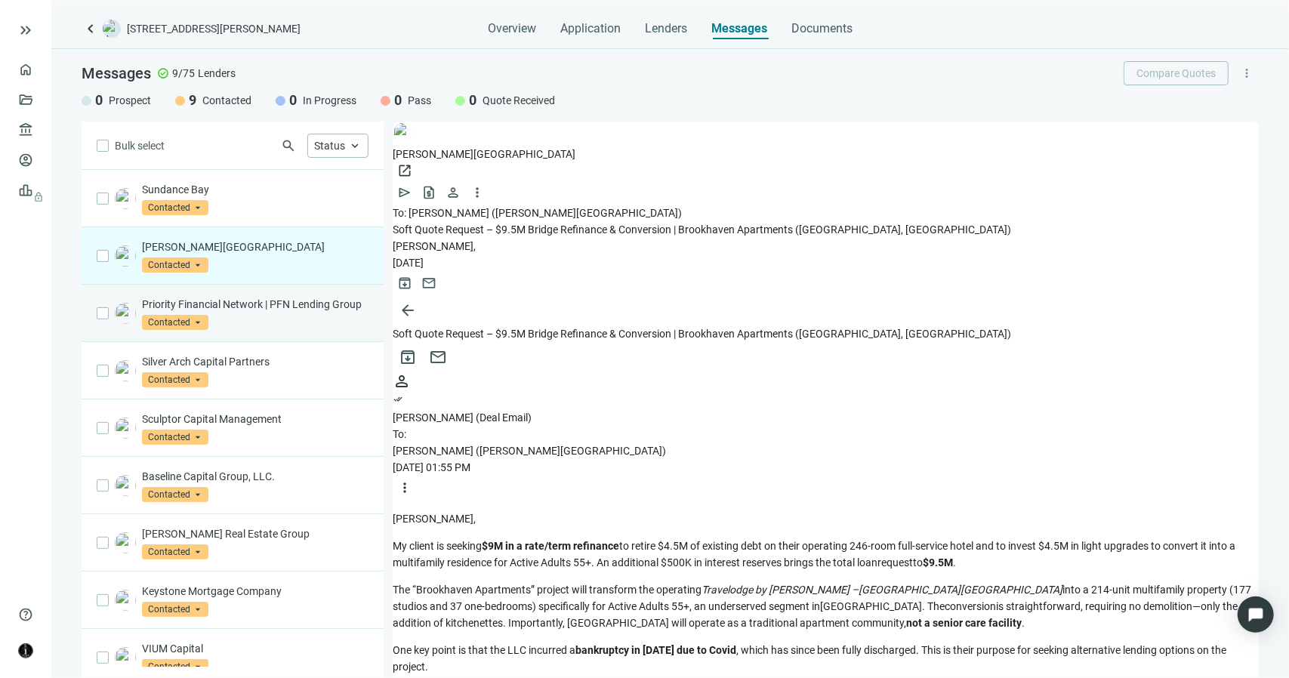
click at [207, 312] on p "Priority Financial Network | PFN Lending Group" at bounding box center [255, 304] width 227 height 15
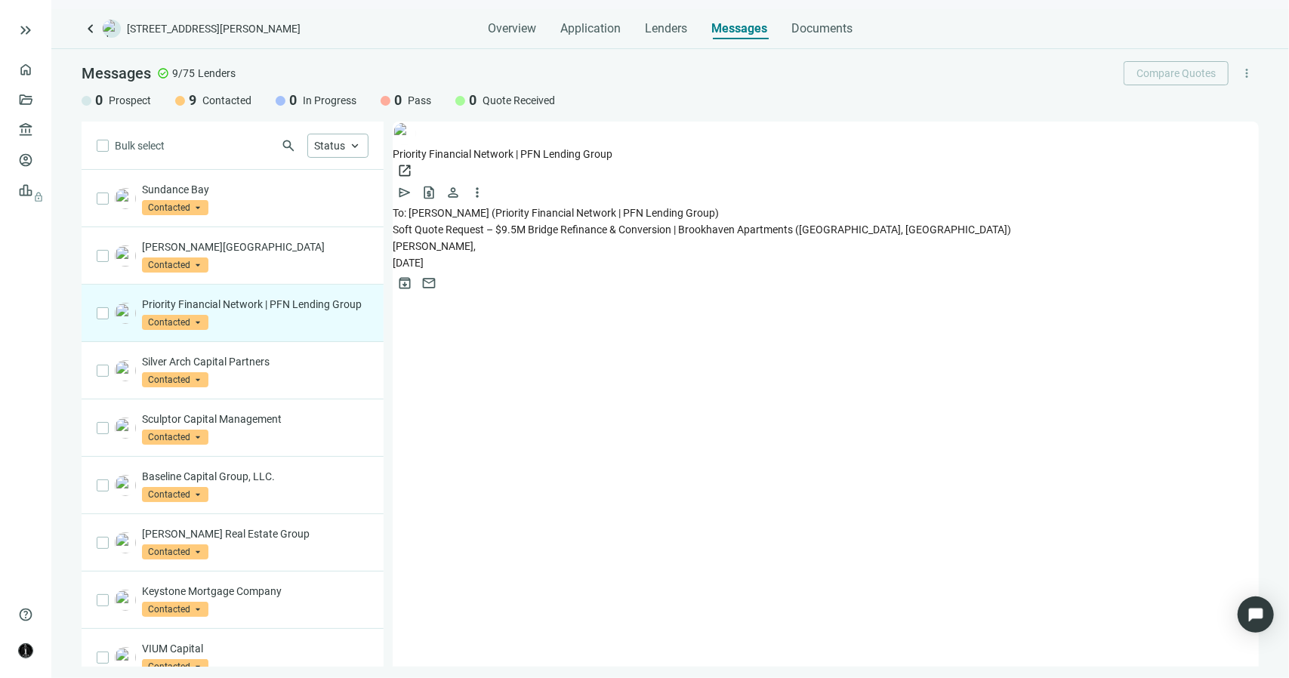
click at [452, 223] on span "Soft Quote Request – $9.5M Bridge Refinance & Conversion | Brookhaven Apartment…" at bounding box center [702, 229] width 618 height 12
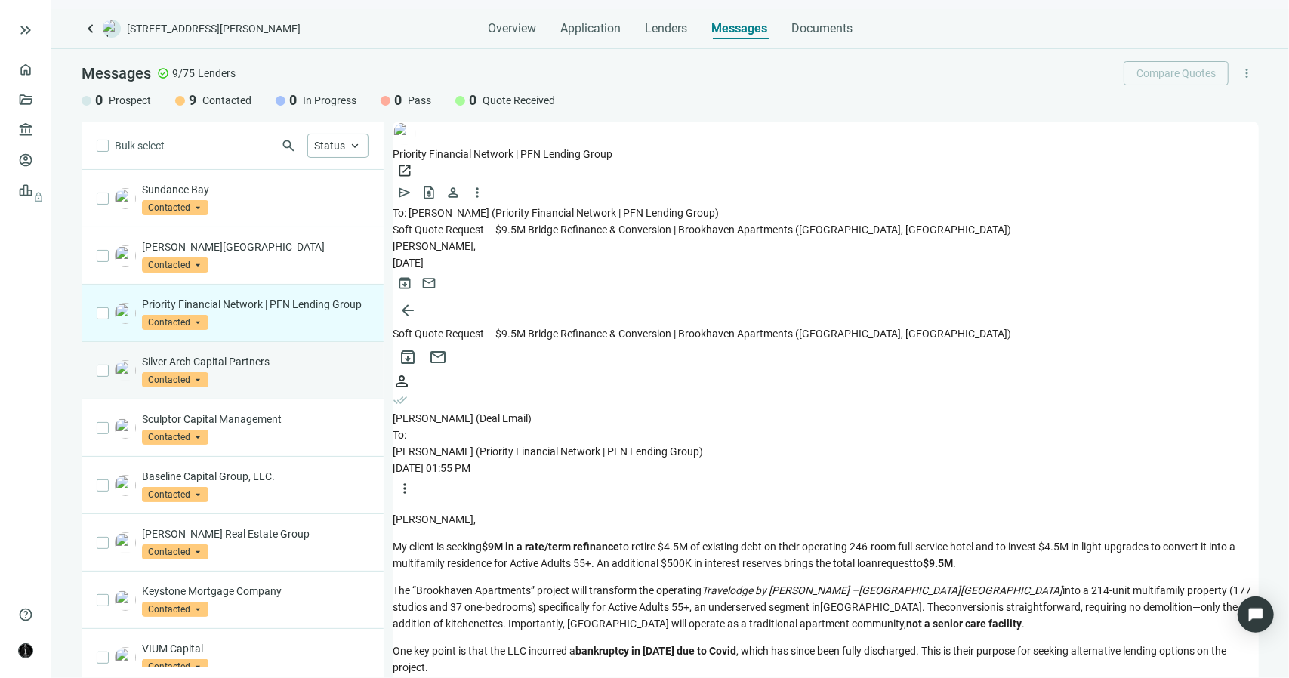
click at [234, 369] on p "Silver Arch Capital Partners" at bounding box center [255, 361] width 227 height 15
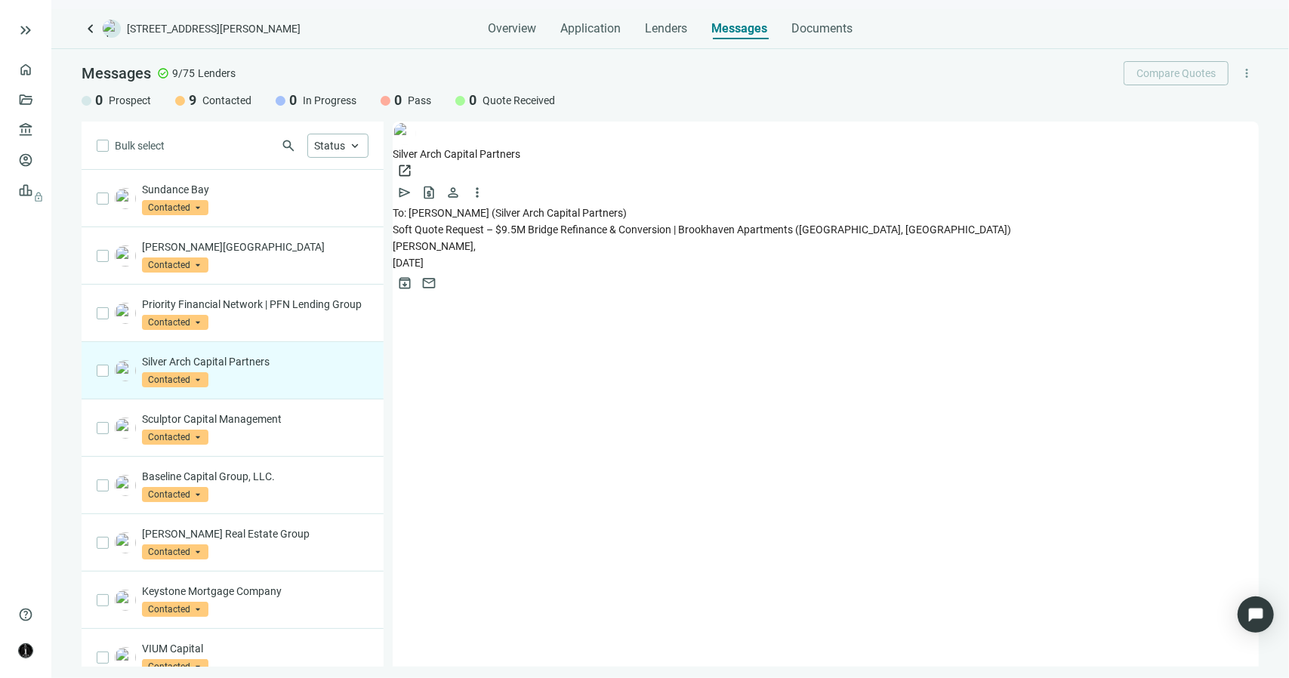
click at [451, 240] on span "Jon," at bounding box center [434, 246] width 83 height 12
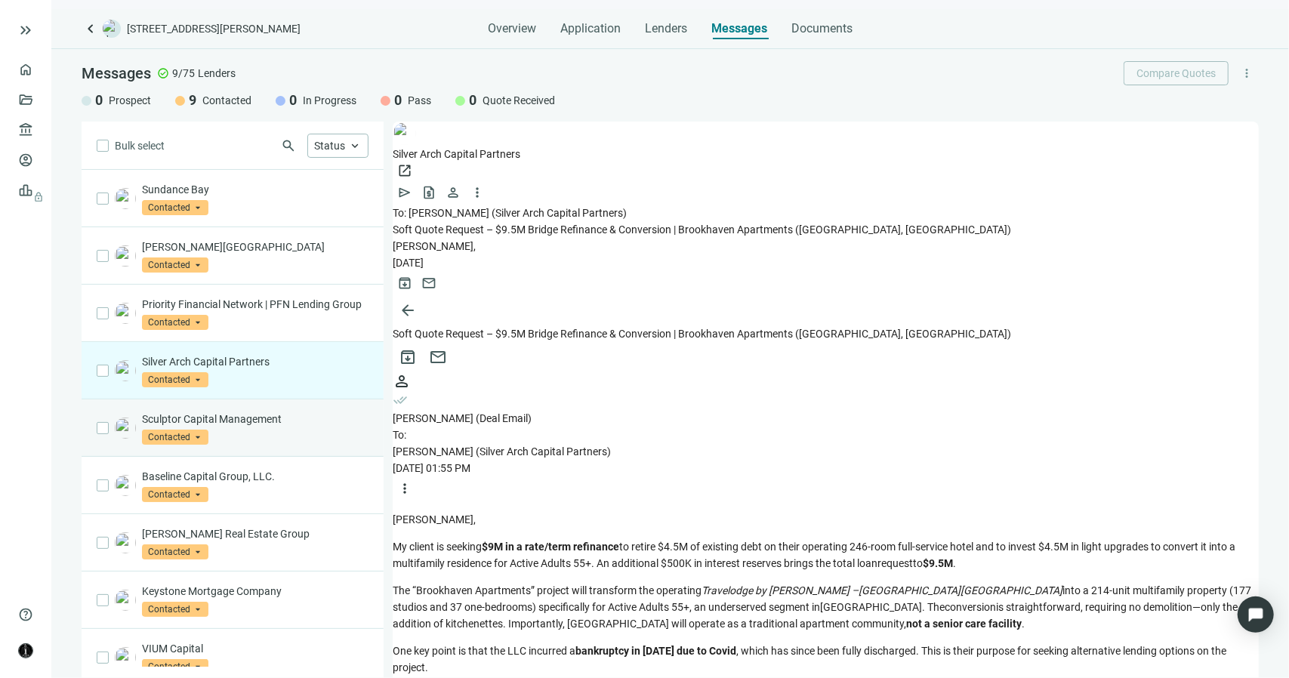
click at [266, 427] on p "Sculptor Capital Management" at bounding box center [255, 419] width 227 height 15
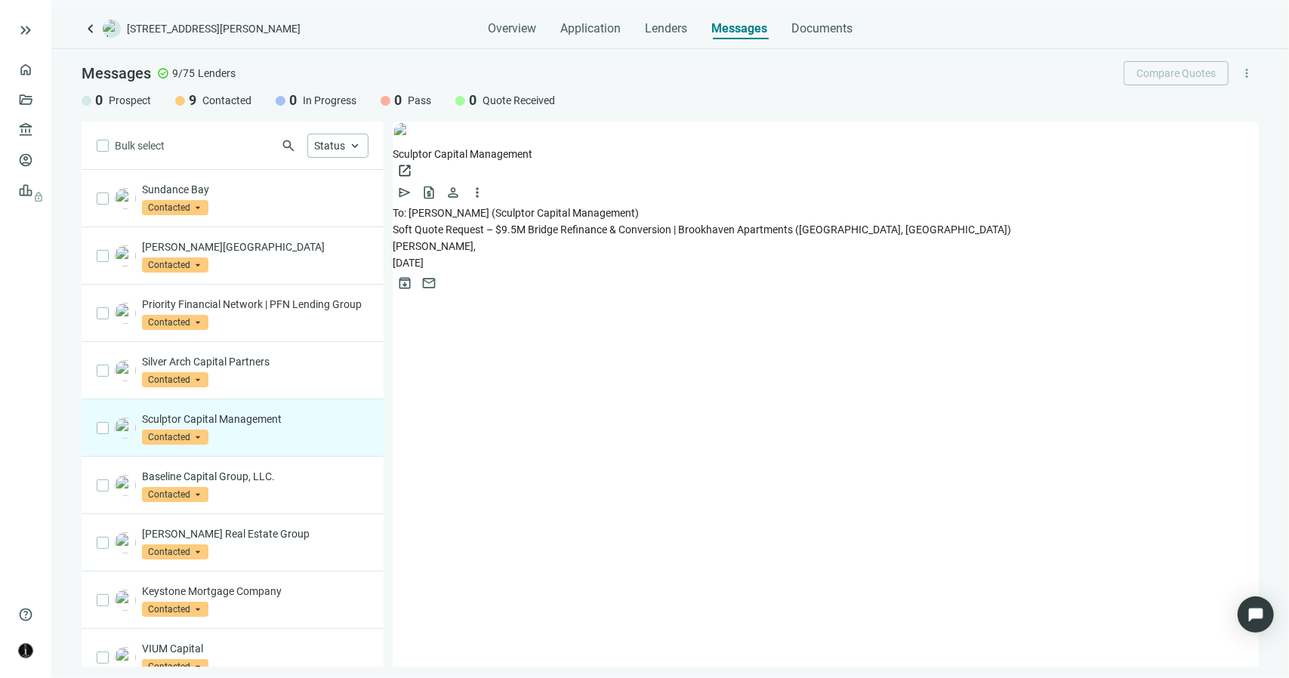
click at [489, 223] on span "Soft Quote Request – $9.5M Bridge Refinance & Conversion | Brookhaven Apartment…" at bounding box center [702, 229] width 618 height 12
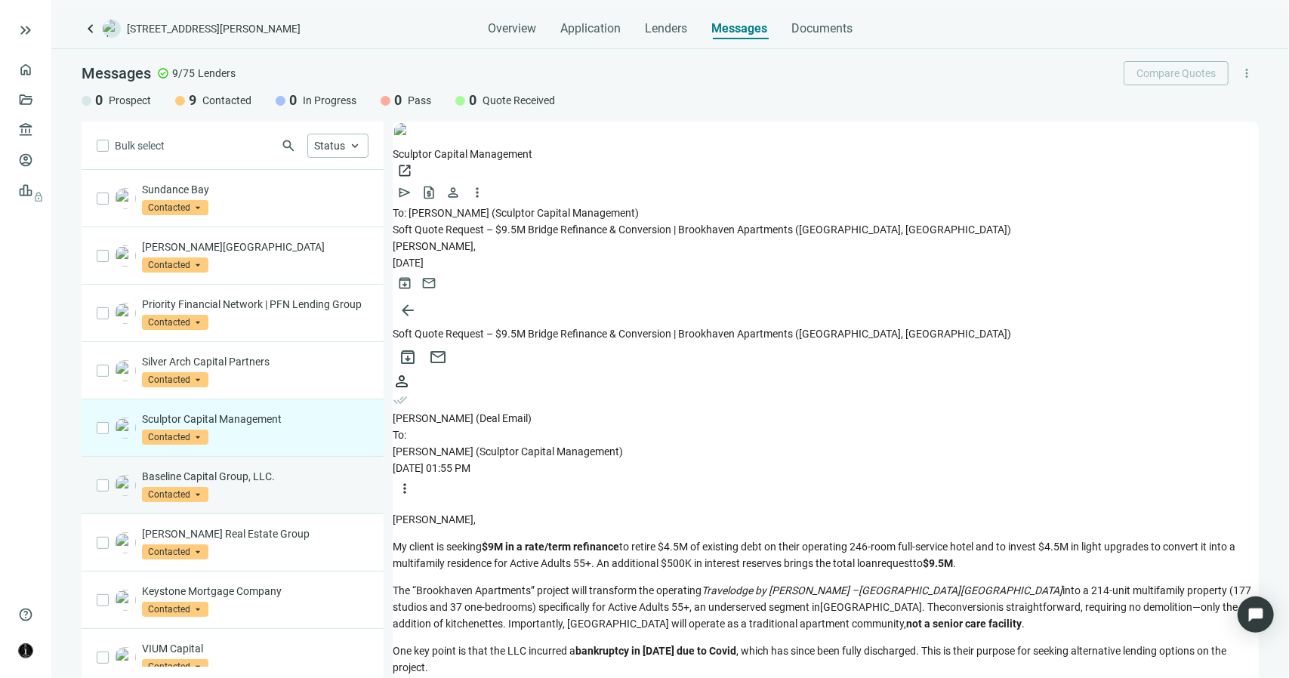
click at [296, 484] on p "Baseline Capital Group, LLC." at bounding box center [255, 476] width 227 height 15
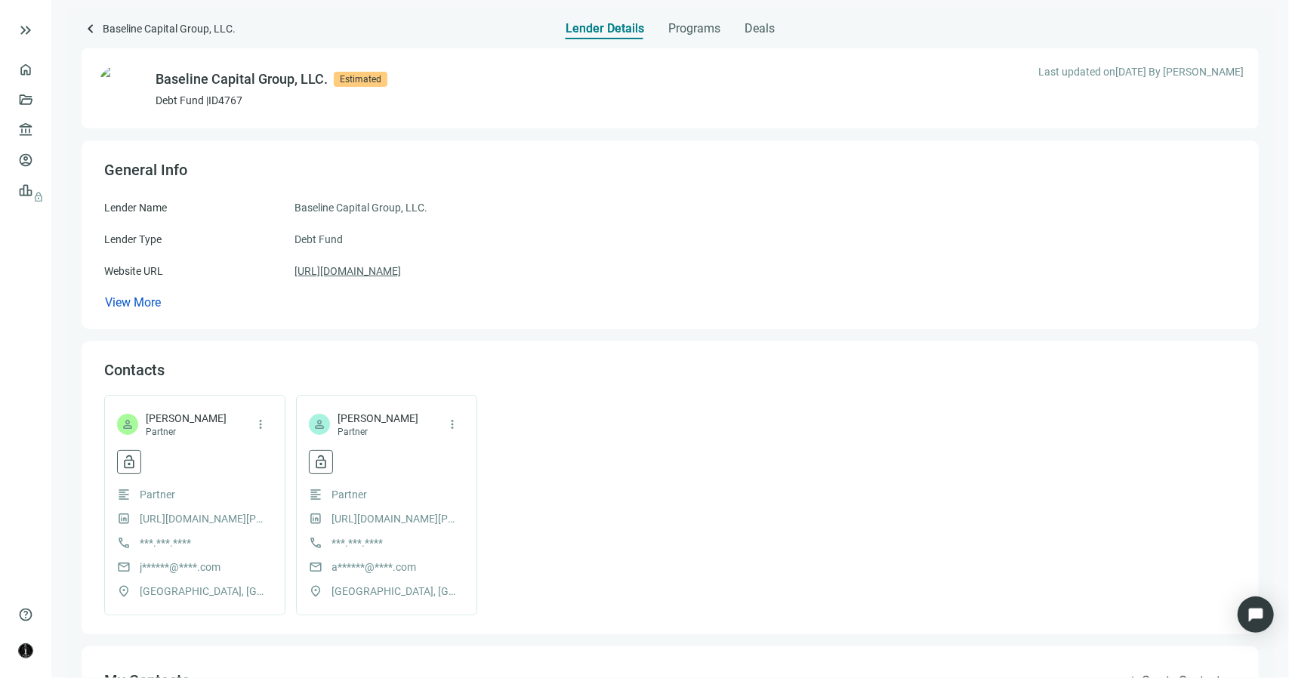
click at [391, 273] on link "https://baselinecapitalgroup.com" at bounding box center [347, 271] width 106 height 17
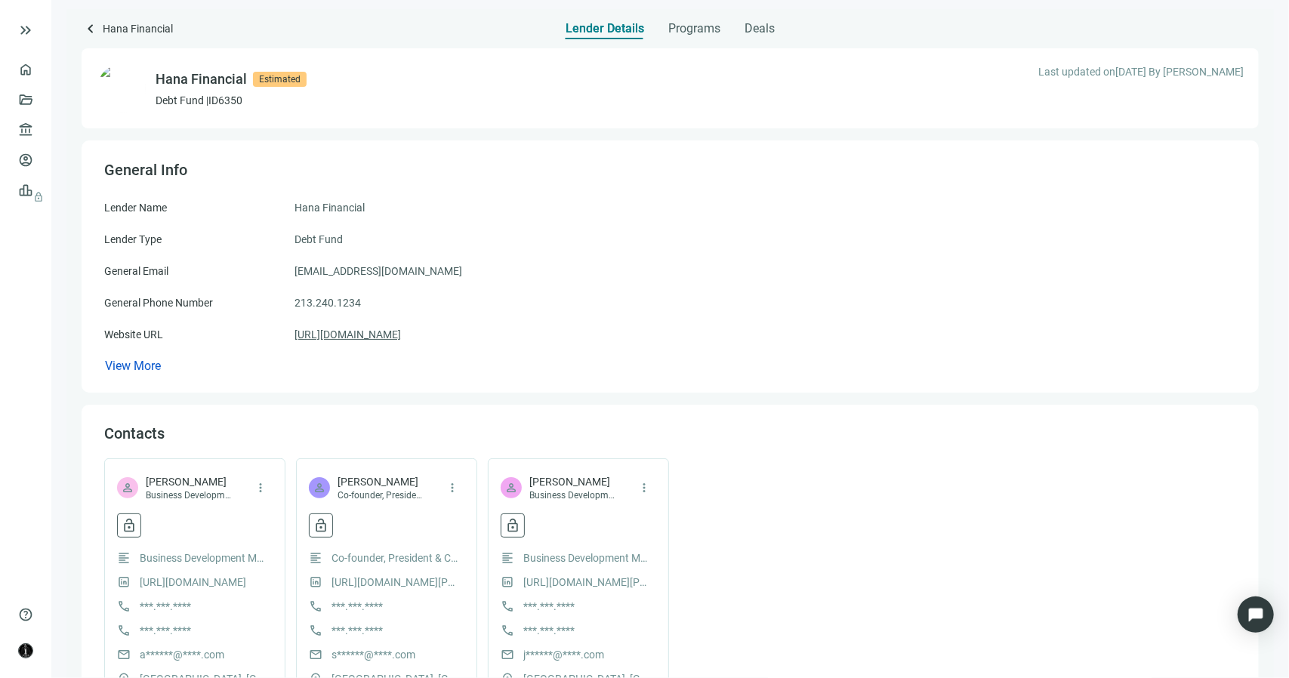
click at [401, 327] on link "https://www.hanafinancial.com/" at bounding box center [347, 334] width 106 height 17
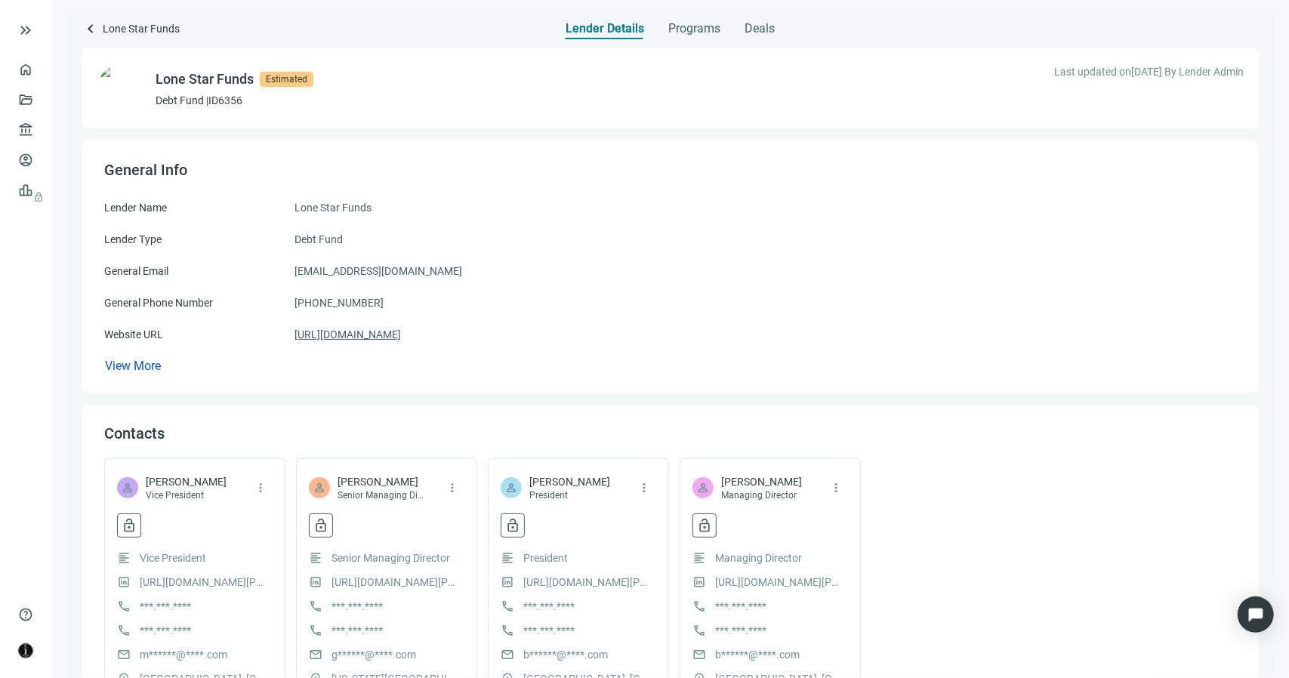
click at [401, 336] on link "https://www.lonestarfunds.com/" at bounding box center [347, 334] width 106 height 17
click at [705, 35] on span "Programs" at bounding box center [694, 28] width 52 height 15
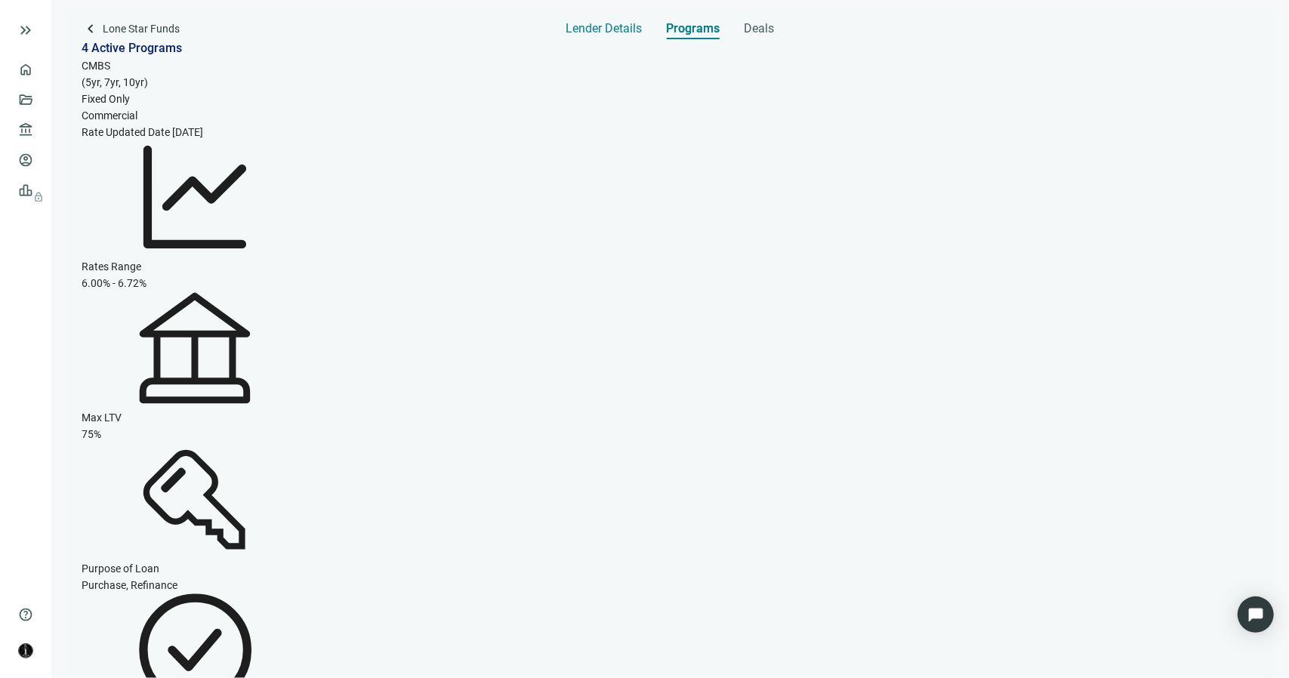
click at [614, 23] on span "Lender Details" at bounding box center [604, 28] width 76 height 15
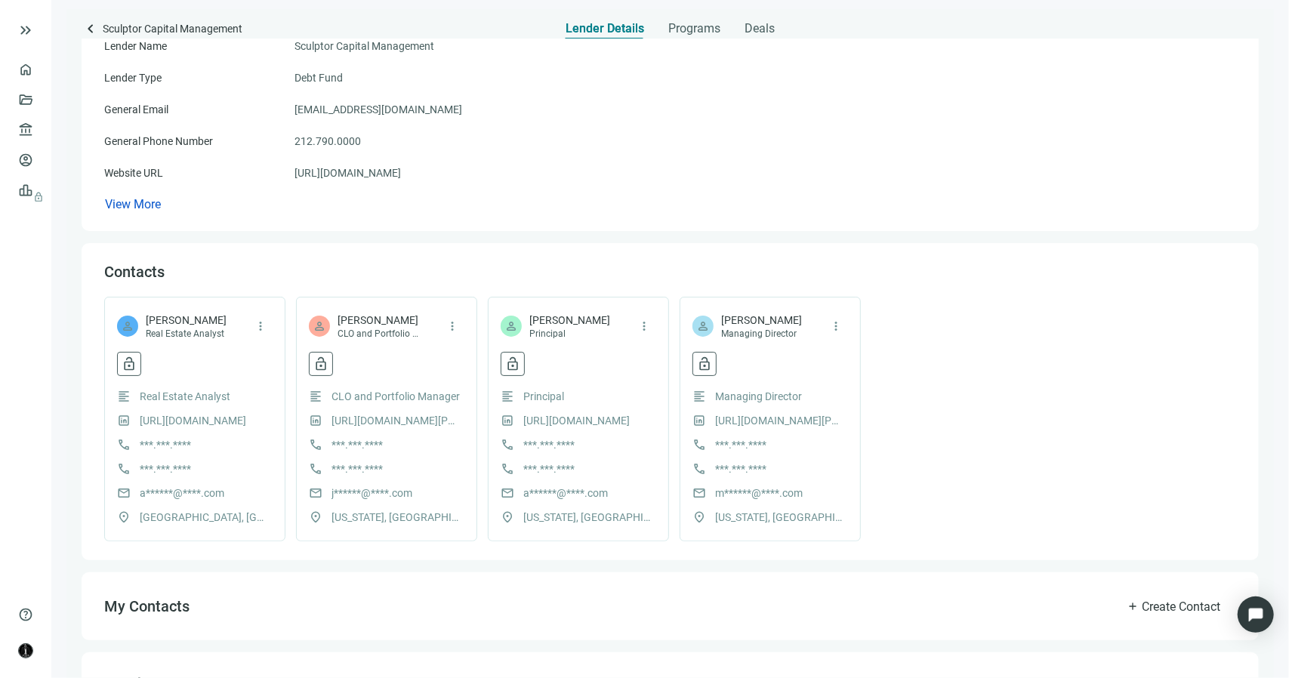
scroll to position [227, 0]
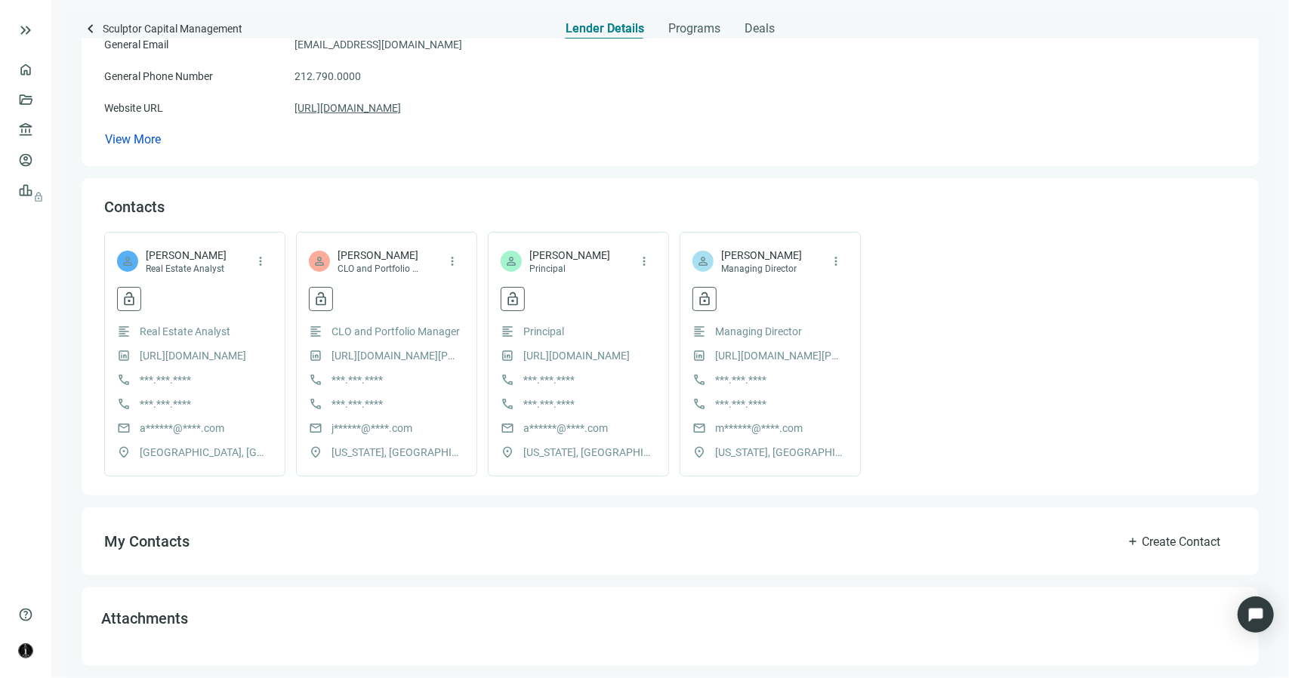
click at [381, 113] on link "https://www.sculptor.com/" at bounding box center [347, 108] width 106 height 17
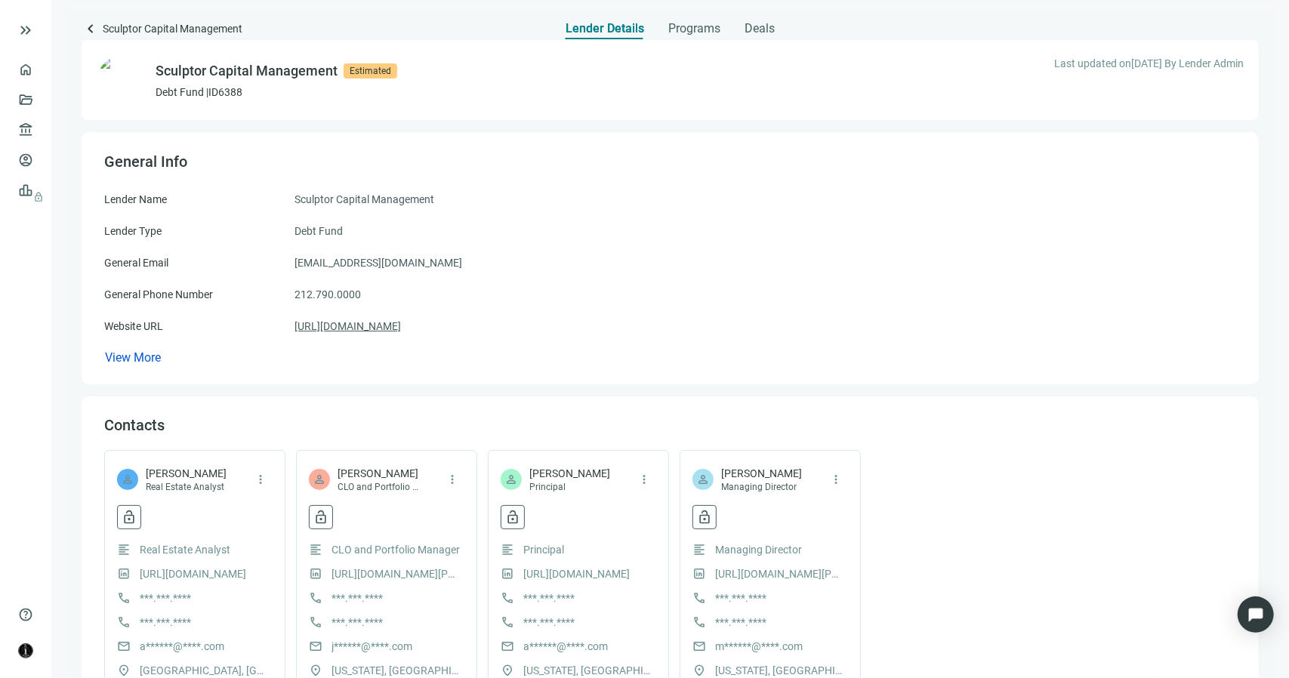
scroll to position [0, 0]
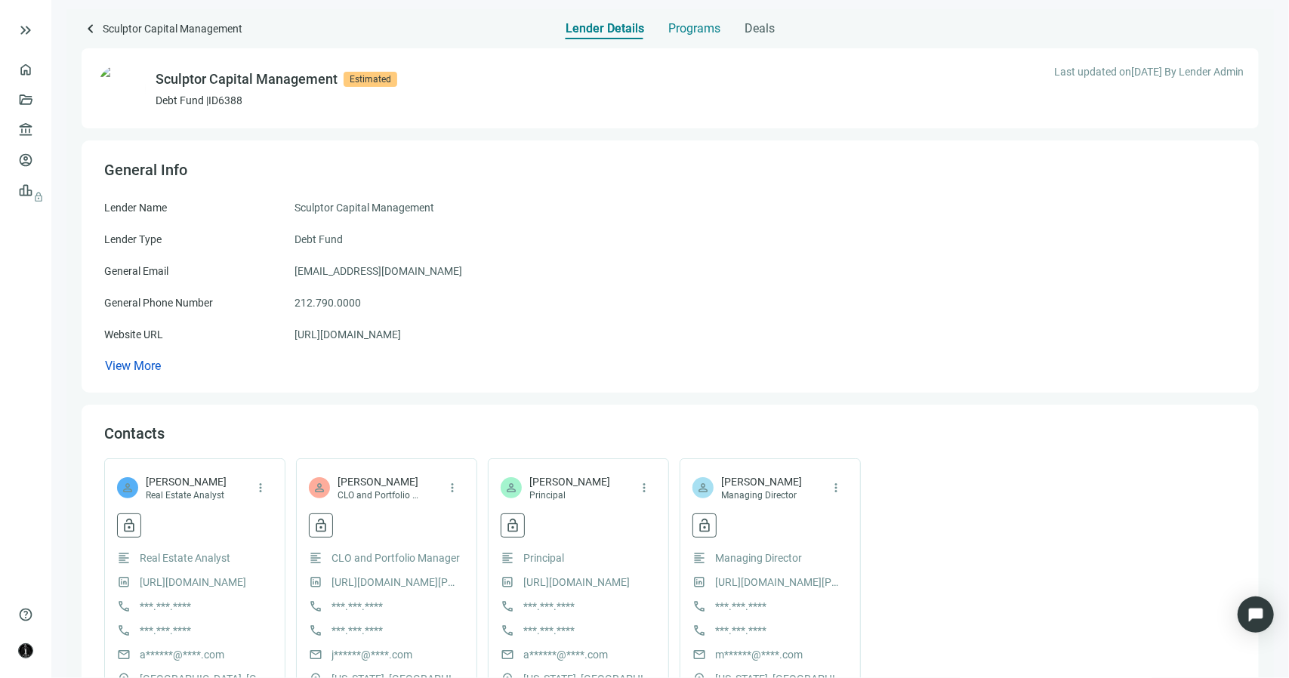
click at [687, 28] on span "Programs" at bounding box center [694, 28] width 52 height 15
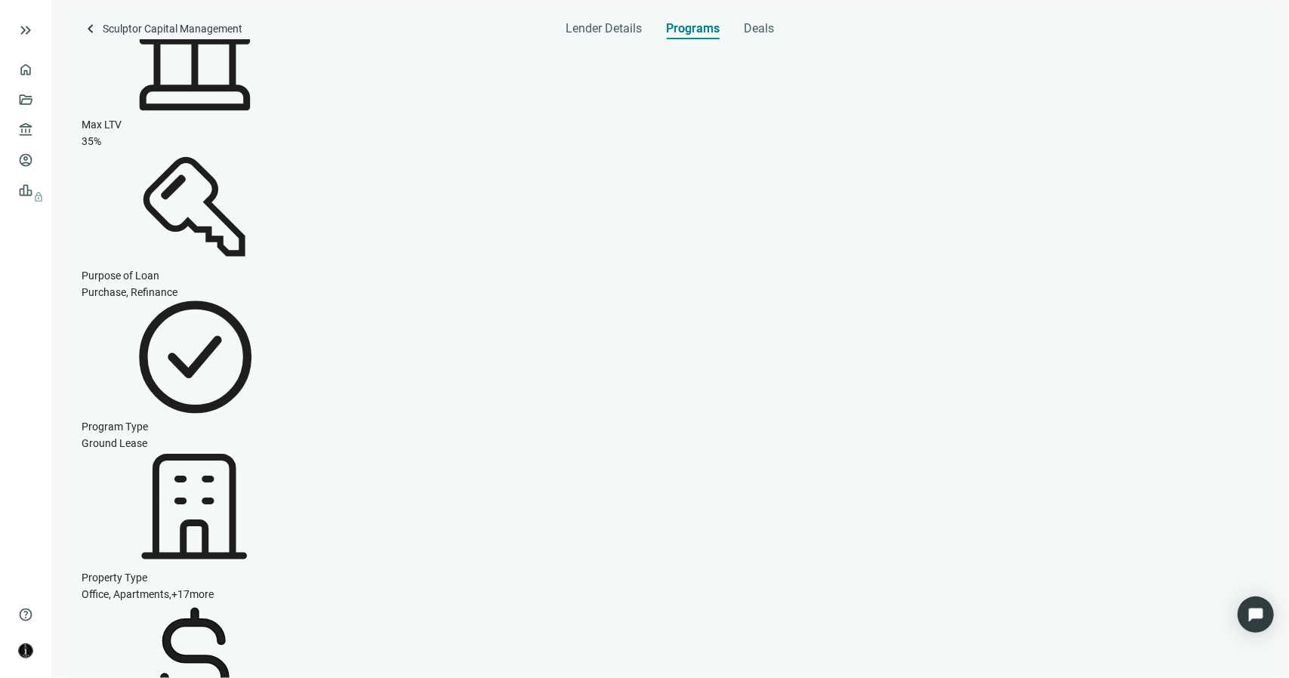
scroll to position [378, 0]
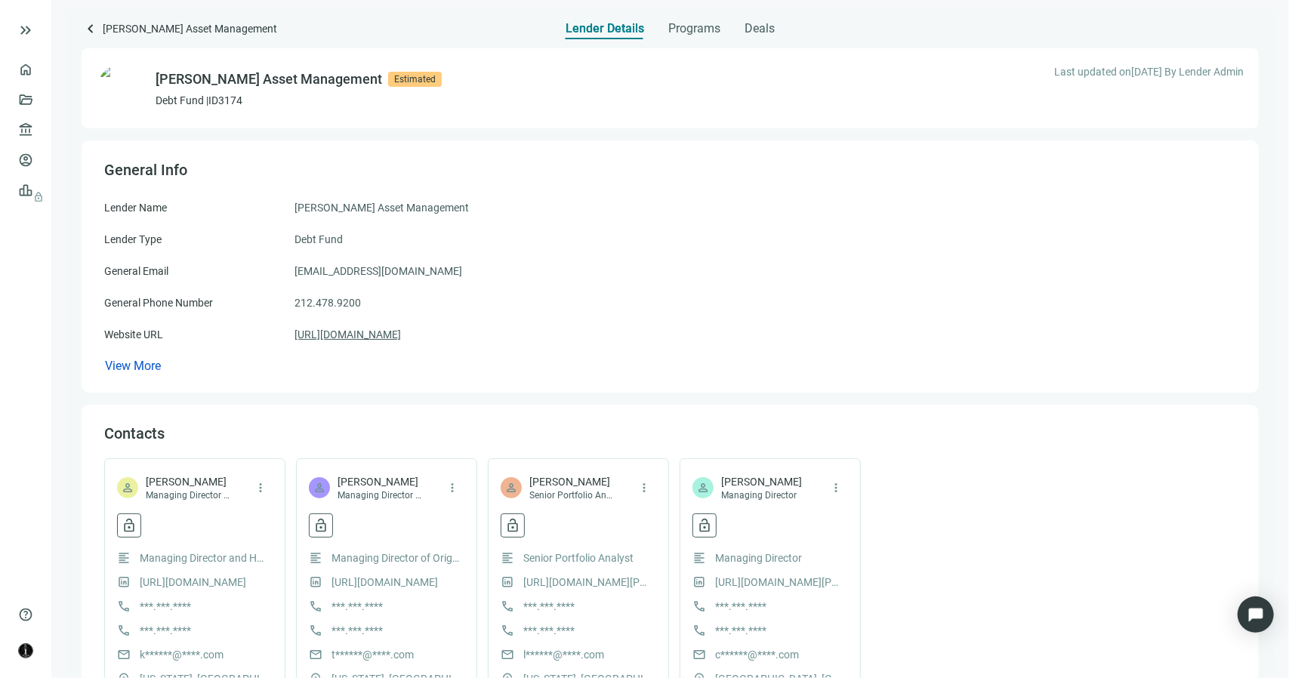
click at [379, 333] on link "[URL][DOMAIN_NAME]" at bounding box center [347, 334] width 106 height 17
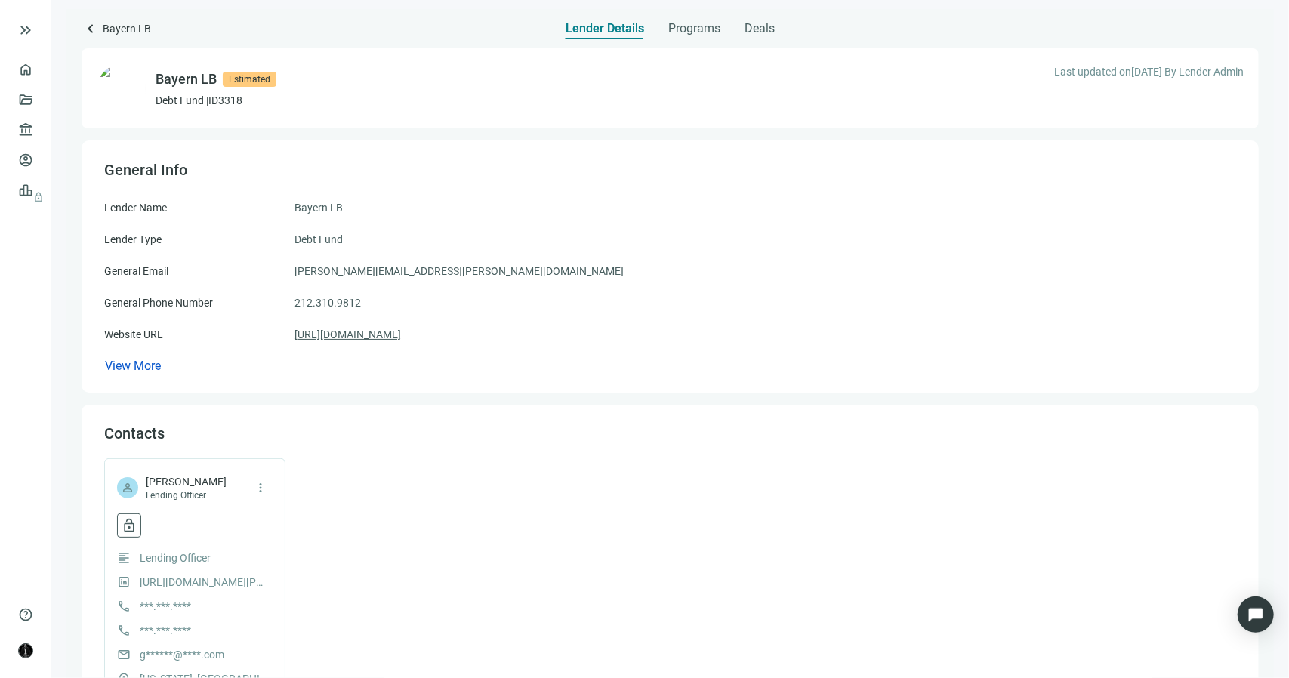
click at [381, 338] on link "https://bayernlb.com" at bounding box center [347, 334] width 106 height 17
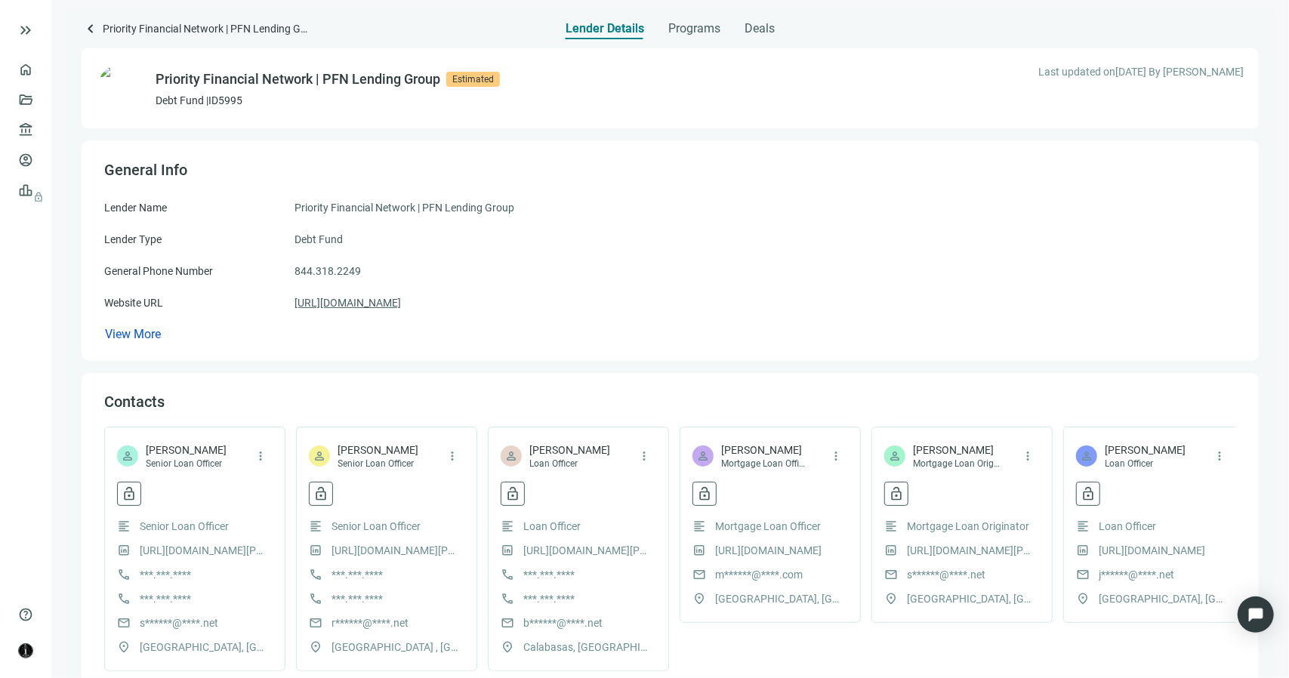
click at [401, 302] on link "https://priorityfinancial.net" at bounding box center [347, 302] width 106 height 17
click at [692, 34] on span "Programs" at bounding box center [694, 28] width 52 height 15
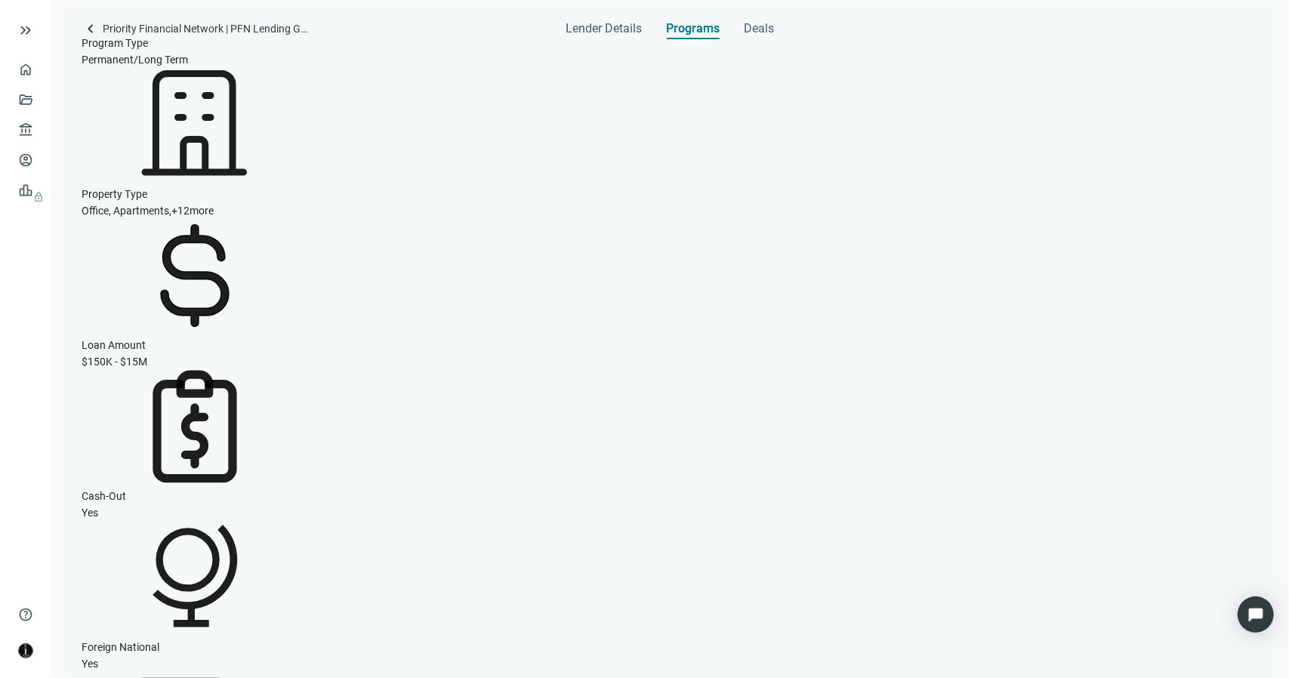
scroll to position [677, 0]
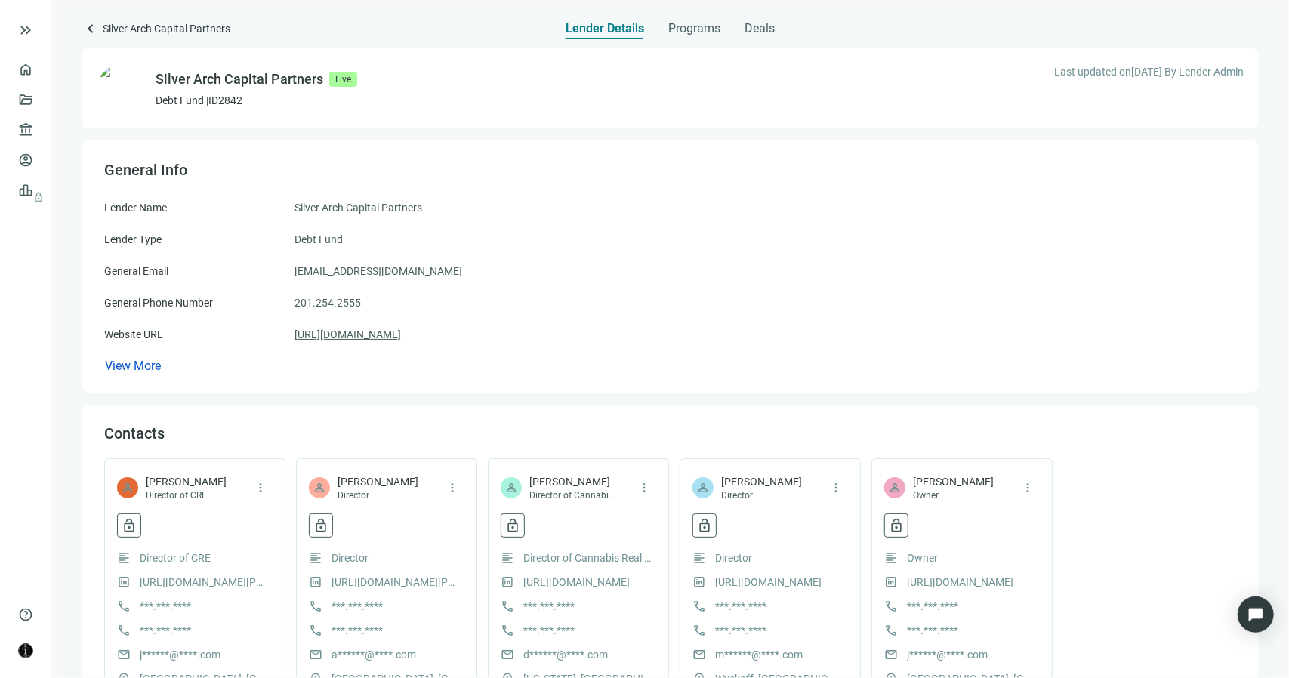
click at [390, 343] on link "[URL][DOMAIN_NAME]" at bounding box center [347, 334] width 106 height 17
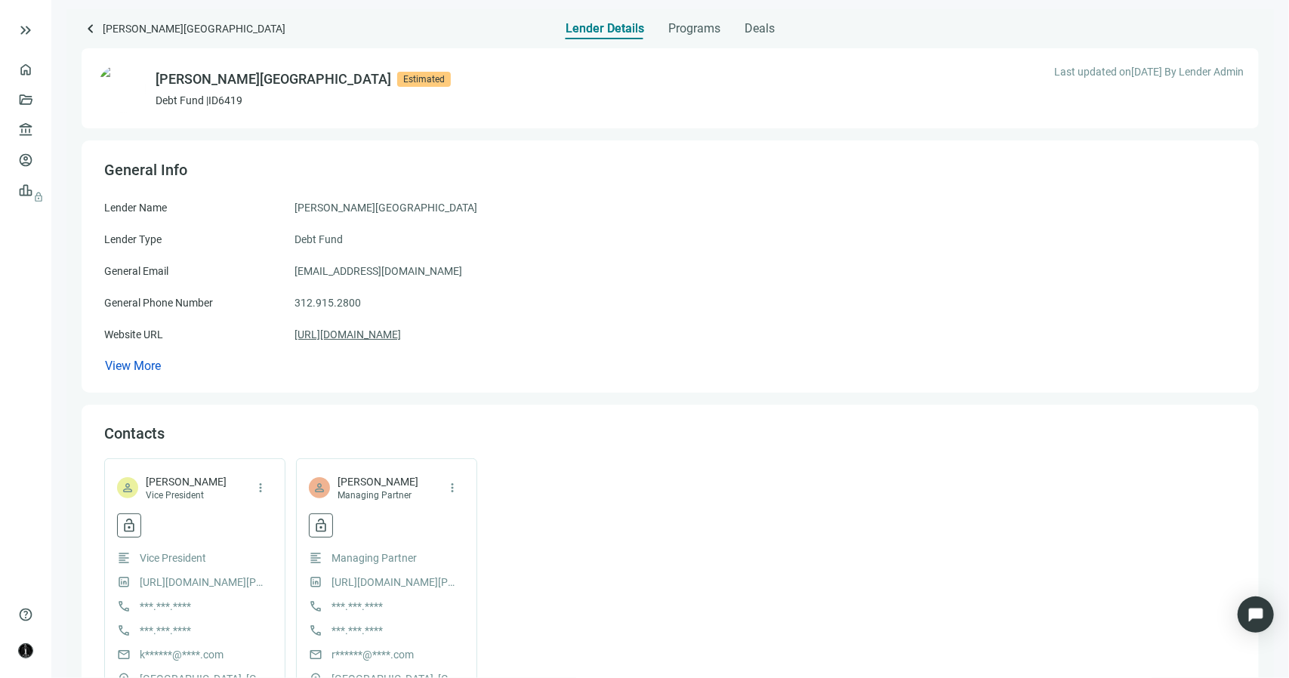
click at [345, 329] on link "[URL][DOMAIN_NAME]" at bounding box center [347, 334] width 106 height 17
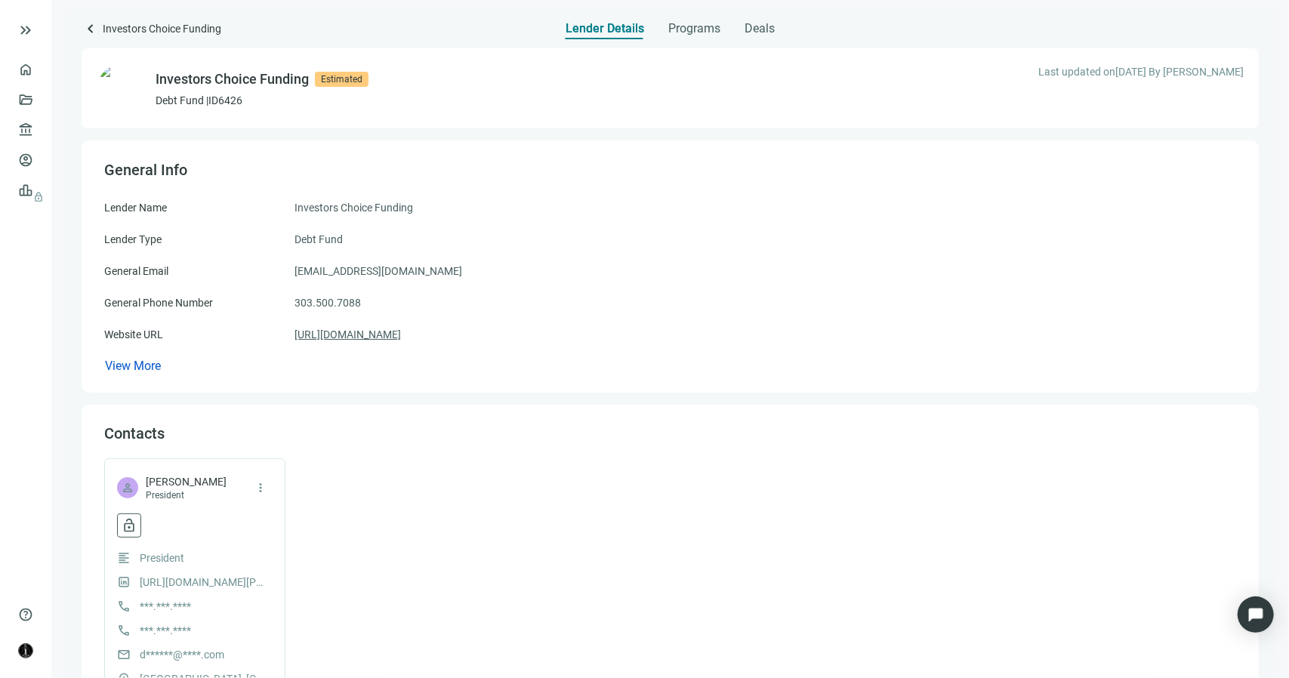
click at [401, 334] on link "https://investorschoicefunding.com/" at bounding box center [347, 334] width 106 height 17
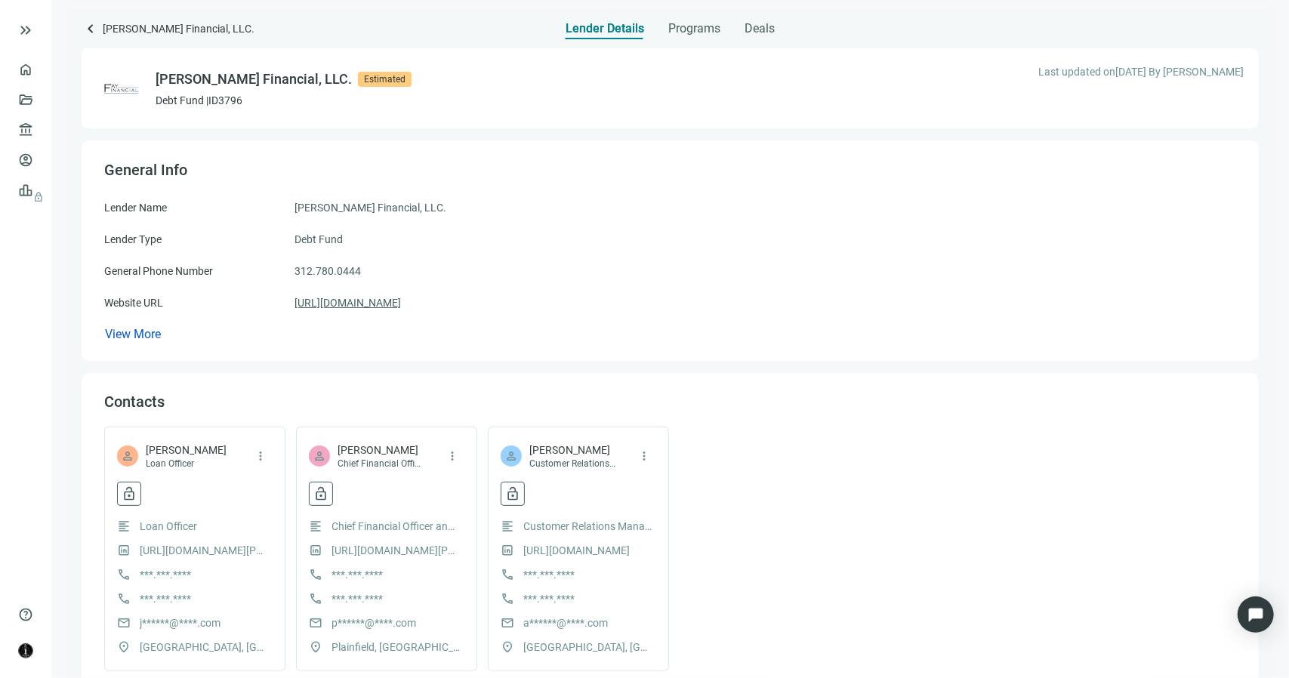
click at [388, 307] on link "[URL][DOMAIN_NAME]" at bounding box center [347, 302] width 106 height 17
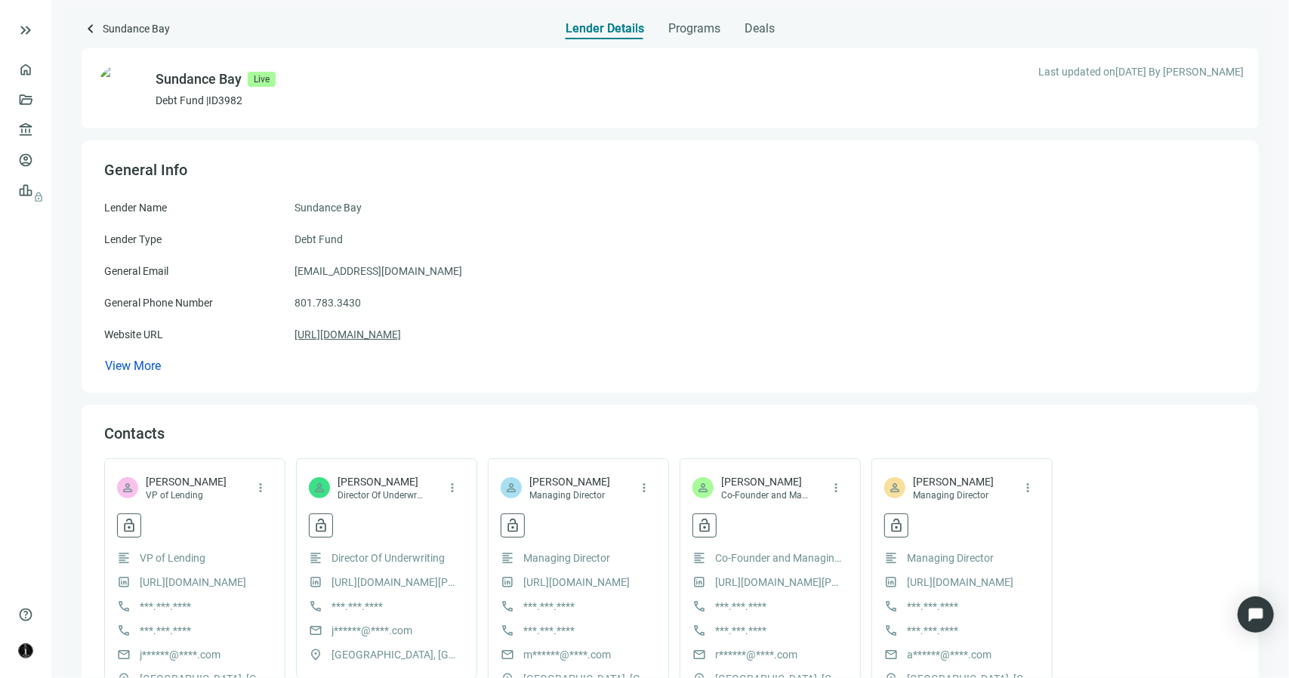
click at [401, 334] on link "[URL][DOMAIN_NAME]" at bounding box center [347, 334] width 106 height 17
